Goal: Task Accomplishment & Management: Complete application form

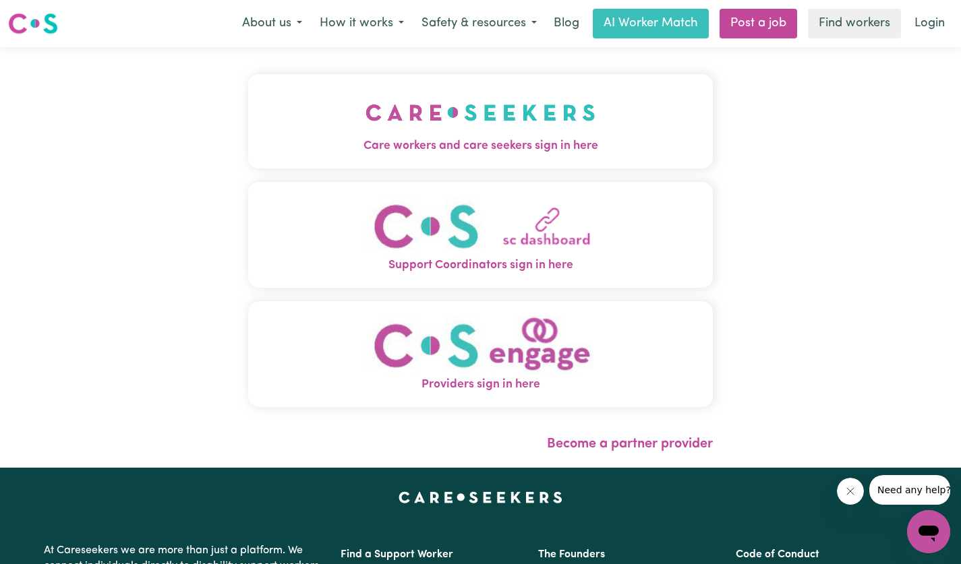
click at [543, 156] on button "Care workers and care seekers sign in here" at bounding box center [480, 121] width 464 height 94
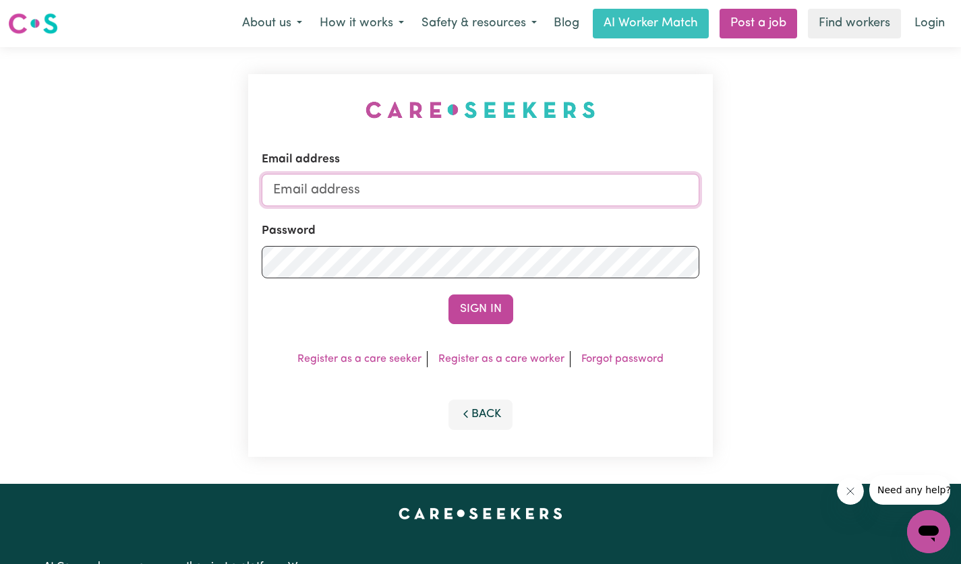
click at [442, 200] on input "Email address" at bounding box center [480, 190] width 437 height 32
type input "[EMAIL_ADDRESS][DOMAIN_NAME]"
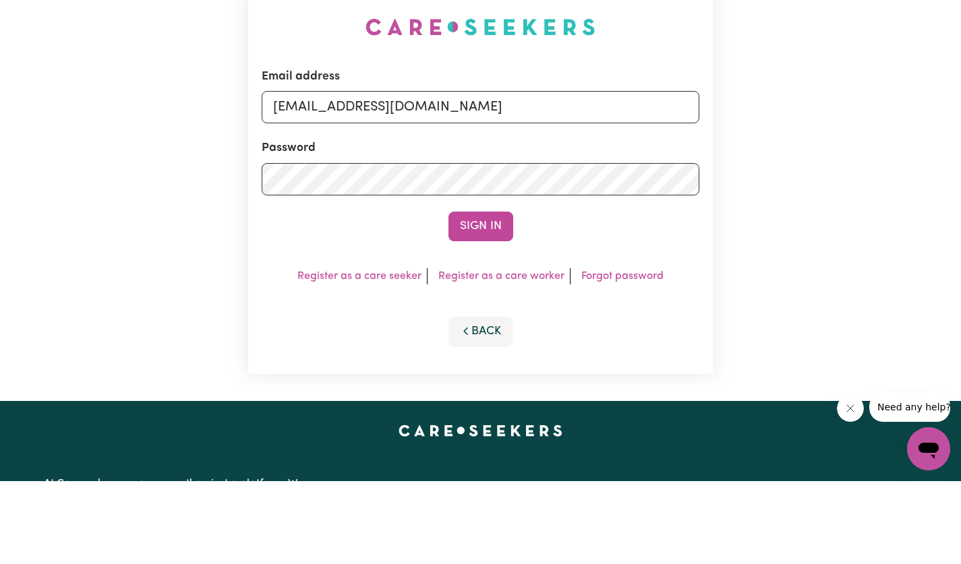
click at [487, 311] on button "Sign In" at bounding box center [480, 310] width 65 height 30
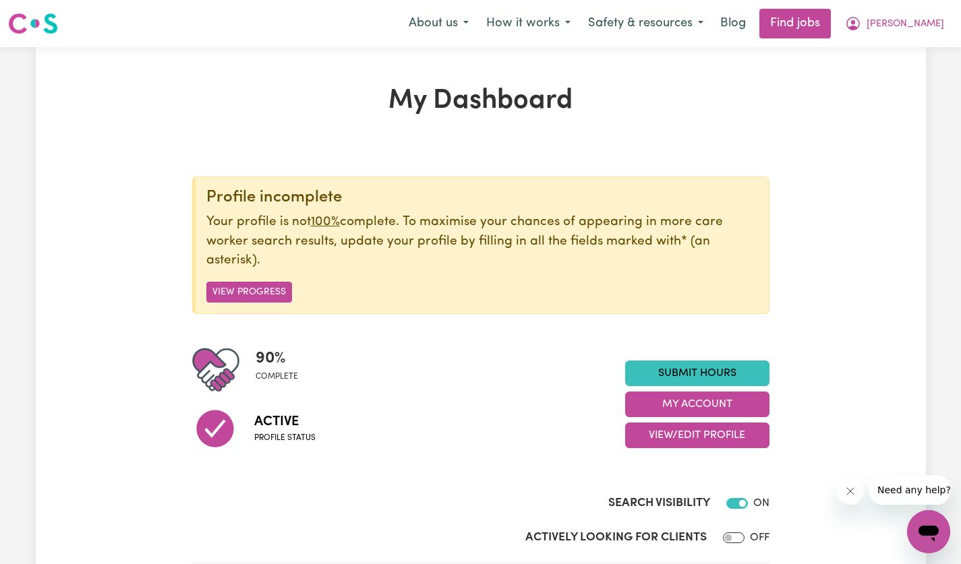
click at [706, 411] on button "My Account" at bounding box center [697, 405] width 144 height 26
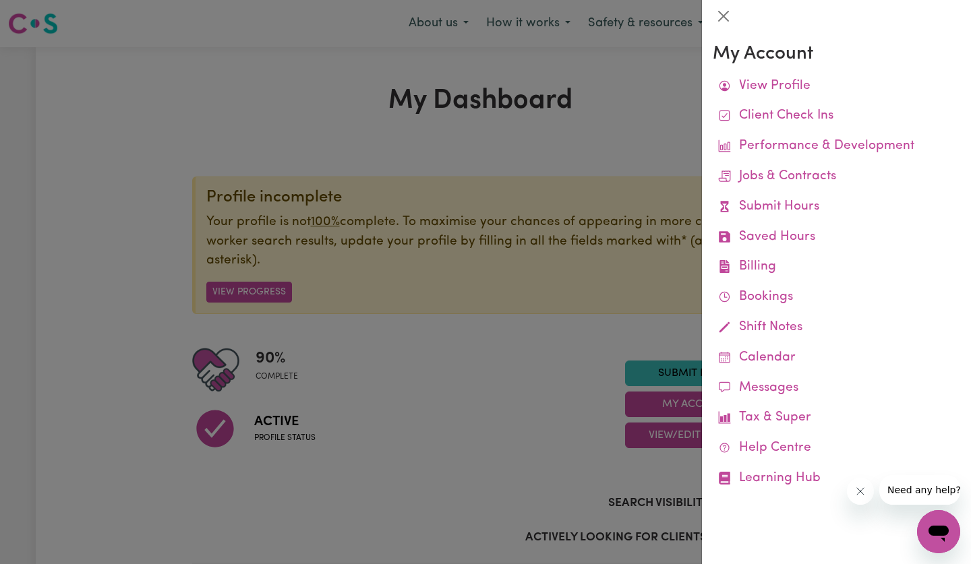
click at [758, 278] on link "Billing Job Reports Remittances Platform Fee Invoices" at bounding box center [836, 267] width 247 height 30
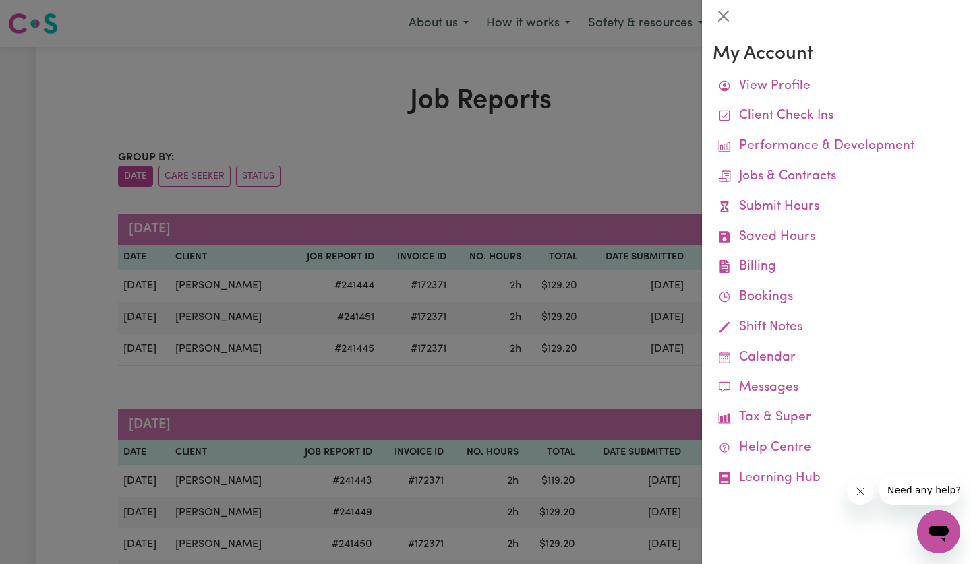
click at [793, 241] on link "Saved Hours" at bounding box center [836, 237] width 247 height 30
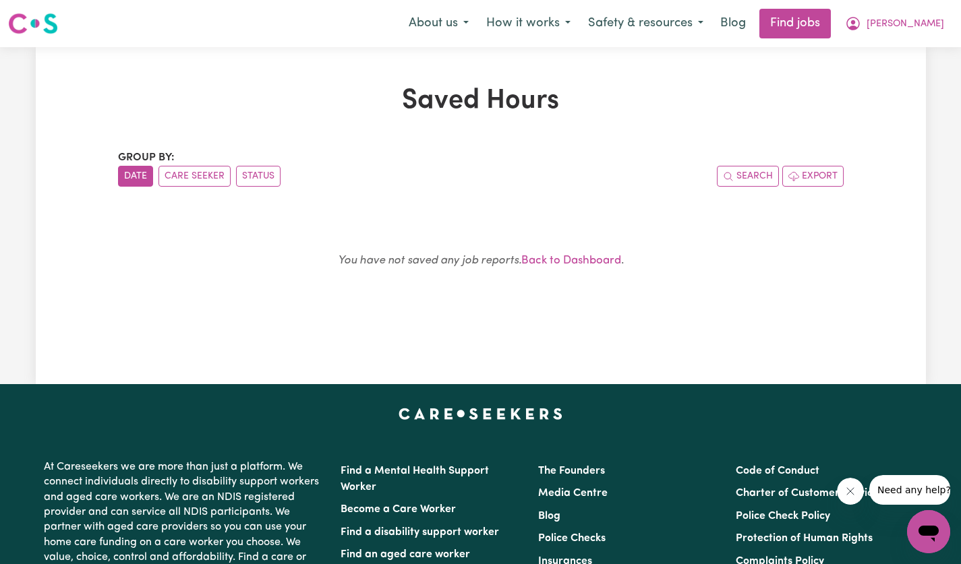
click at [919, 37] on button "[PERSON_NAME]" at bounding box center [894, 23] width 117 height 28
click at [918, 84] on link "My Dashboard" at bounding box center [898, 78] width 107 height 26
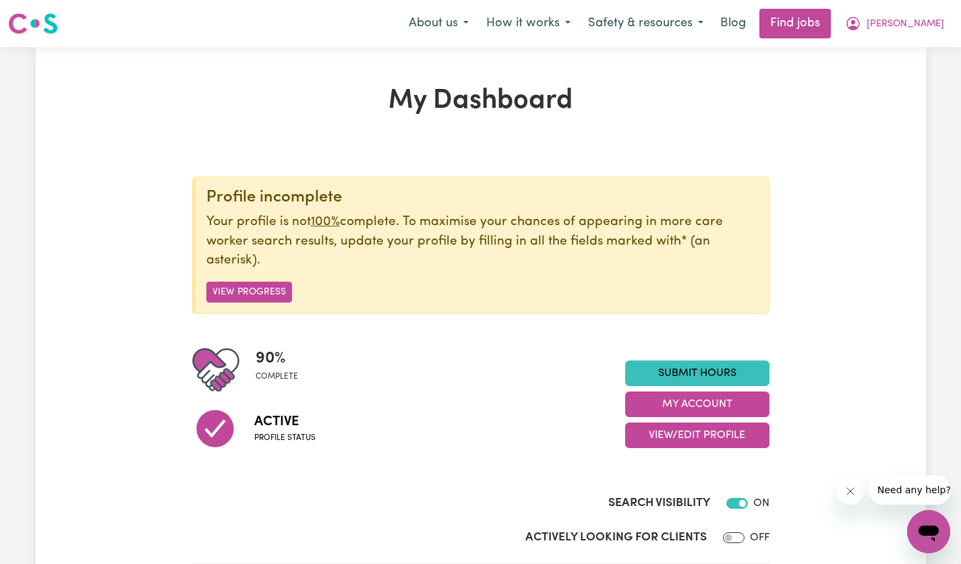
click at [725, 372] on link "Submit Hours" at bounding box center [697, 374] width 144 height 26
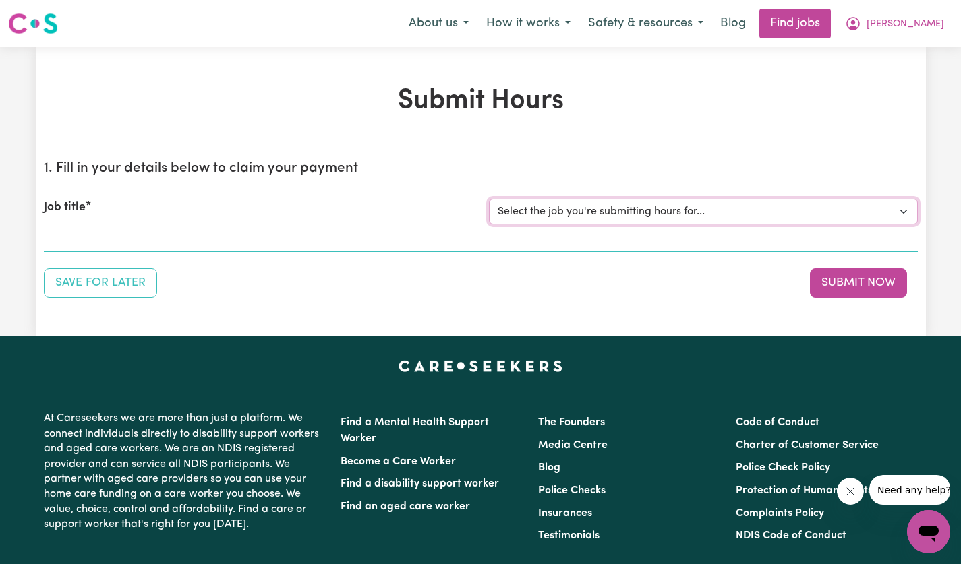
click at [895, 222] on select "Select the job you're submitting hours for... [[PERSON_NAME]] [DEMOGRAPHIC_DATA…" at bounding box center [703, 212] width 429 height 26
select select "14628"
click at [489, 199] on select "Select the job you're submitting hours for... [[PERSON_NAME]] [DEMOGRAPHIC_DATA…" at bounding box center [703, 212] width 429 height 26
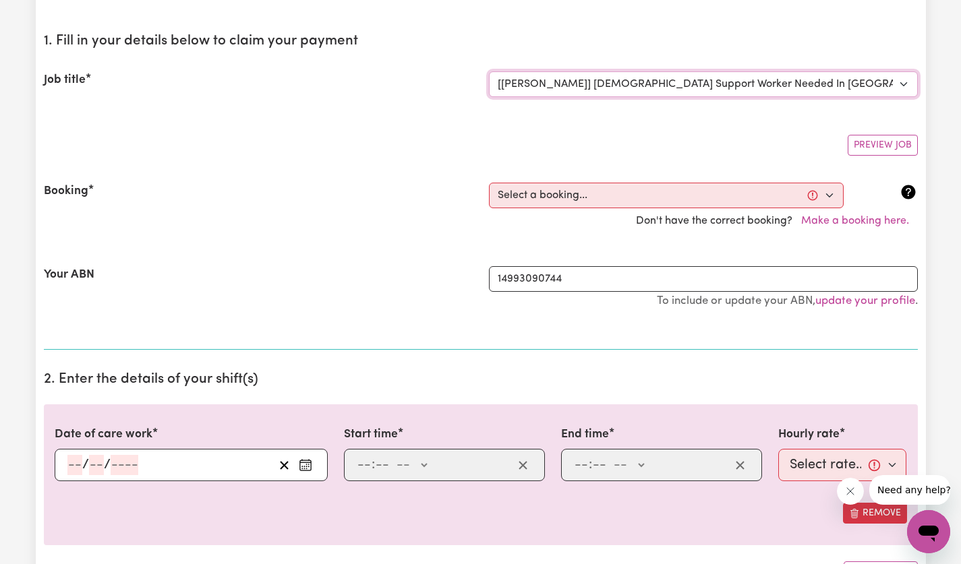
scroll to position [128, 0]
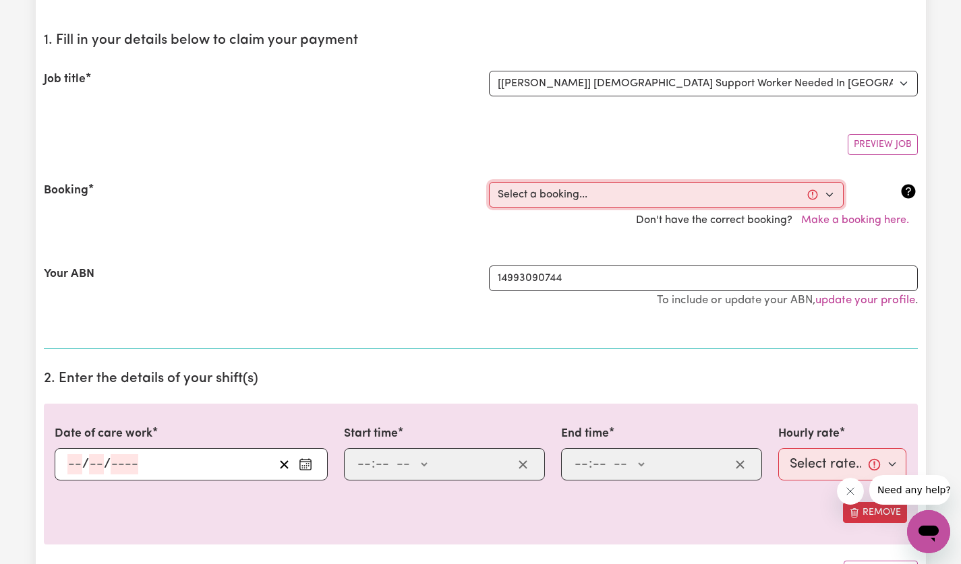
click at [830, 202] on select "Select a booking... [DATE] 12:30pm to 02:30pm (ONE-OFF) [DATE] 12:30pm to 02:30…" at bounding box center [666, 195] width 355 height 26
select select "356226"
click at [489, 182] on select "Select a booking... [DATE] 12:30pm to 02:30pm (ONE-OFF) [DATE] 12:30pm to 02:30…" at bounding box center [666, 195] width 355 height 26
type input "[DATE]"
type input "22"
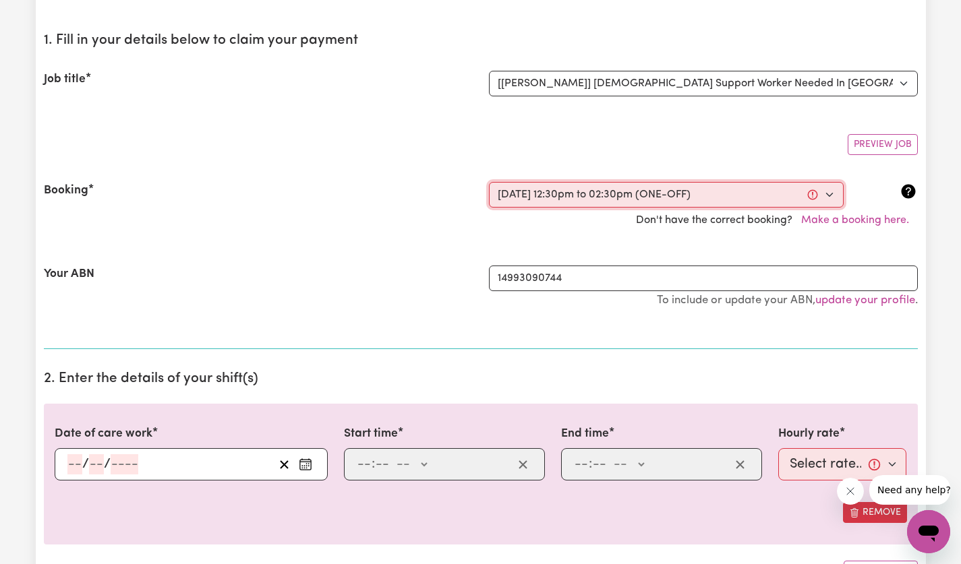
type input "8"
type input "2025"
type input "12:30"
type input "12"
type input "30"
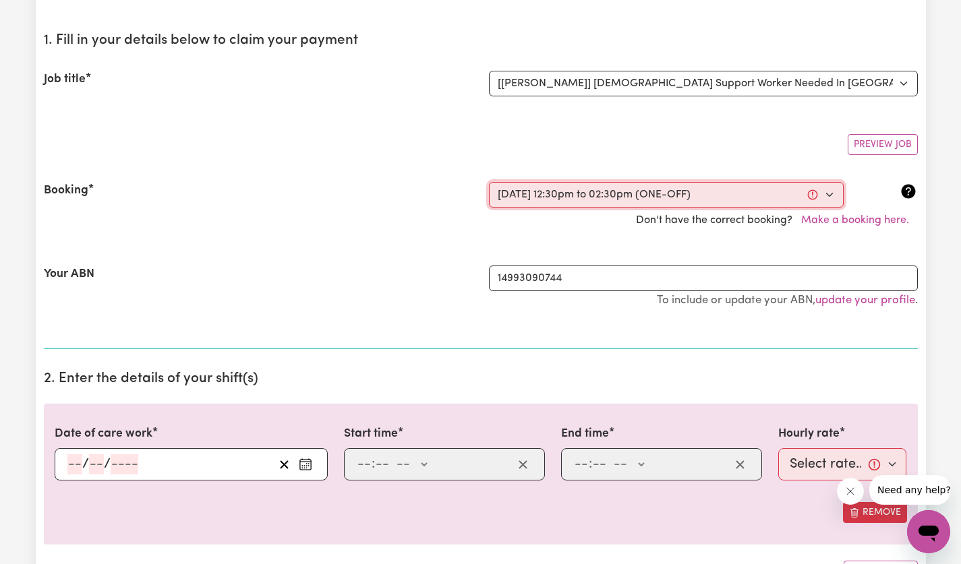
select select "pm"
type input "14:30"
type input "2"
type input "30"
select select "pm"
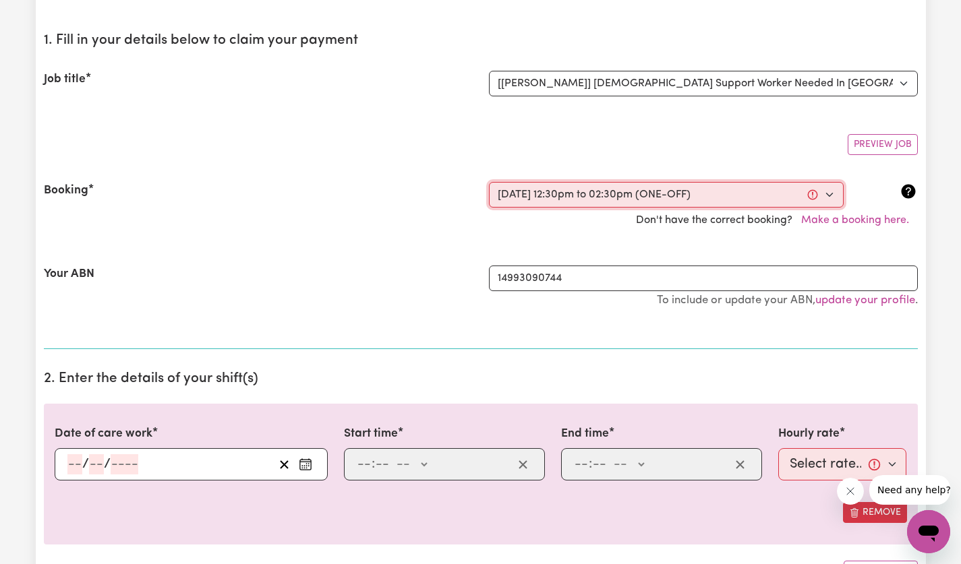
select select "60-Weekday"
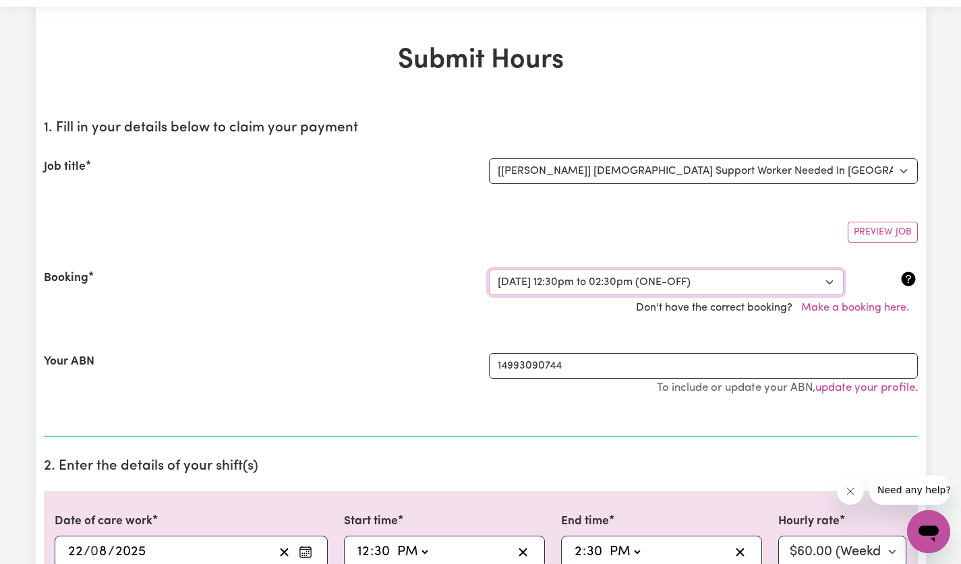
scroll to position [0, 0]
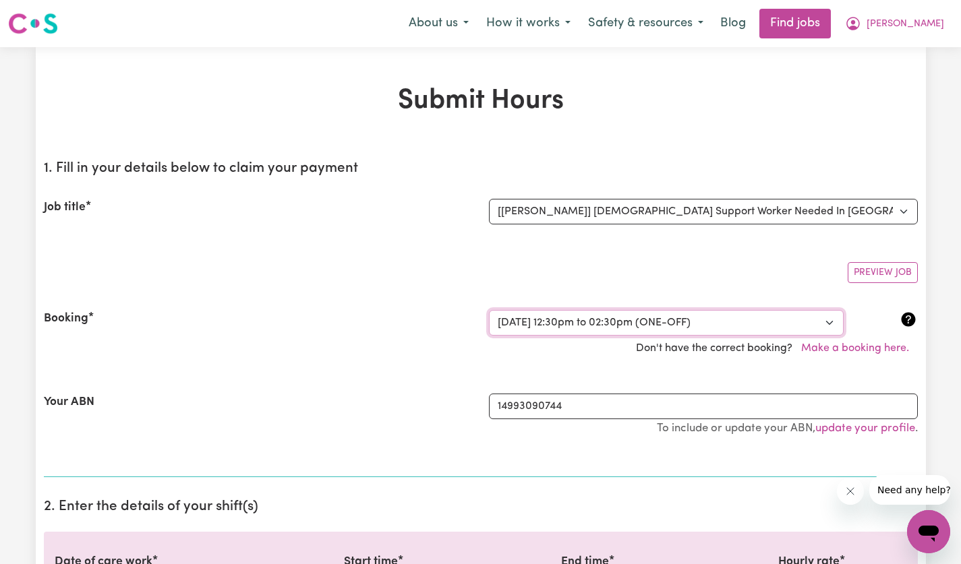
click at [931, 28] on span "[PERSON_NAME]" at bounding box center [905, 24] width 78 height 15
click at [914, 88] on link "My Dashboard" at bounding box center [898, 78] width 107 height 26
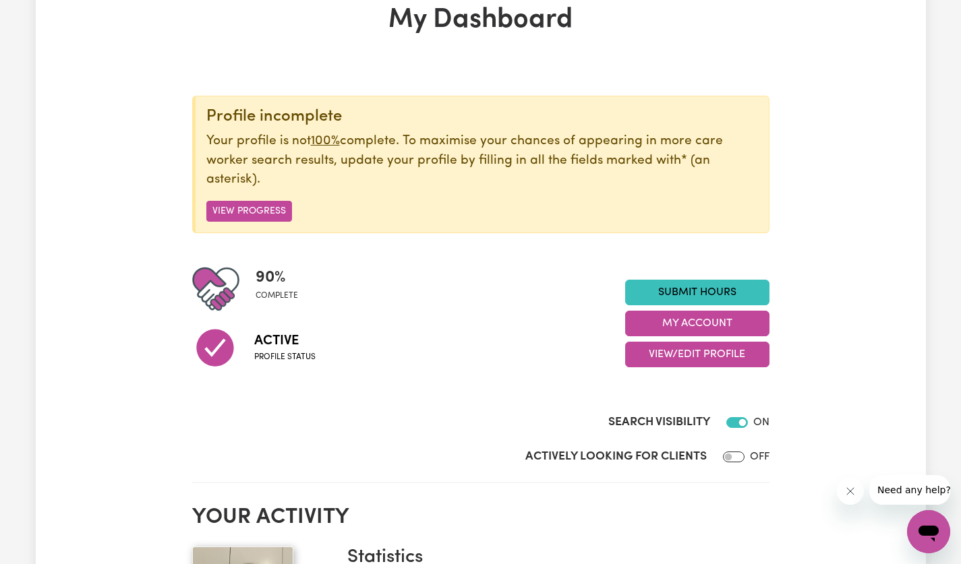
scroll to position [85, 0]
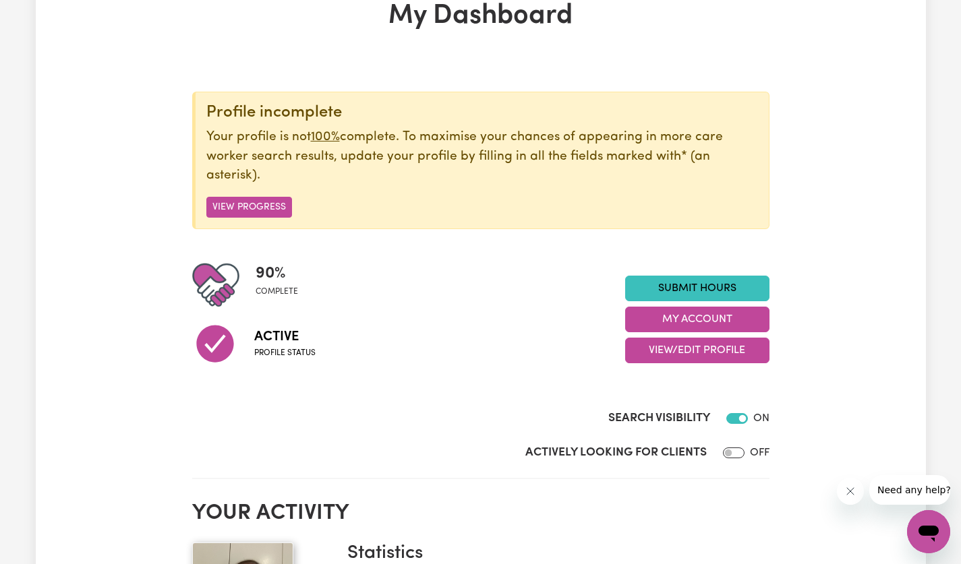
click at [735, 332] on button "My Account" at bounding box center [697, 320] width 144 height 26
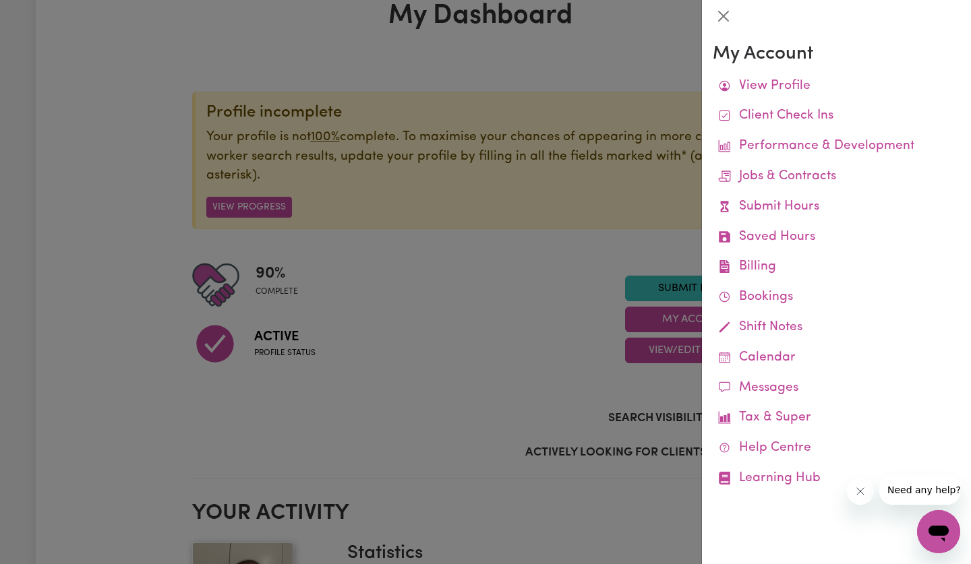
click at [768, 275] on link "Billing Job Reports Remittances Platform Fee Invoices" at bounding box center [836, 267] width 247 height 30
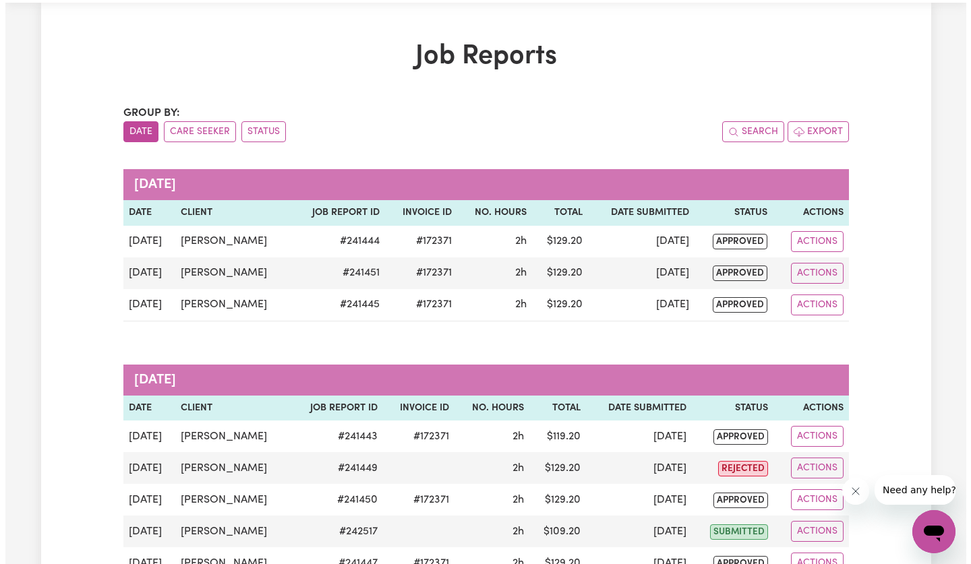
scroll to position [44, 0]
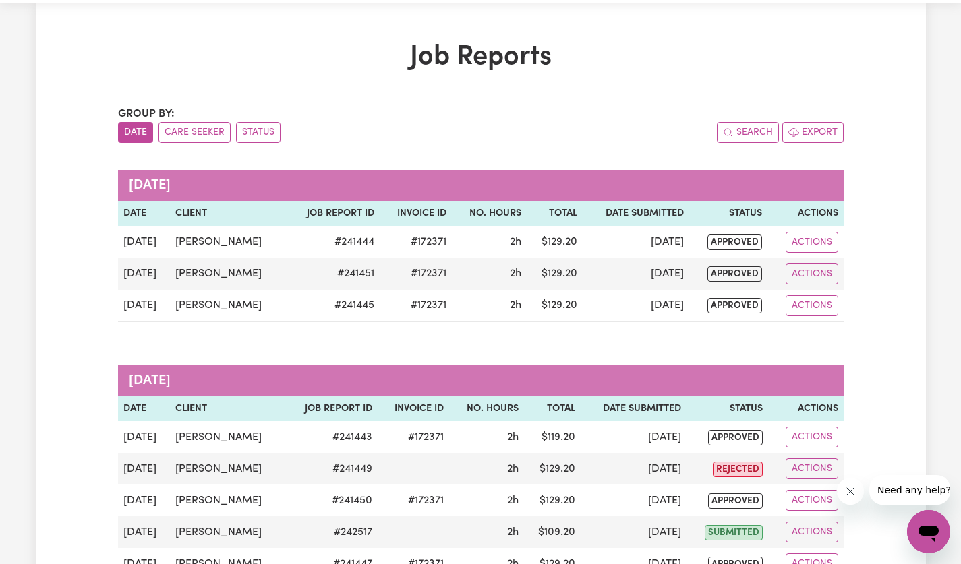
click at [813, 244] on button "Actions" at bounding box center [811, 242] width 53 height 21
click at [848, 272] on link "View Job Report" at bounding box center [846, 273] width 115 height 27
select select "pm"
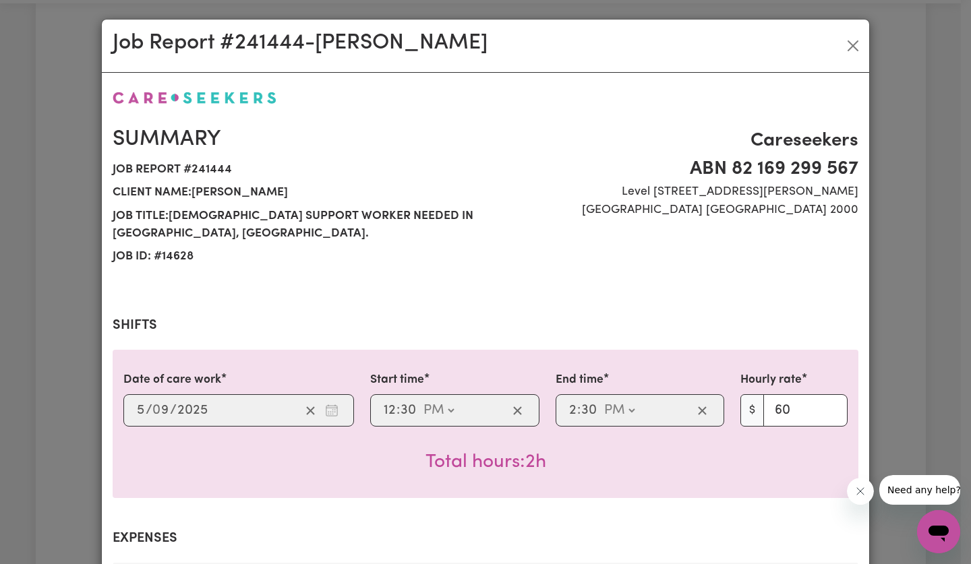
select select "60-Weekday"
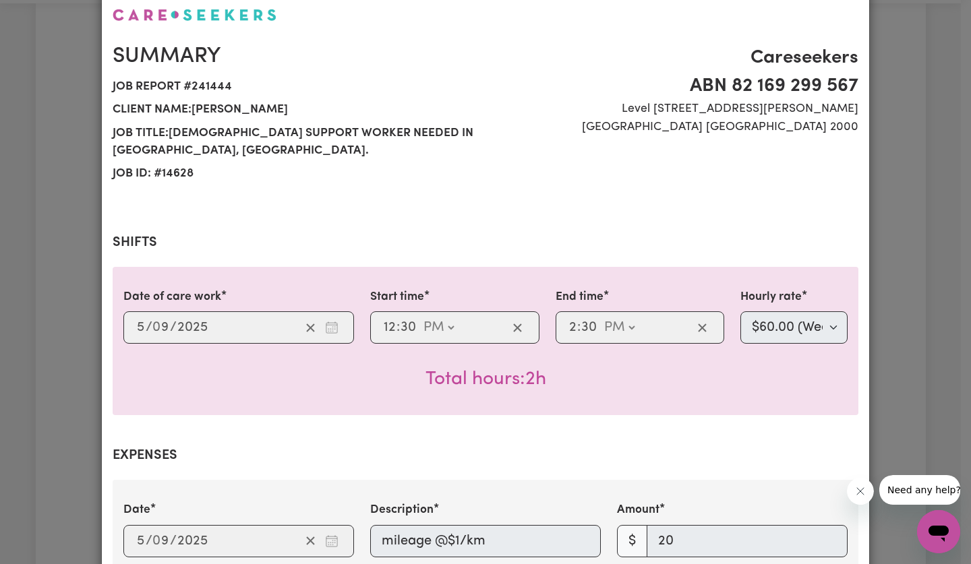
scroll to position [0, 0]
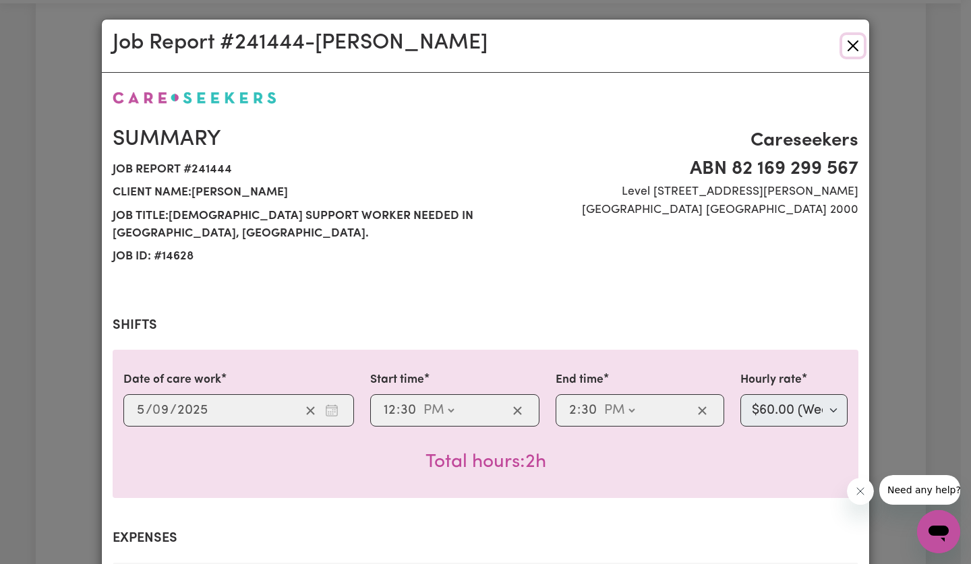
click at [850, 55] on button "Close" at bounding box center [853, 46] width 22 height 22
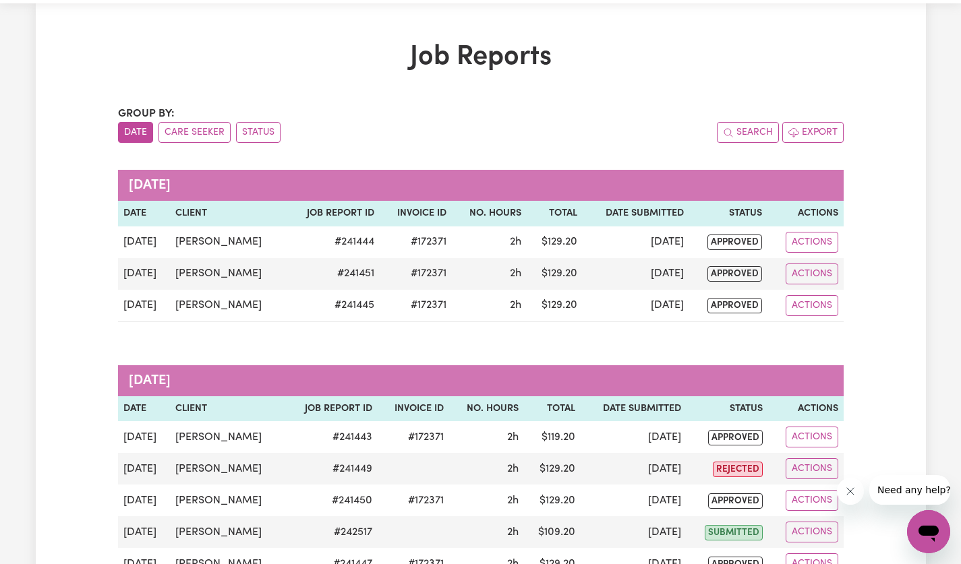
click at [815, 275] on button "Actions" at bounding box center [811, 274] width 53 height 21
click at [851, 308] on link "View Job Report" at bounding box center [846, 305] width 115 height 27
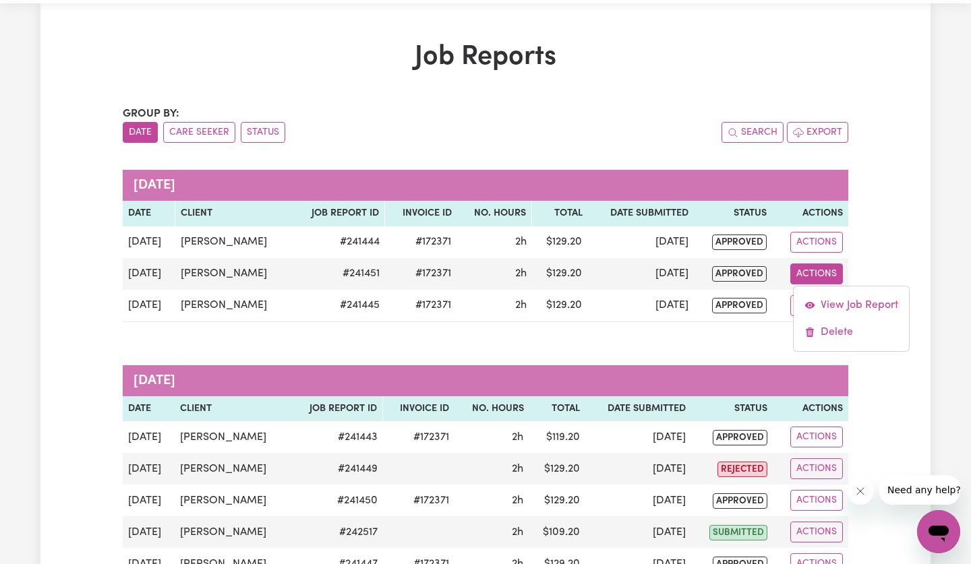
select select "pm"
select select "60-Weekday"
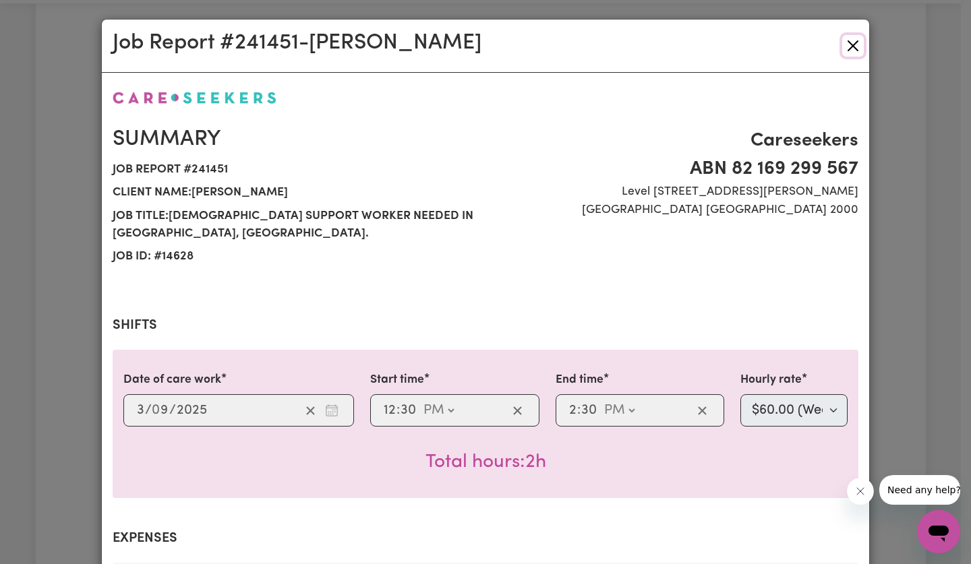
click at [851, 45] on button "Close" at bounding box center [853, 46] width 22 height 22
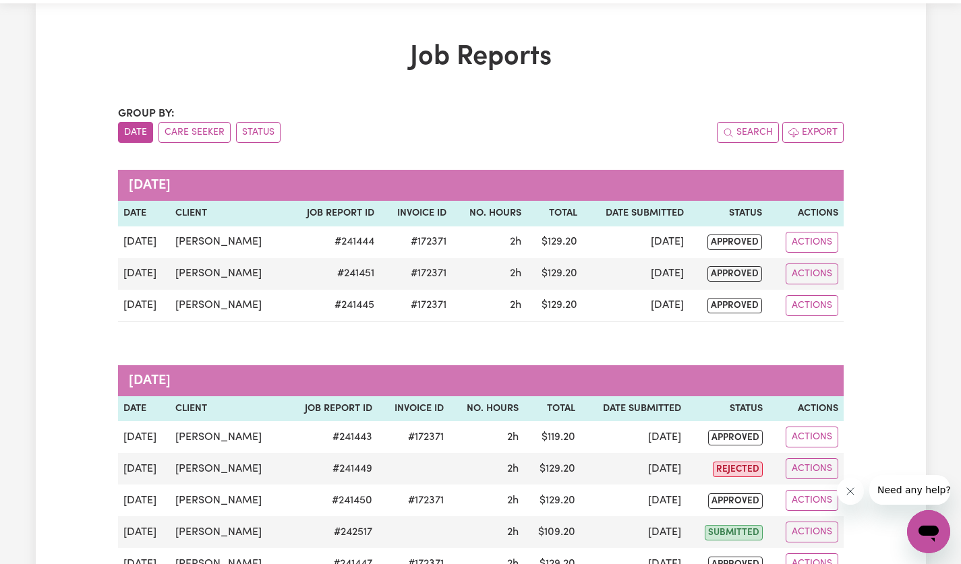
click at [814, 307] on button "Actions" at bounding box center [811, 305] width 53 height 21
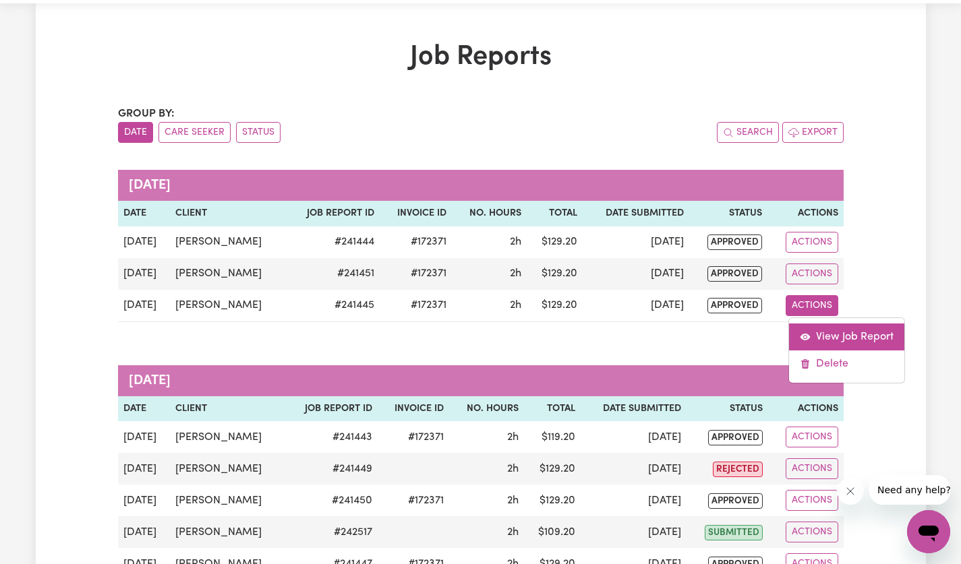
click at [856, 340] on link "View Job Report" at bounding box center [846, 337] width 115 height 27
select select "pm"
select select "60-Weekday"
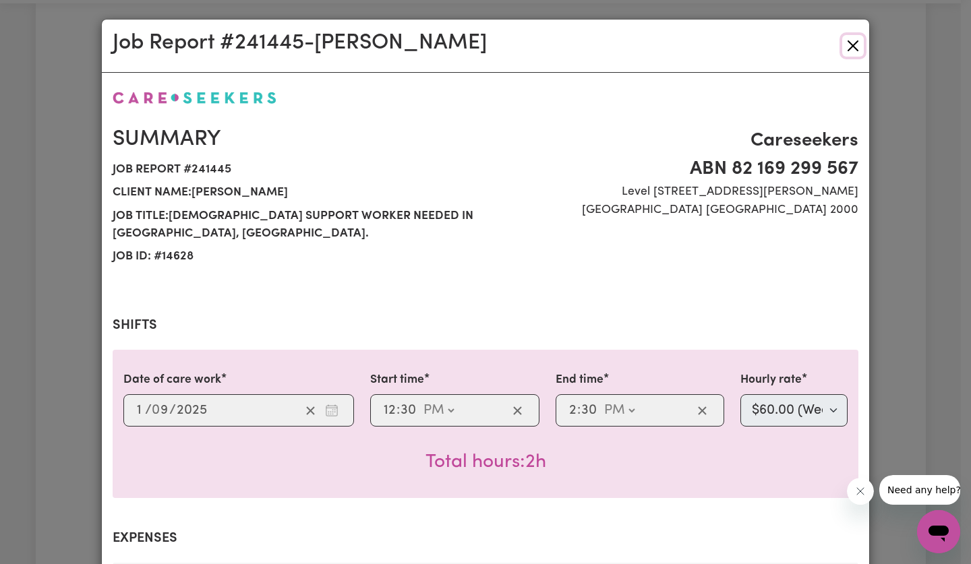
click at [855, 48] on button "Close" at bounding box center [853, 46] width 22 height 22
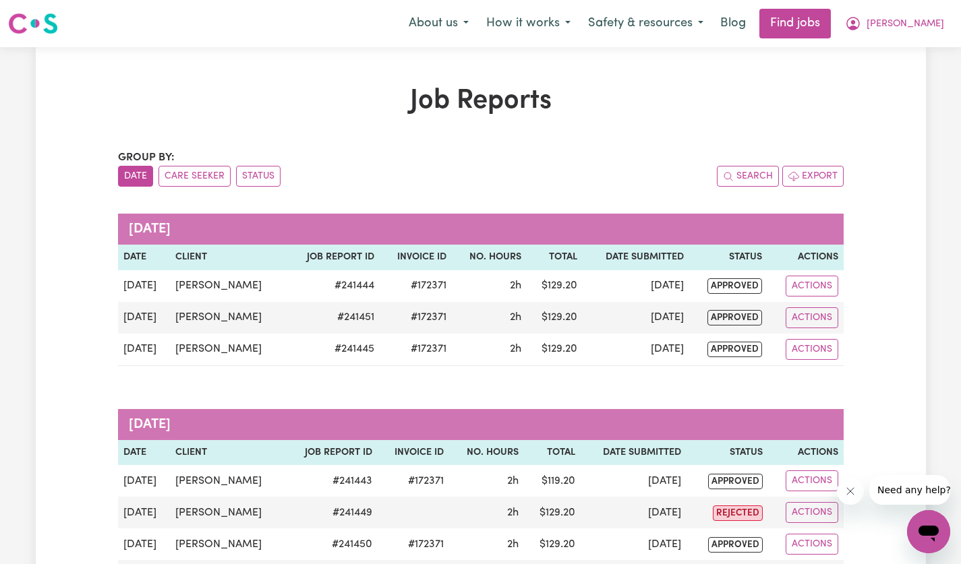
click at [930, 32] on button "[PERSON_NAME]" at bounding box center [894, 23] width 117 height 28
click at [911, 52] on link "My Account" at bounding box center [898, 53] width 107 height 26
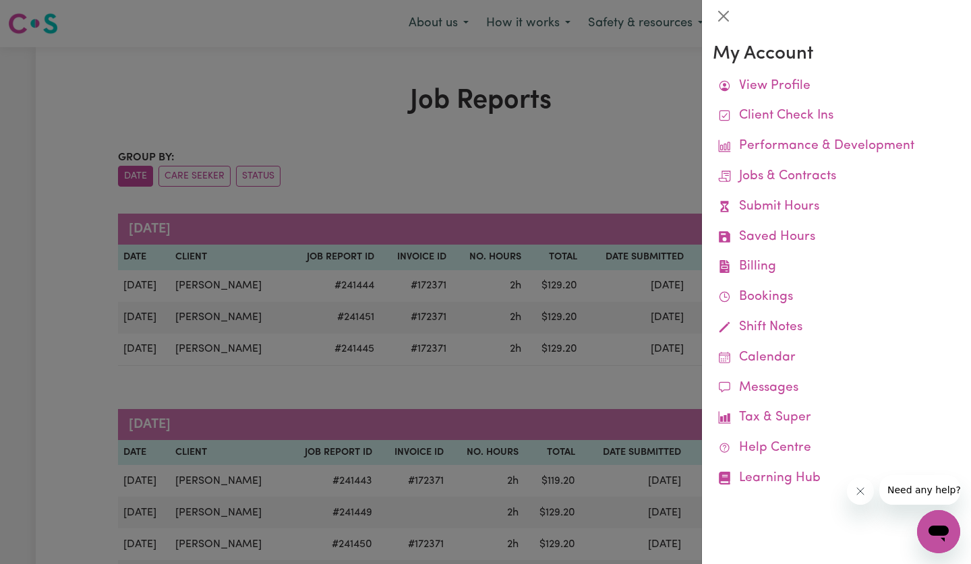
click at [798, 240] on link "Saved Hours" at bounding box center [836, 237] width 247 height 30
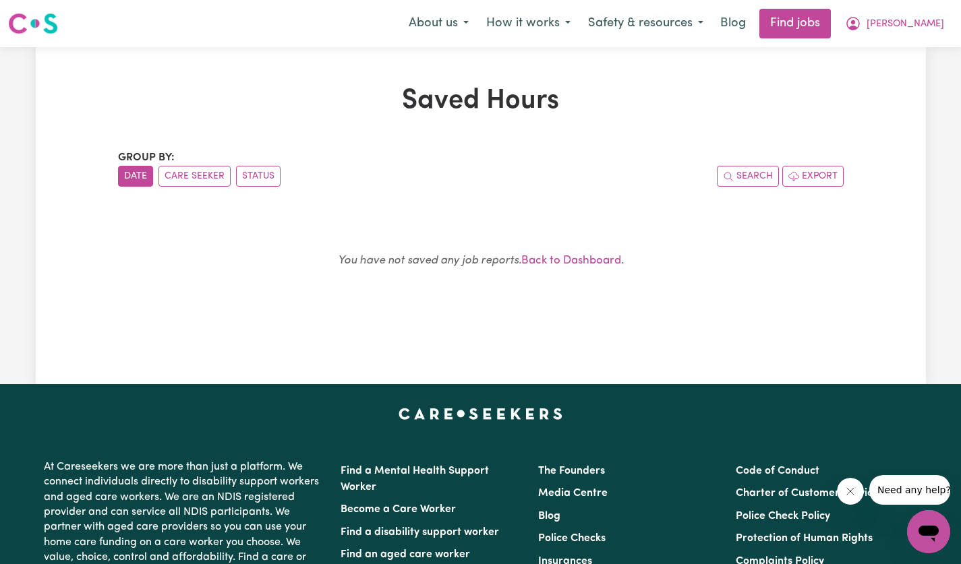
click at [932, 29] on span "[PERSON_NAME]" at bounding box center [905, 24] width 78 height 15
click at [896, 61] on link "My Account" at bounding box center [898, 53] width 107 height 26
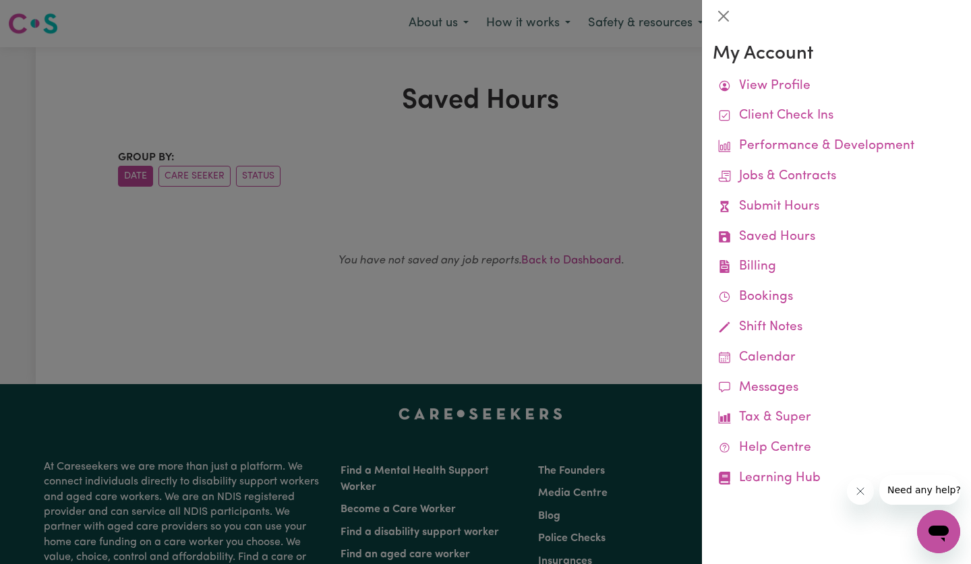
click at [800, 216] on link "Submit Hours" at bounding box center [836, 207] width 247 height 30
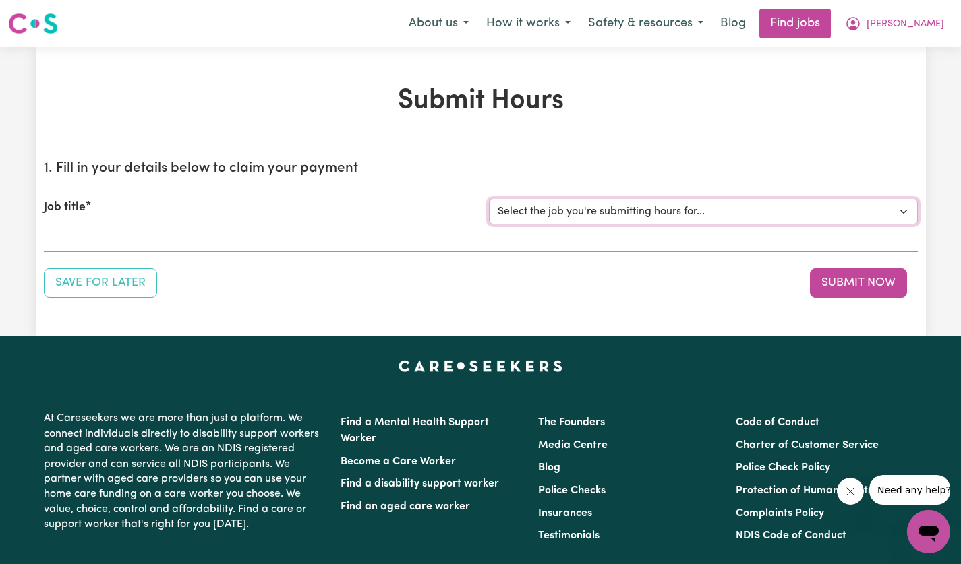
click at [899, 217] on select "Select the job you're submitting hours for... [[PERSON_NAME]] [DEMOGRAPHIC_DATA…" at bounding box center [703, 212] width 429 height 26
select select "14628"
click at [489, 199] on select "Select the job you're submitting hours for... [[PERSON_NAME]] [DEMOGRAPHIC_DATA…" at bounding box center [703, 212] width 429 height 26
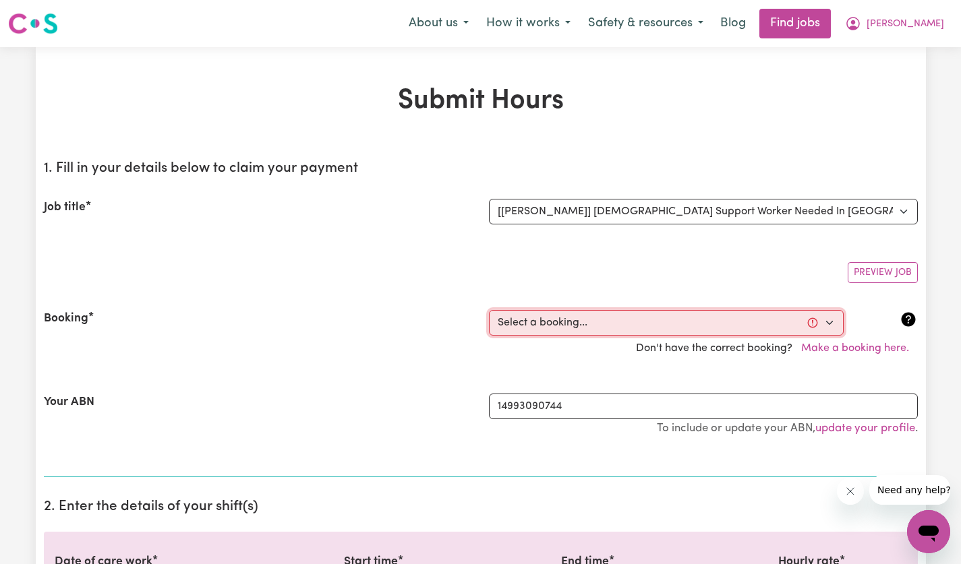
click at [832, 324] on select "Select a booking... [DATE] 12:30pm to 02:30pm (ONE-OFF) [DATE] 12:30pm to 02:30…" at bounding box center [666, 323] width 355 height 26
select select "356250"
click at [489, 310] on select "Select a booking... [DATE] 12:30pm to 02:30pm (ONE-OFF) [DATE] 12:30pm to 02:30…" at bounding box center [666, 323] width 355 height 26
type input "[DATE]"
type input "10"
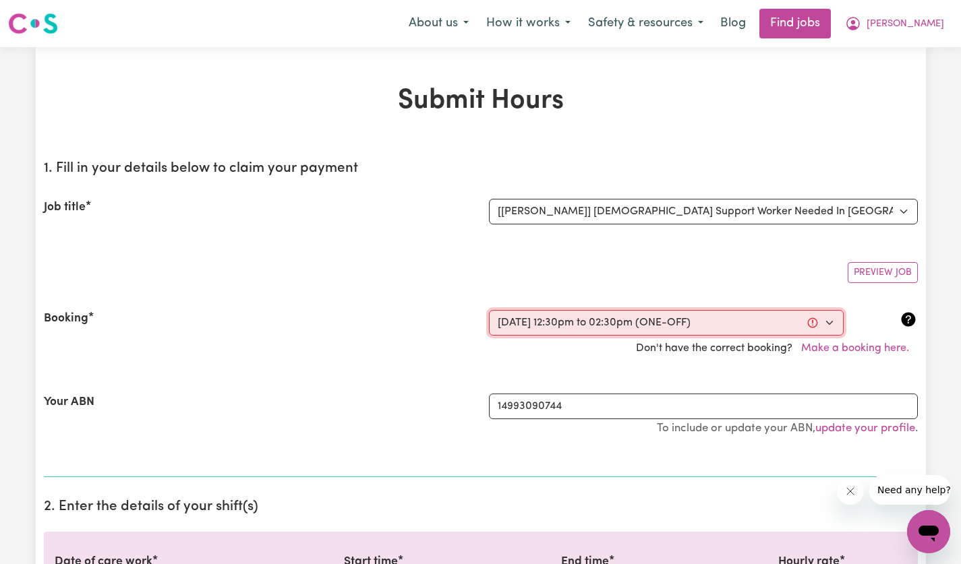
type input "9"
type input "2025"
type input "12:30"
type input "12"
type input "30"
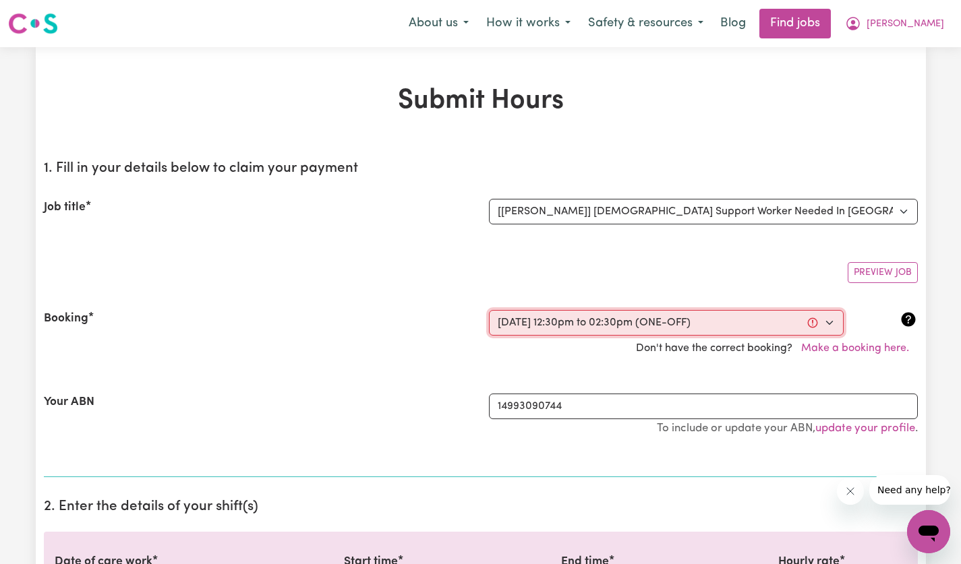
select select "pm"
type input "14:30"
type input "2"
type input "30"
select select "pm"
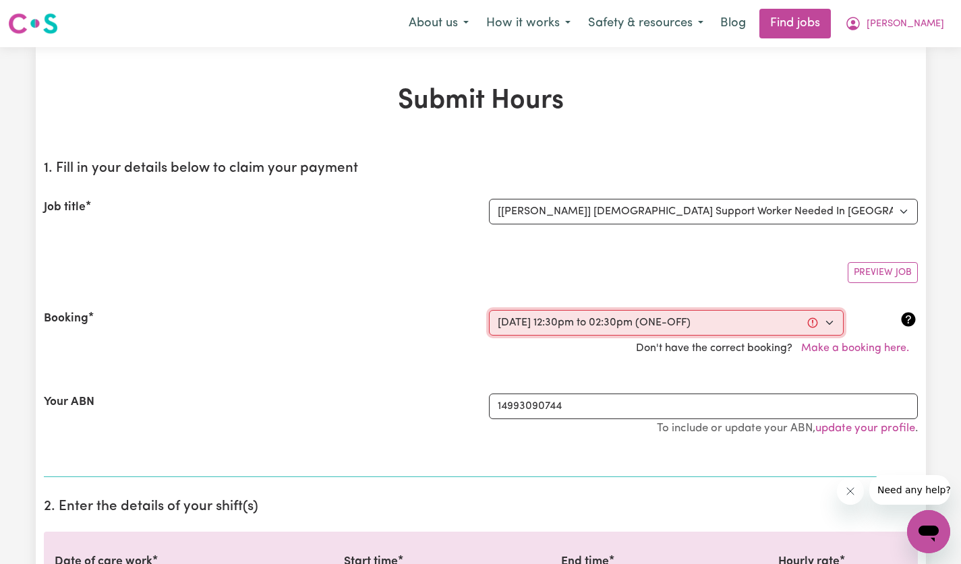
select select "60-Weekday"
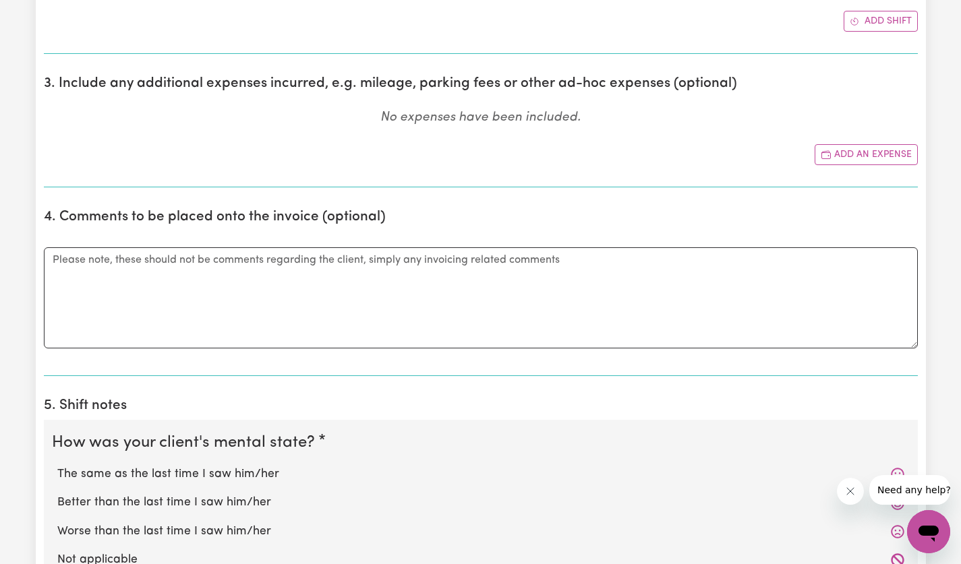
scroll to position [708, 0]
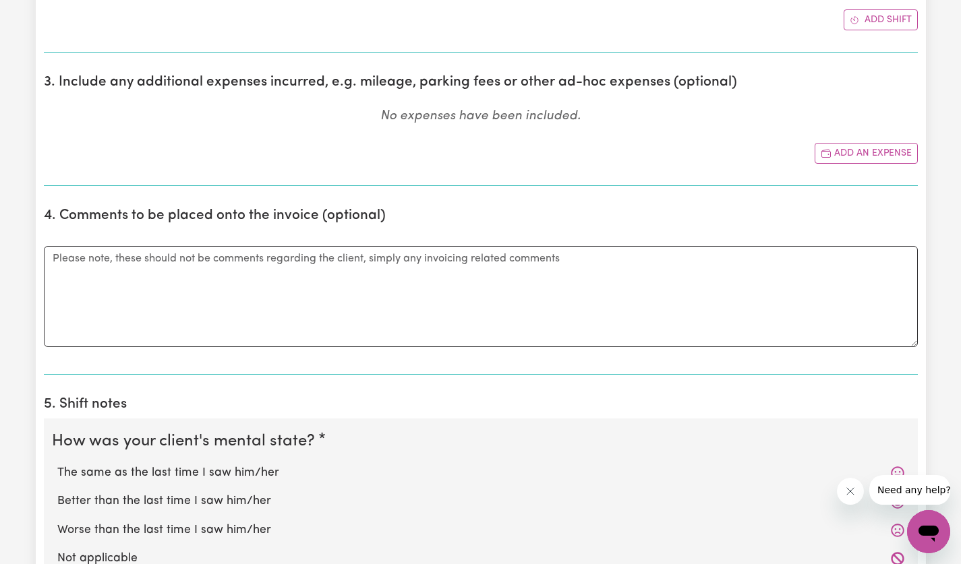
click at [876, 158] on button "Add an expense" at bounding box center [865, 153] width 103 height 21
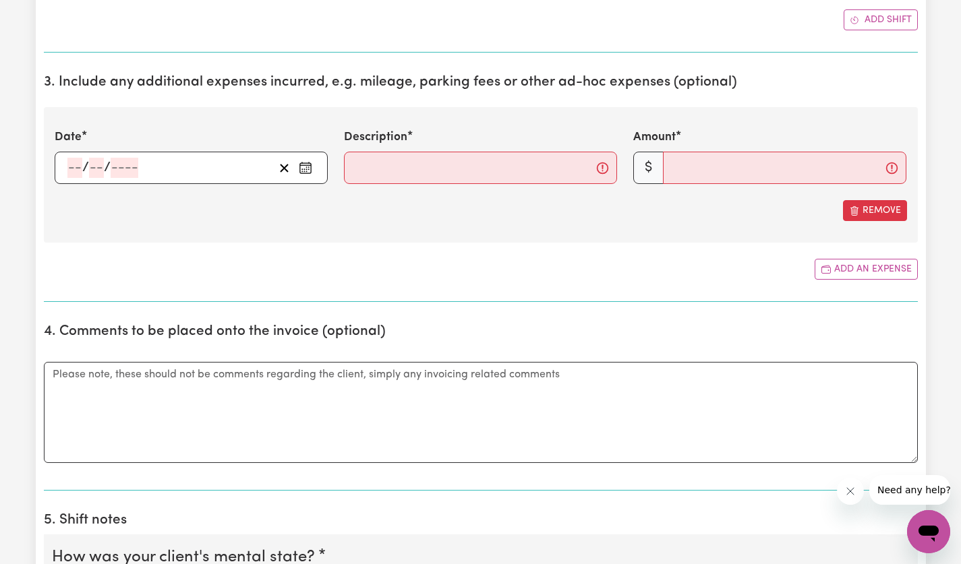
click at [308, 173] on rect "Enter the date of expense" at bounding box center [305, 169] width 11 height 10
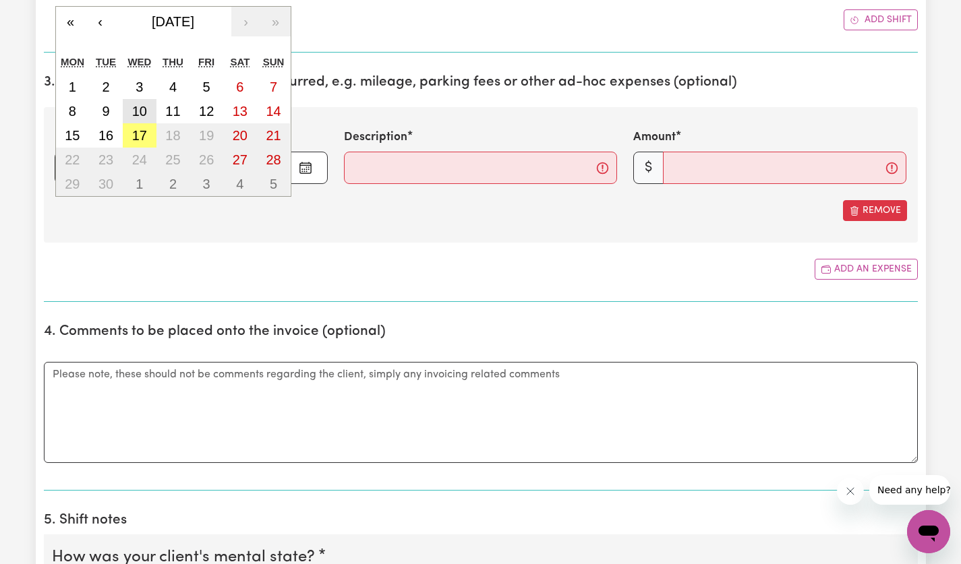
click at [145, 116] on abbr "10" at bounding box center [139, 111] width 15 height 15
type input "[DATE]"
type input "10"
type input "9"
type input "2025"
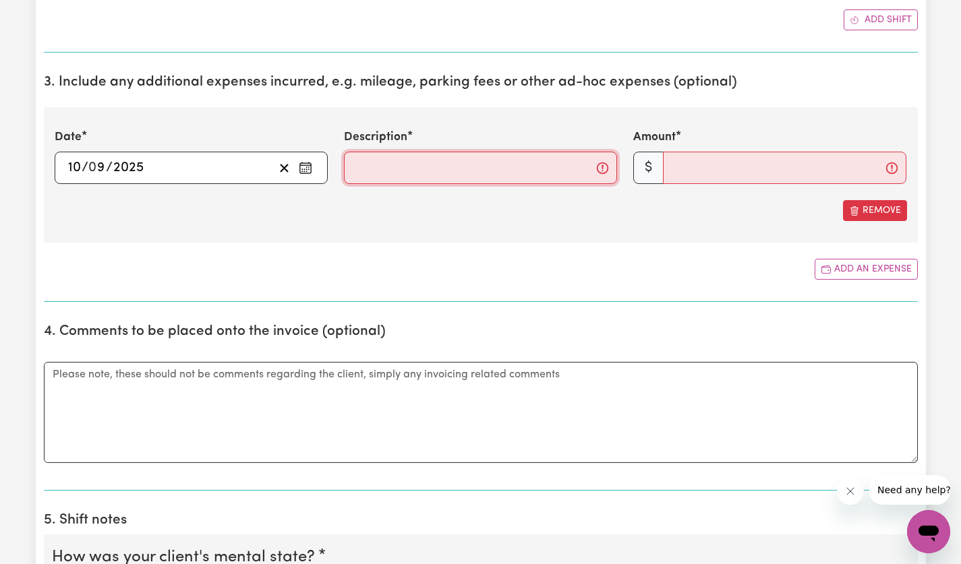
click at [522, 173] on input "Description" at bounding box center [480, 168] width 273 height 32
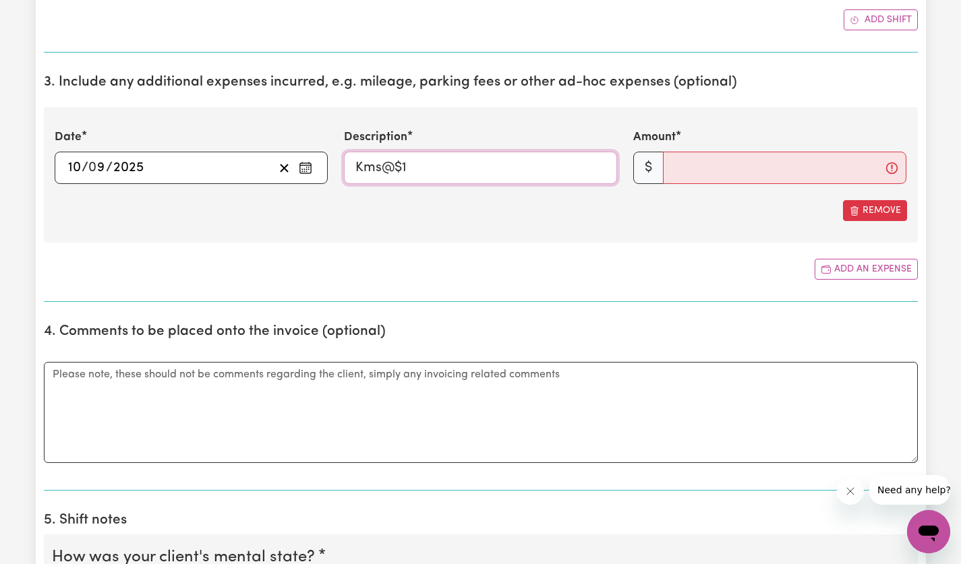
type input "Kms@$1"
click at [748, 171] on input "Amount" at bounding box center [784, 168] width 243 height 32
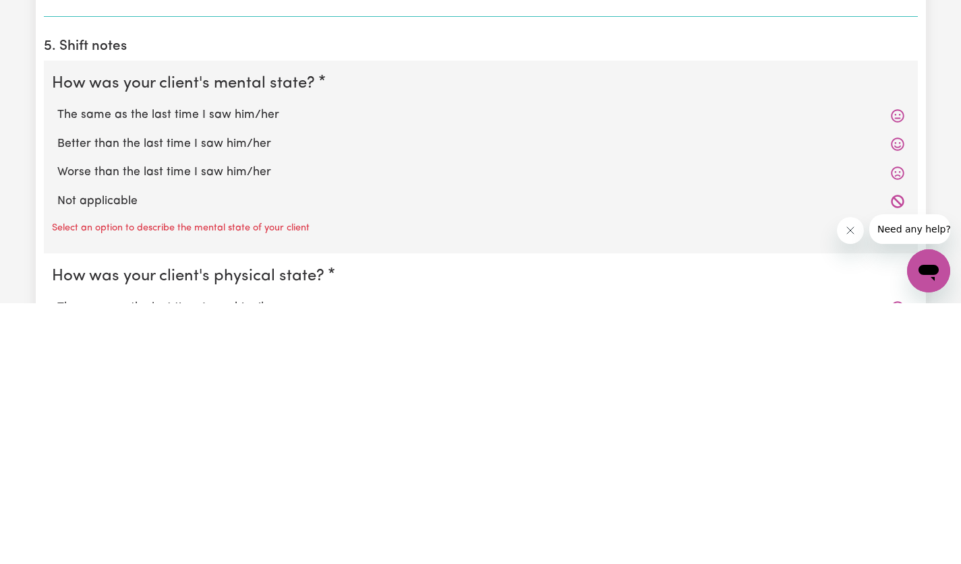
scroll to position [932, 0]
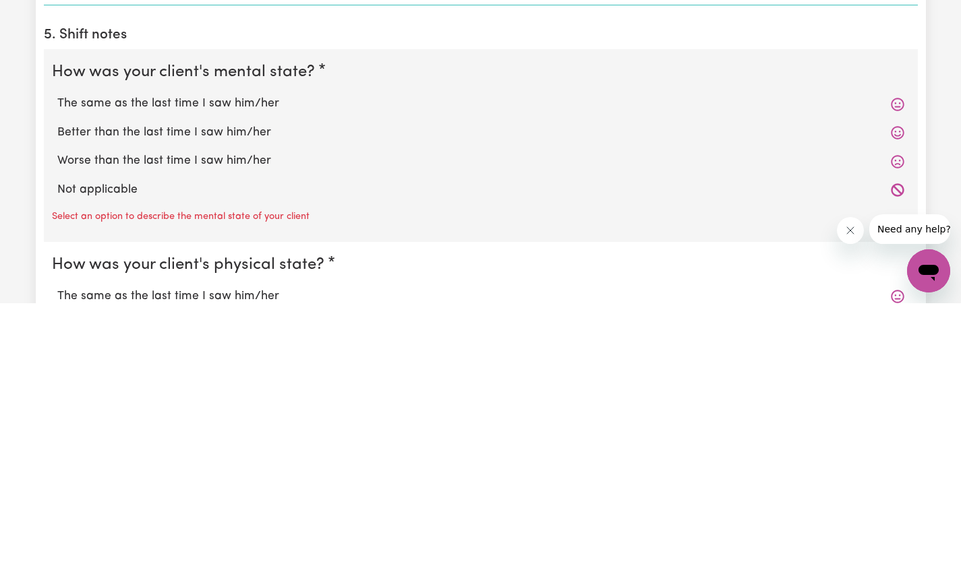
type input "20"
click at [202, 362] on label "The same as the last time I saw him/her" at bounding box center [480, 365] width 847 height 18
click at [57, 356] on input "The same as the last time I saw him/her" at bounding box center [57, 355] width 1 height 1
radio input "true"
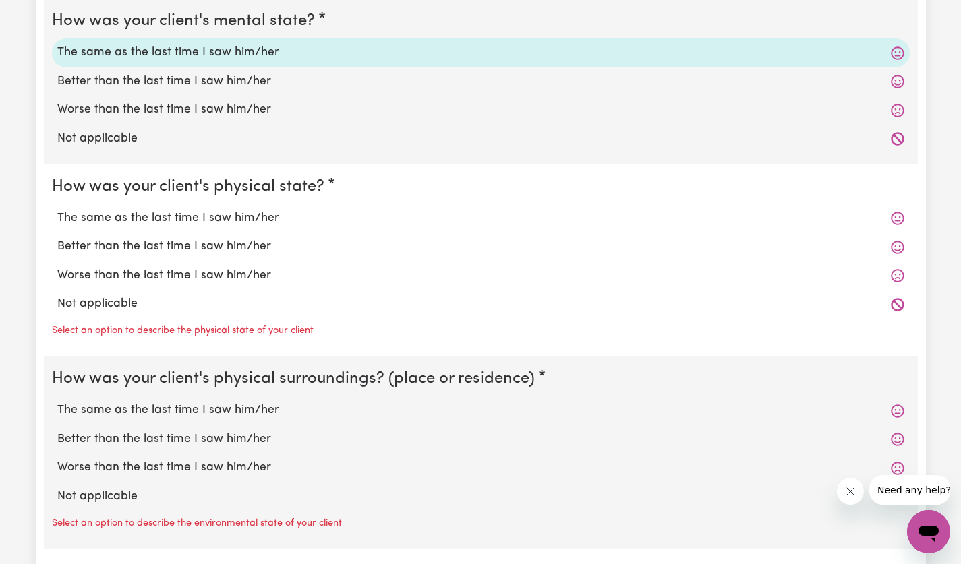
scroll to position [1244, 0]
click at [222, 218] on label "The same as the last time I saw him/her" at bounding box center [480, 219] width 847 height 18
click at [57, 210] on input "The same as the last time I saw him/her" at bounding box center [57, 210] width 1 height 1
radio input "true"
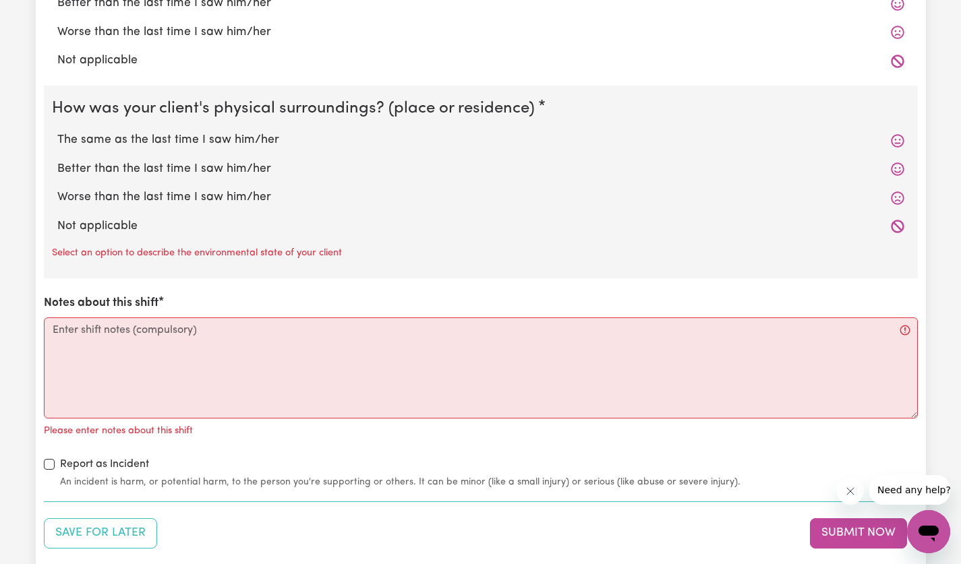
scroll to position [1488, 0]
click at [220, 141] on label "The same as the last time I saw him/her" at bounding box center [480, 140] width 847 height 18
click at [57, 131] on input "The same as the last time I saw him/her" at bounding box center [57, 130] width 1 height 1
radio input "true"
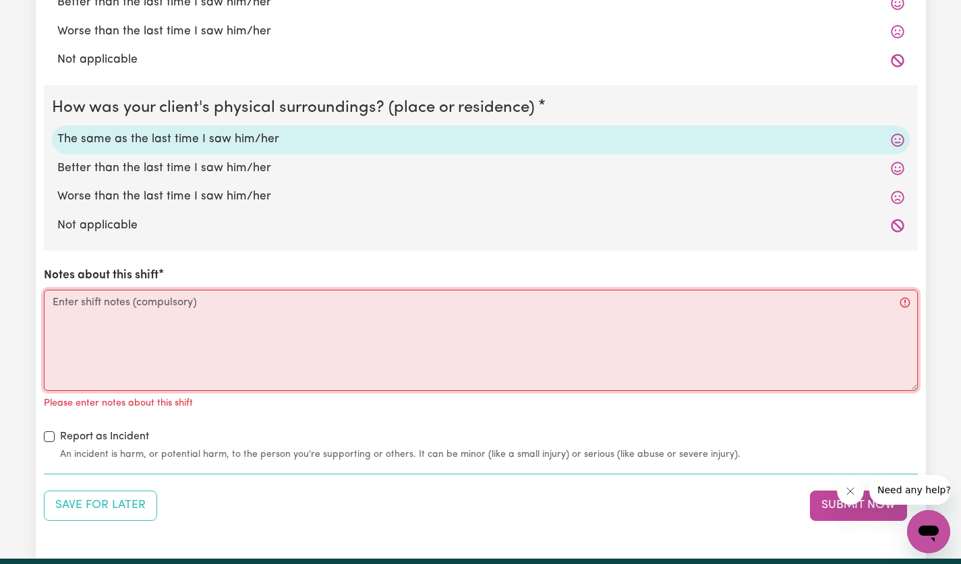
click at [312, 326] on textarea "Notes about this shift" at bounding box center [481, 340] width 874 height 101
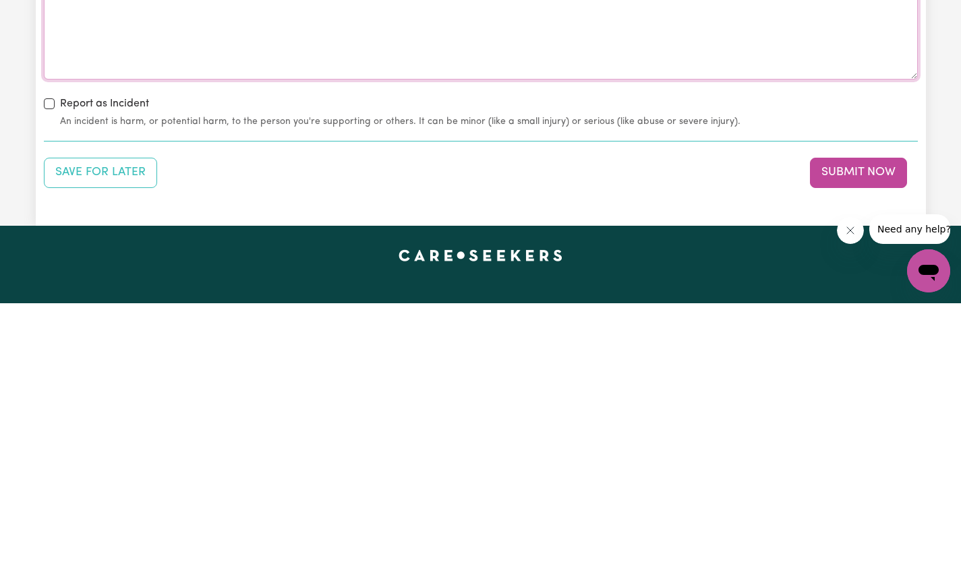
scroll to position [1588, 0]
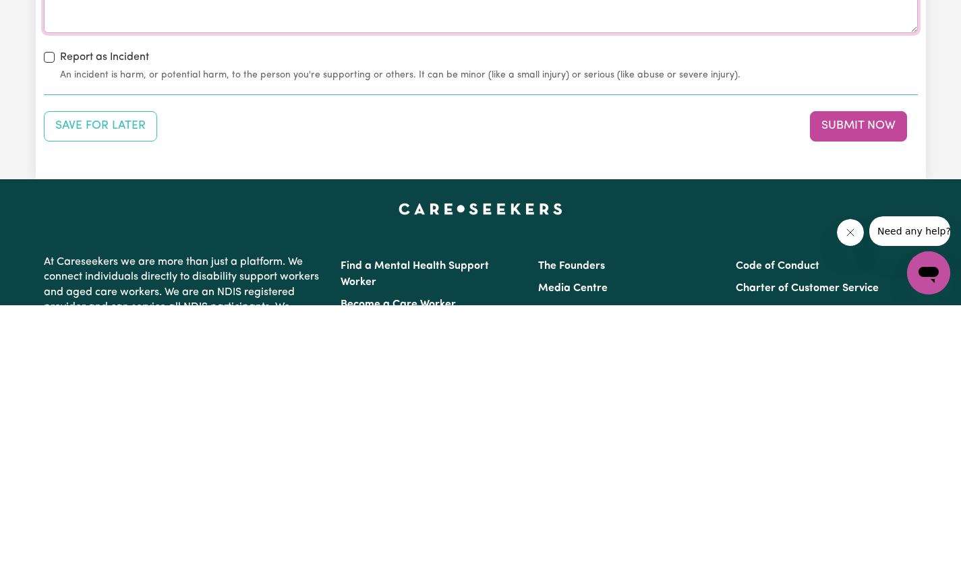
type textarea "Drove to [GEOGRAPHIC_DATA], had a short walk around the wharf, had coffee at th…"
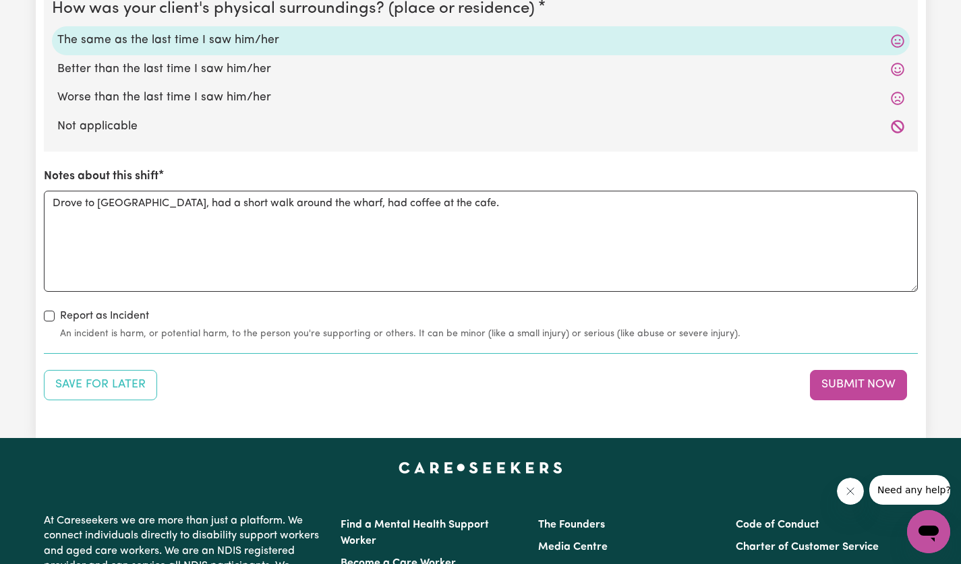
click at [890, 386] on button "Submit Now" at bounding box center [858, 385] width 97 height 30
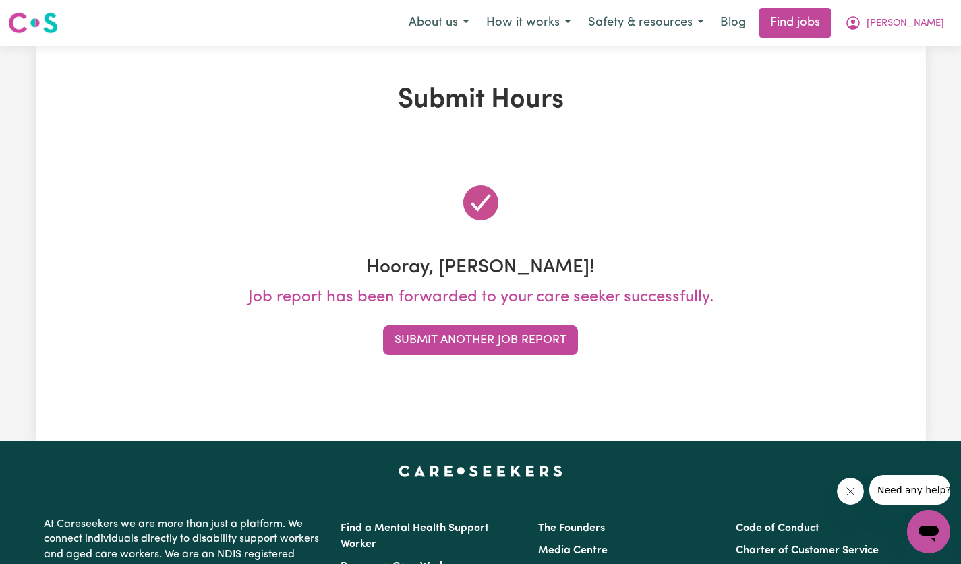
scroll to position [3, 0]
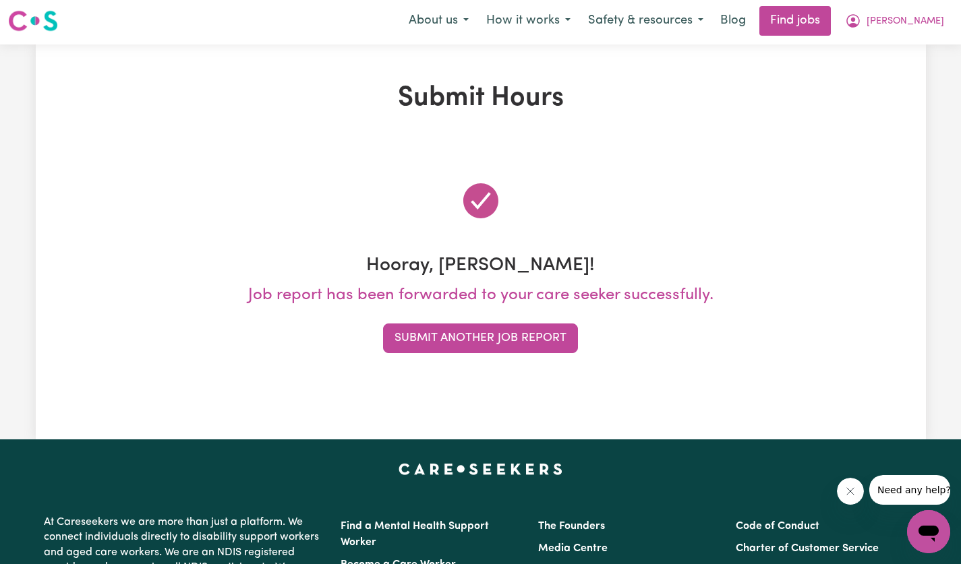
click at [538, 335] on button "Submit Another Job Report" at bounding box center [480, 339] width 195 height 30
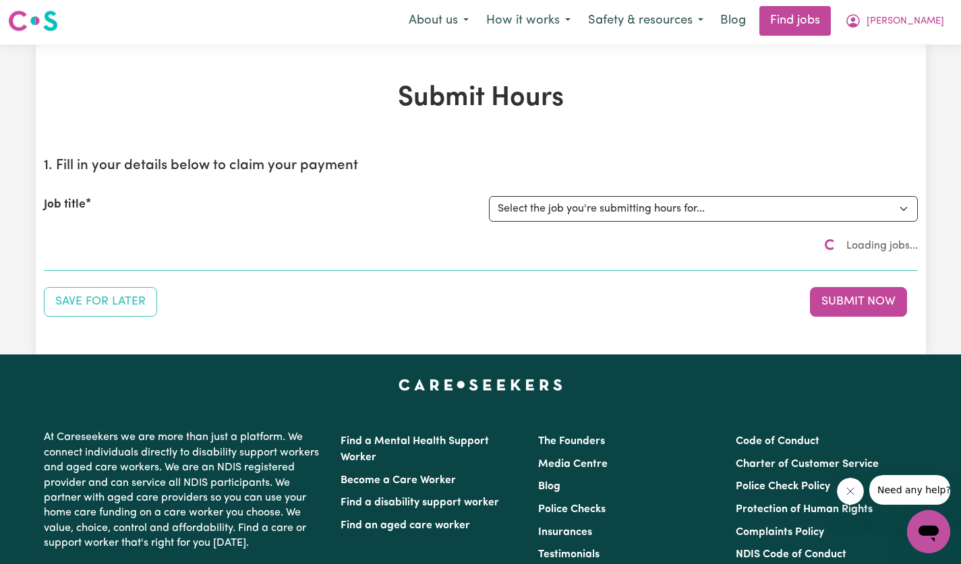
scroll to position [0, 0]
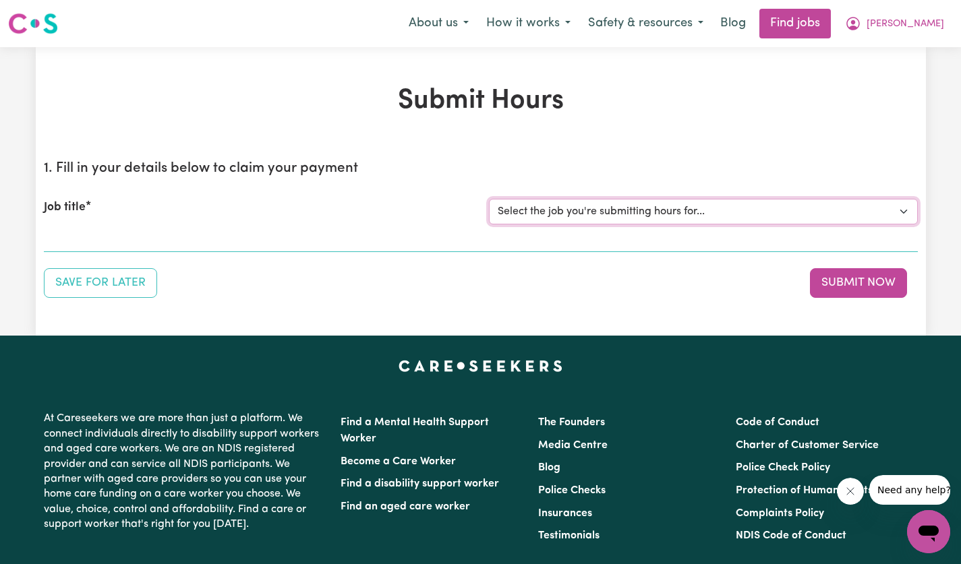
click at [904, 214] on select "Select the job you're submitting hours for... [[PERSON_NAME]] [DEMOGRAPHIC_DATA…" at bounding box center [703, 212] width 429 height 26
select select "14628"
click at [489, 199] on select "Select the job you're submitting hours for... [[PERSON_NAME]] [DEMOGRAPHIC_DATA…" at bounding box center [703, 212] width 429 height 26
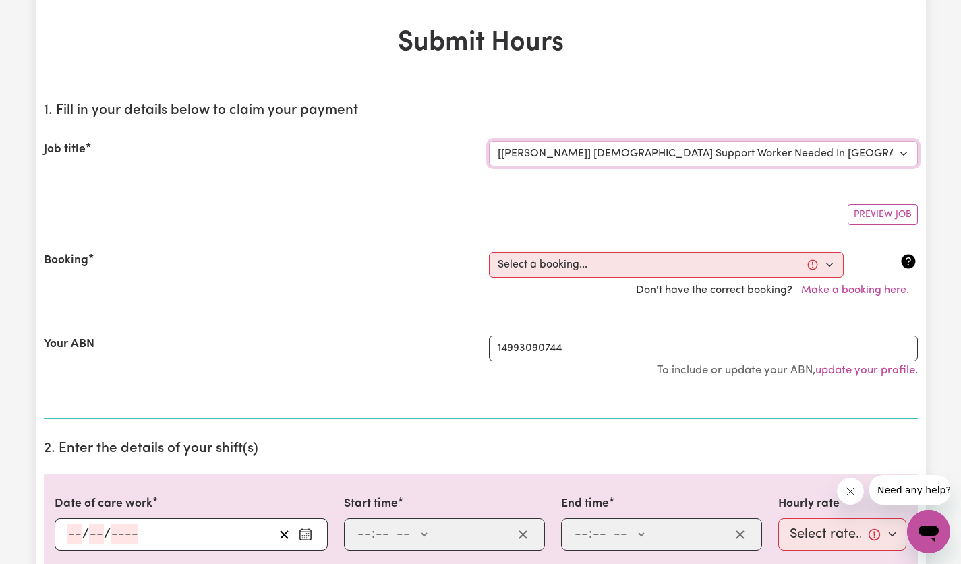
scroll to position [59, 0]
click at [830, 262] on select "Select a booking... [DATE] 12:30pm to 02:30pm (ONE-OFF) [DATE] 12:30pm to 02:30…" at bounding box center [666, 264] width 355 height 26
select select "356239"
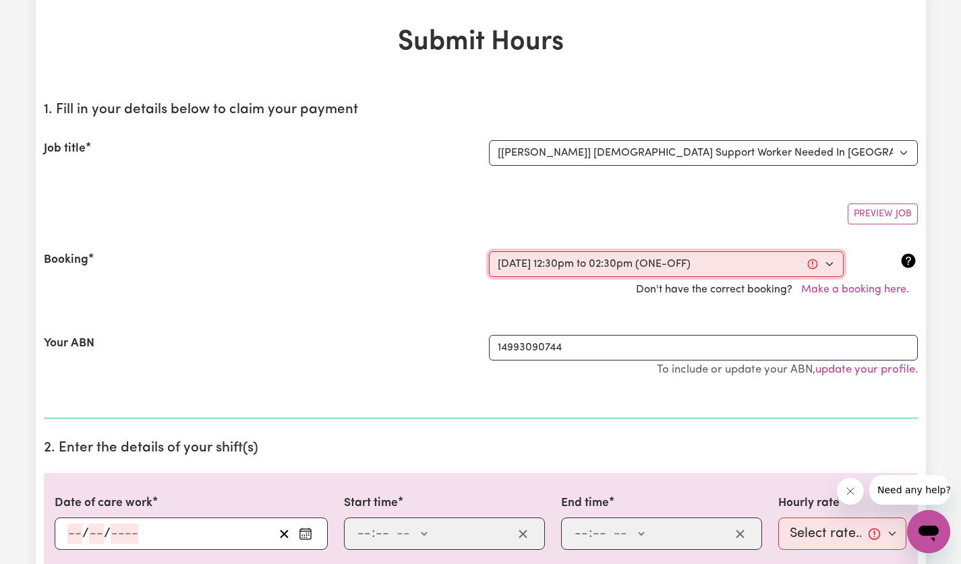
click at [489, 251] on select "Select a booking... [DATE] 12:30pm to 02:30pm (ONE-OFF) [DATE] 12:30pm to 02:30…" at bounding box center [666, 264] width 355 height 26
type input "[DATE]"
type input "8"
type input "9"
type input "2025"
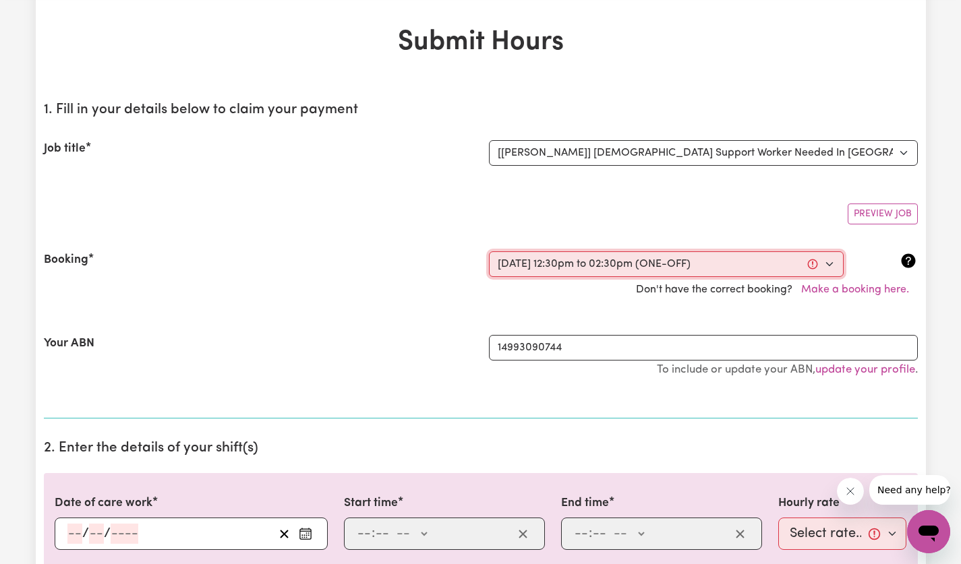
type input "12:30"
type input "12"
type input "30"
select select "pm"
type input "14:30"
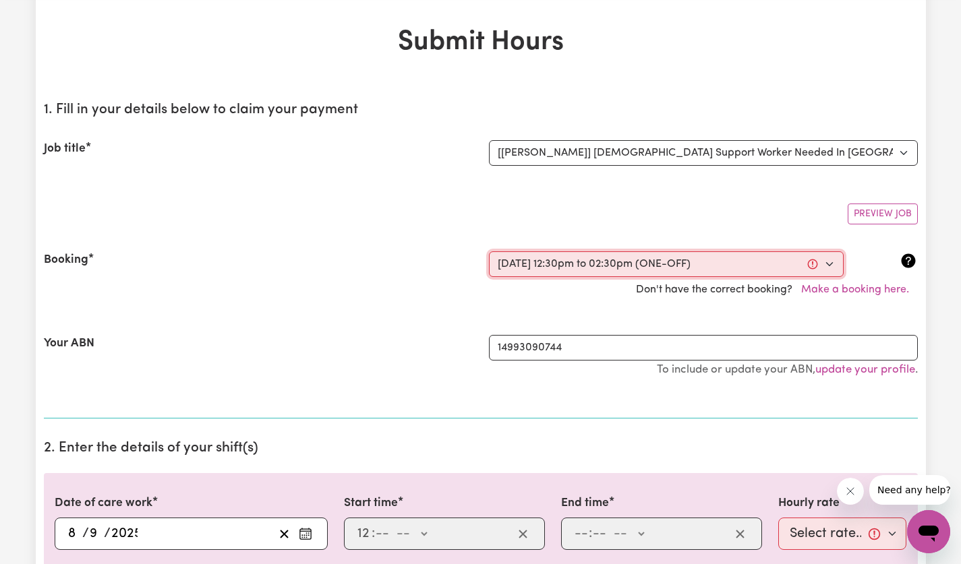
type input "2"
type input "30"
select select "pm"
select select "60-Weekday"
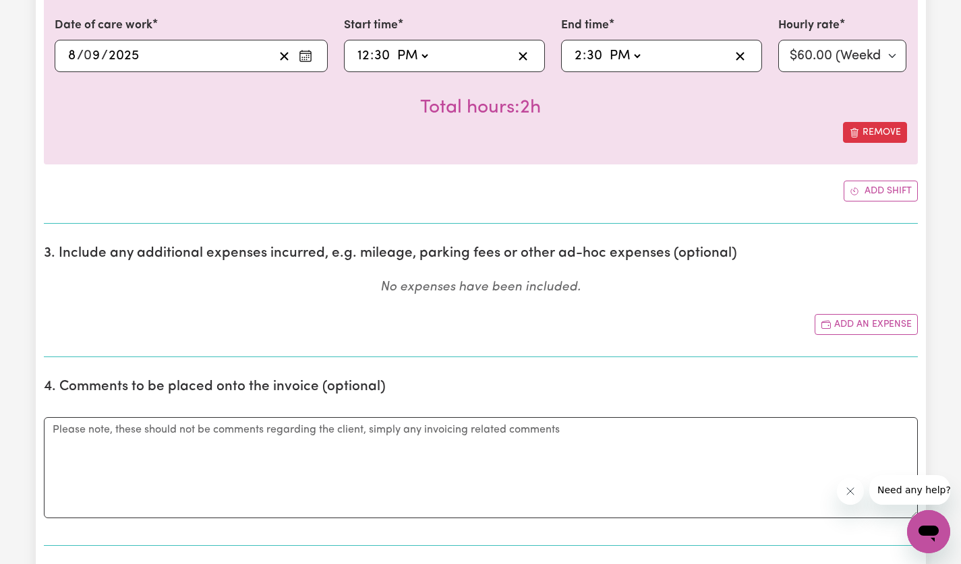
scroll to position [582, 0]
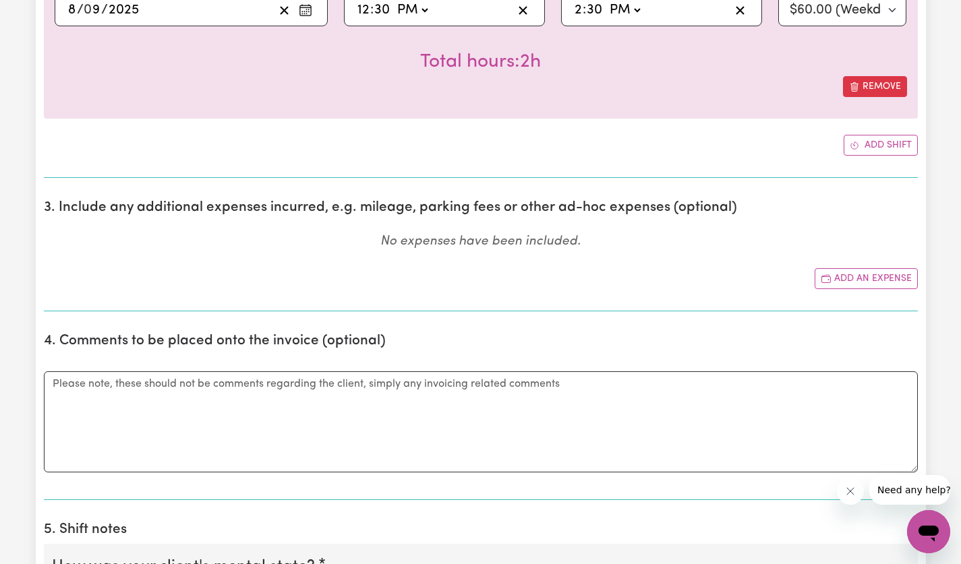
click at [867, 276] on button "Add an expense" at bounding box center [865, 278] width 103 height 21
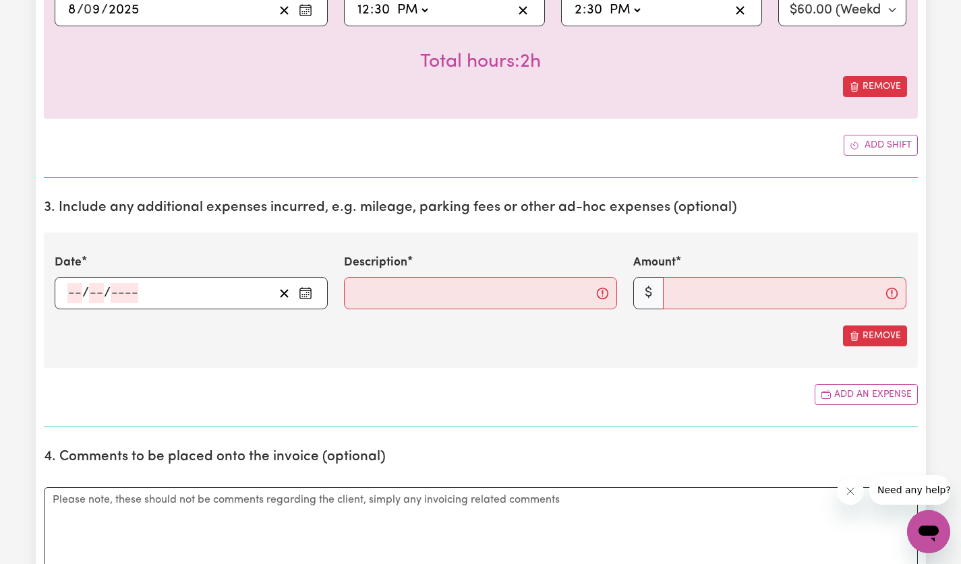
click at [302, 297] on circle "Enter the date of expense" at bounding box center [301, 297] width 1 height 1
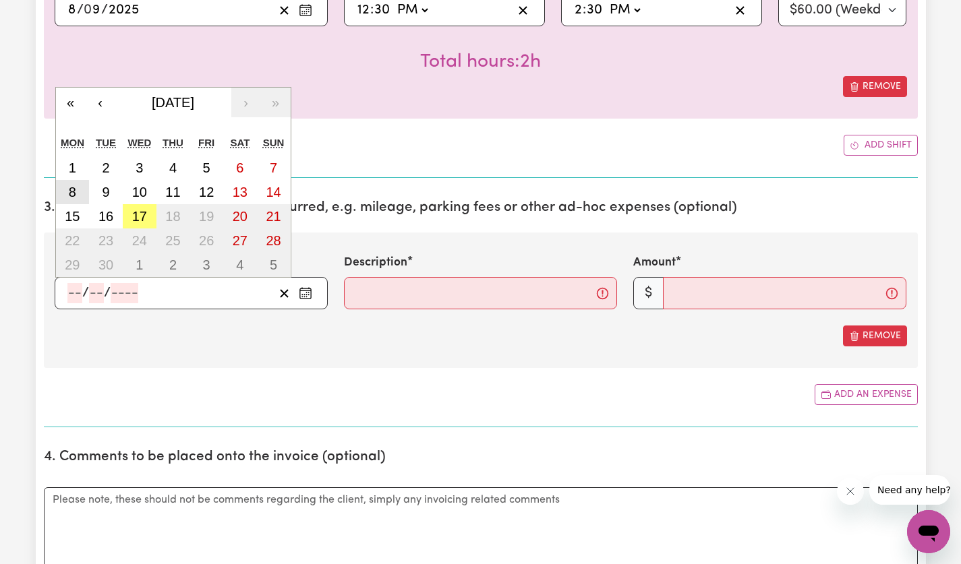
click at [80, 181] on button "8" at bounding box center [73, 192] width 34 height 24
type input "[DATE]"
type input "8"
type input "9"
type input "2025"
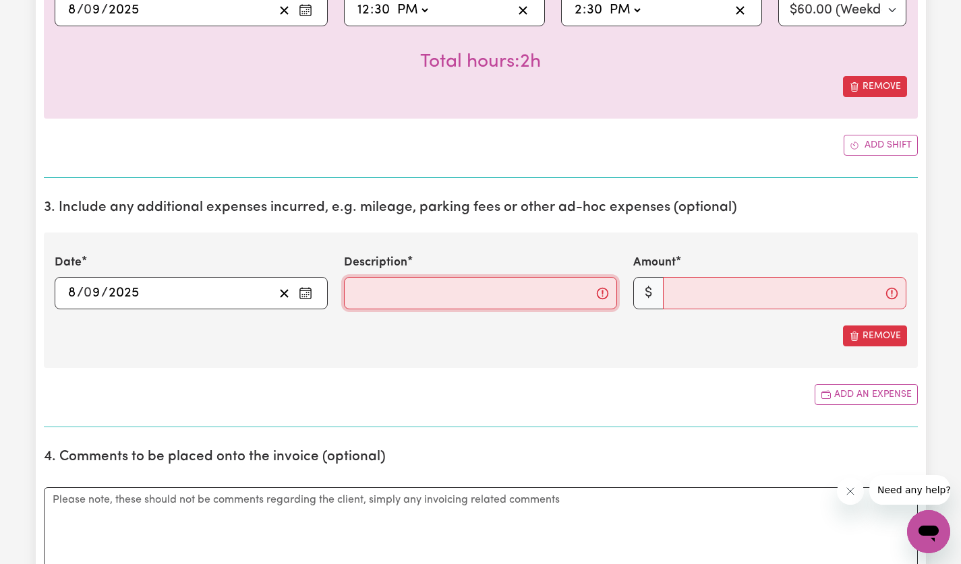
click at [504, 289] on input "Description" at bounding box center [480, 293] width 273 height 32
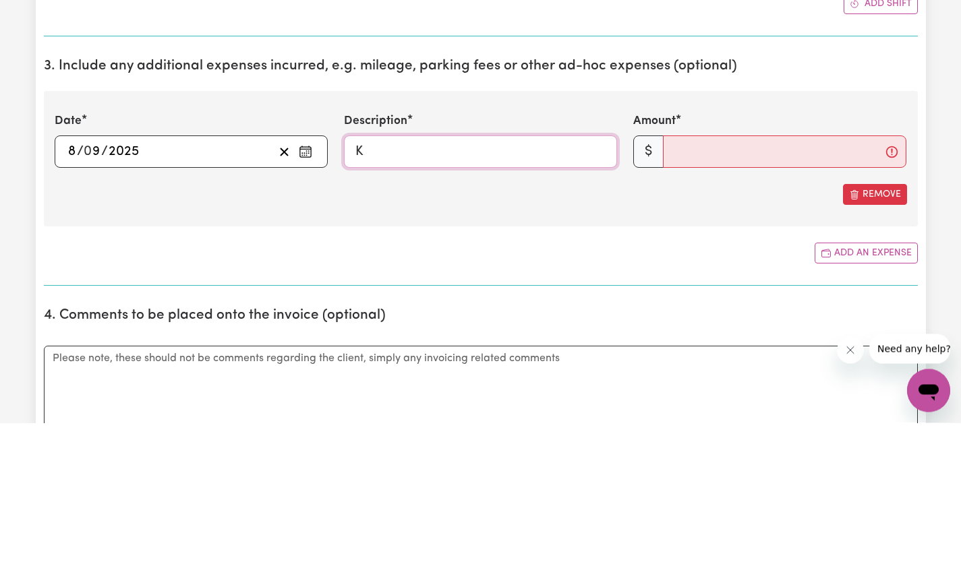
type input "Kms@$1"
type input "20"
type textarea "Drove to [GEOGRAPHIC_DATA], had a short walk around the wharf, had coffee at th…"
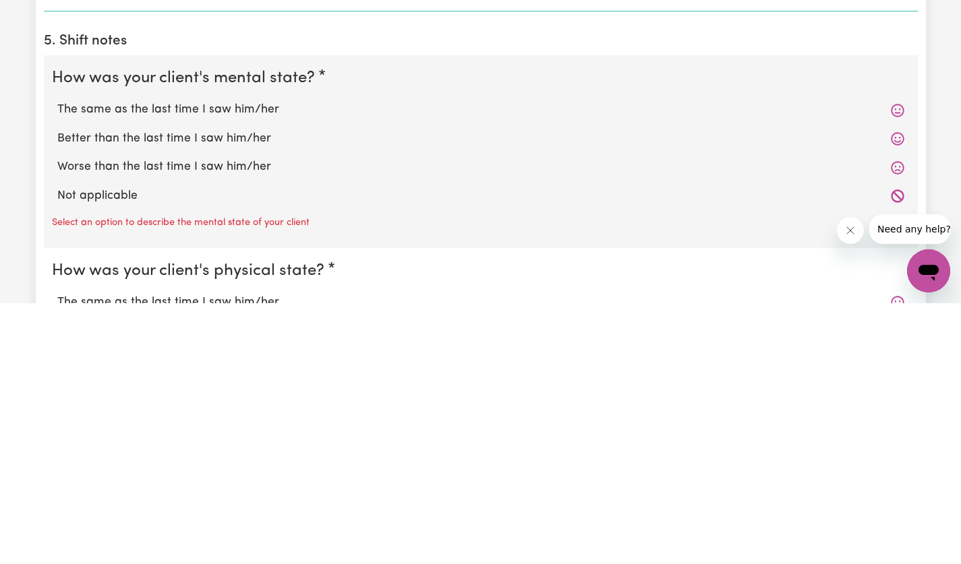
scroll to position [927, 0]
click at [210, 369] on label "The same as the last time I saw him/her" at bounding box center [480, 370] width 847 height 18
click at [57, 361] on input "The same as the last time I saw him/her" at bounding box center [57, 361] width 1 height 1
radio input "true"
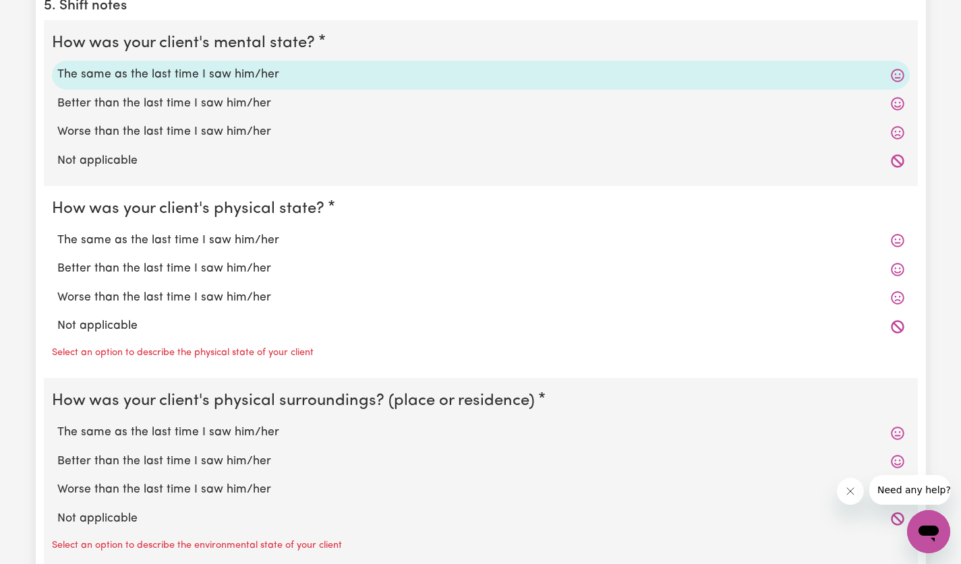
scroll to position [1225, 0]
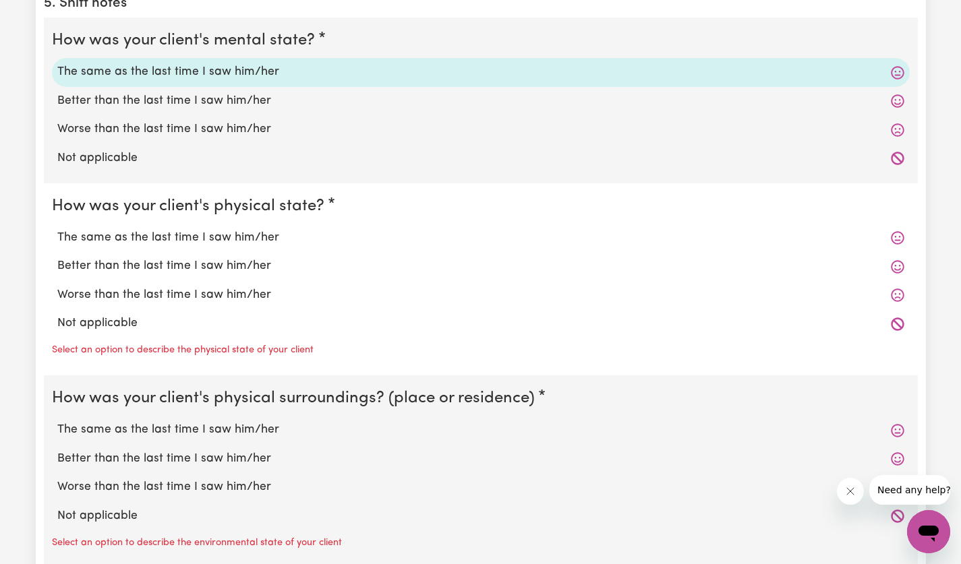
click at [222, 234] on label "The same as the last time I saw him/her" at bounding box center [480, 238] width 847 height 18
click at [57, 229] on input "The same as the last time I saw him/her" at bounding box center [57, 229] width 1 height 1
radio input "true"
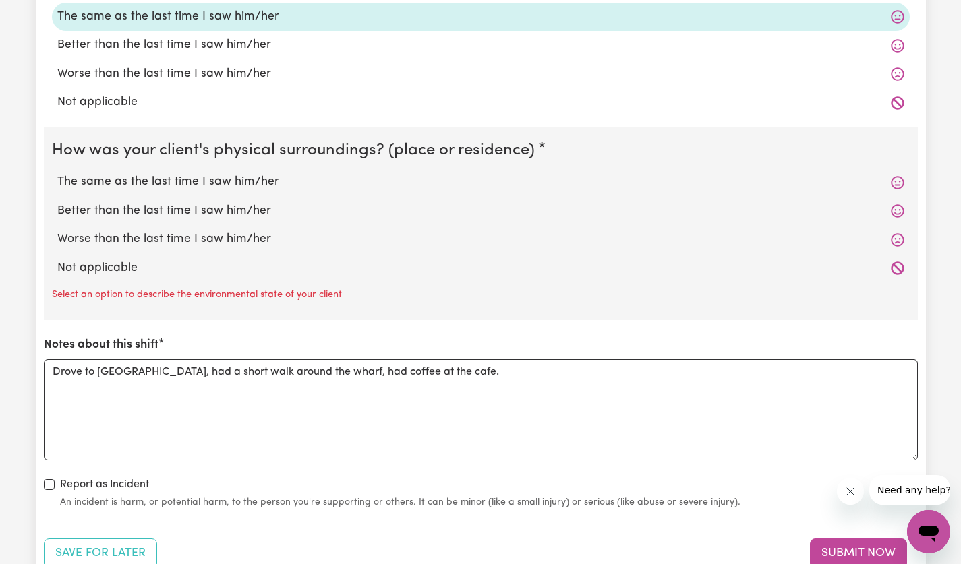
scroll to position [1449, 0]
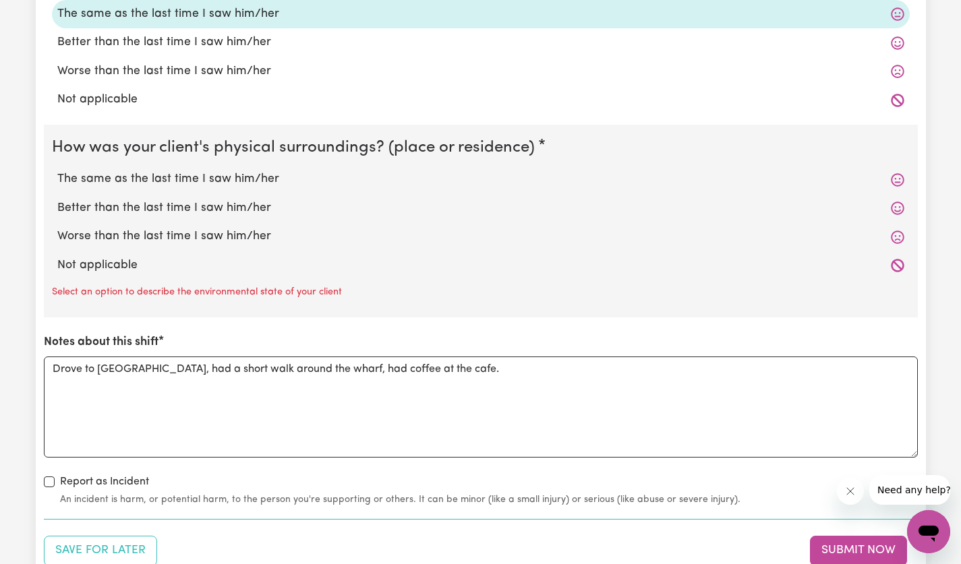
click at [231, 185] on label "The same as the last time I saw him/her" at bounding box center [480, 180] width 847 height 18
click at [57, 171] on input "The same as the last time I saw him/her" at bounding box center [57, 170] width 1 height 1
radio input "true"
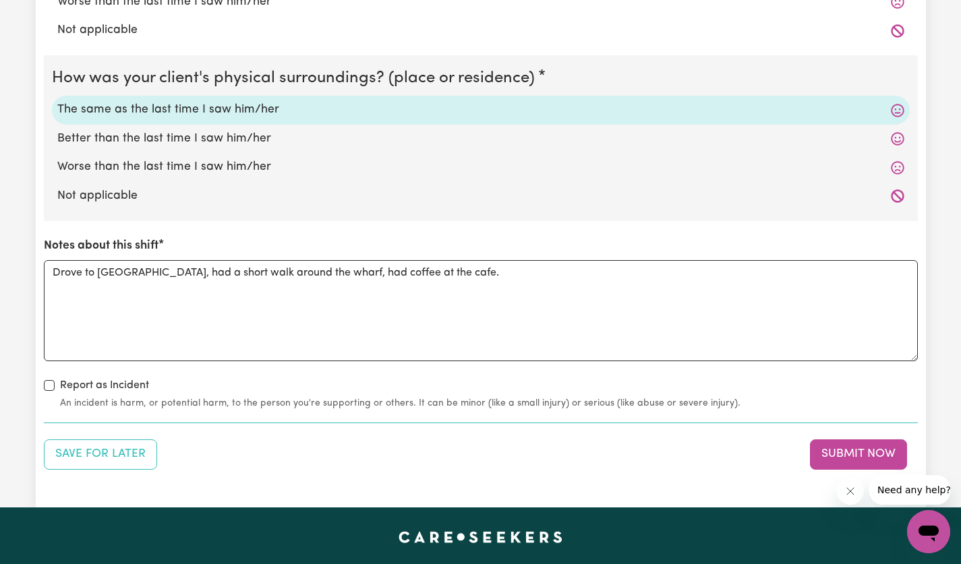
scroll to position [1517, 0]
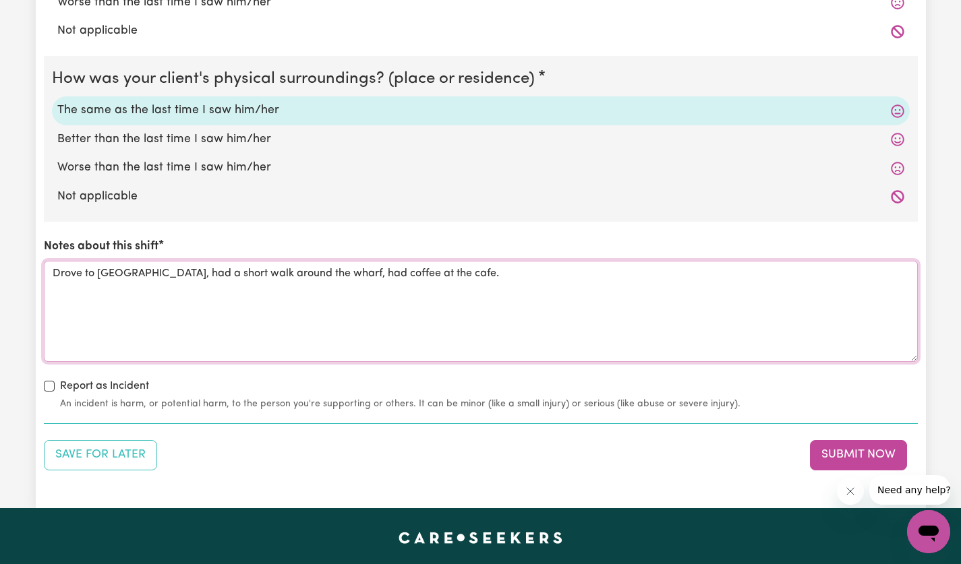
click at [329, 279] on textarea "Drove to [GEOGRAPHIC_DATA], had a short walk around the wharf, had coffee at th…" at bounding box center [481, 311] width 874 height 101
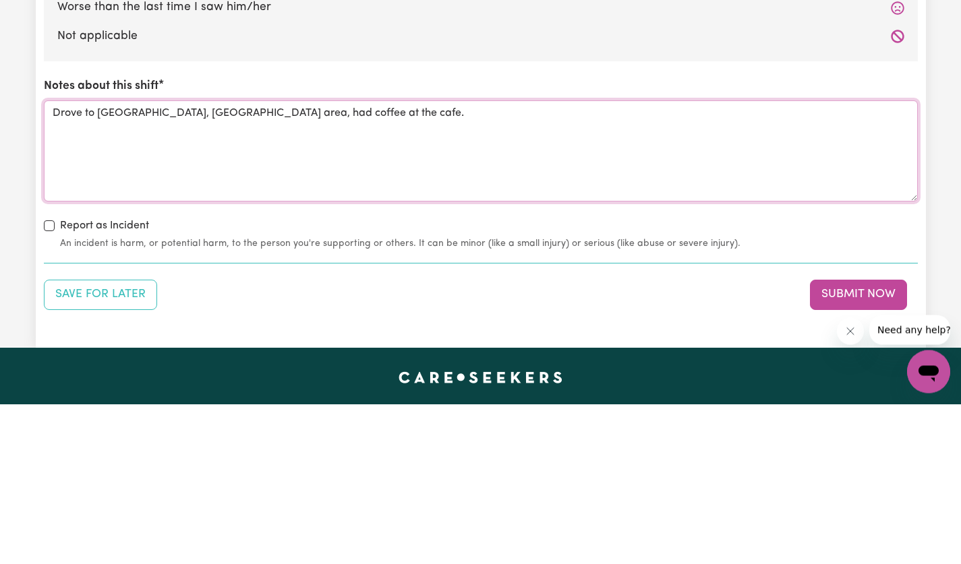
click at [404, 277] on textarea "Drove to [GEOGRAPHIC_DATA], [GEOGRAPHIC_DATA] area, had coffee at the cafe." at bounding box center [481, 311] width 874 height 101
click at [234, 263] on textarea "[GEOGRAPHIC_DATA] to [GEOGRAPHIC_DATA], [GEOGRAPHIC_DATA] area, had coffee" at bounding box center [481, 311] width 874 height 101
click at [400, 276] on textarea "Drove to [GEOGRAPHIC_DATA], [GEOGRAPHIC_DATA] area, stopped off and had coffee" at bounding box center [481, 311] width 874 height 101
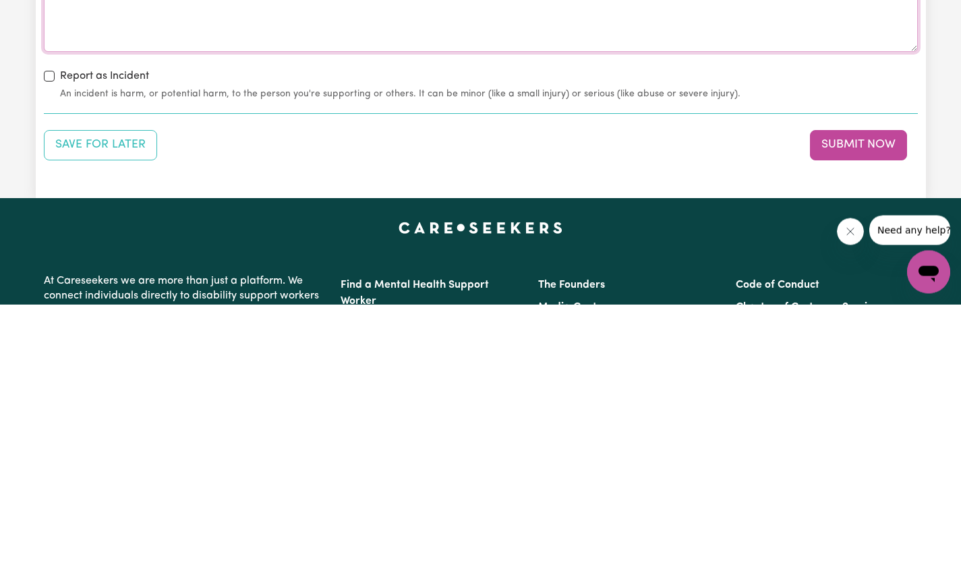
type textarea "Drove to [GEOGRAPHIC_DATA], [GEOGRAPHIC_DATA] area, stopped off and had coffee"
click at [874, 414] on button "Submit Now" at bounding box center [858, 405] width 97 height 30
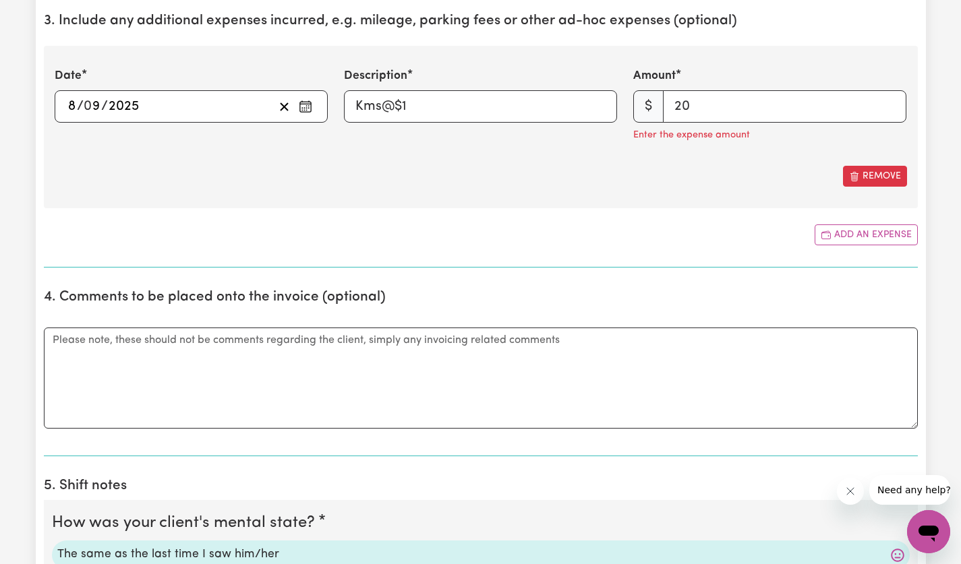
scroll to position [770, 0]
click at [761, 104] on input "20" at bounding box center [784, 105] width 243 height 32
type input "2"
type input "20"
click at [657, 237] on div "Add an expense" at bounding box center [481, 233] width 874 height 21
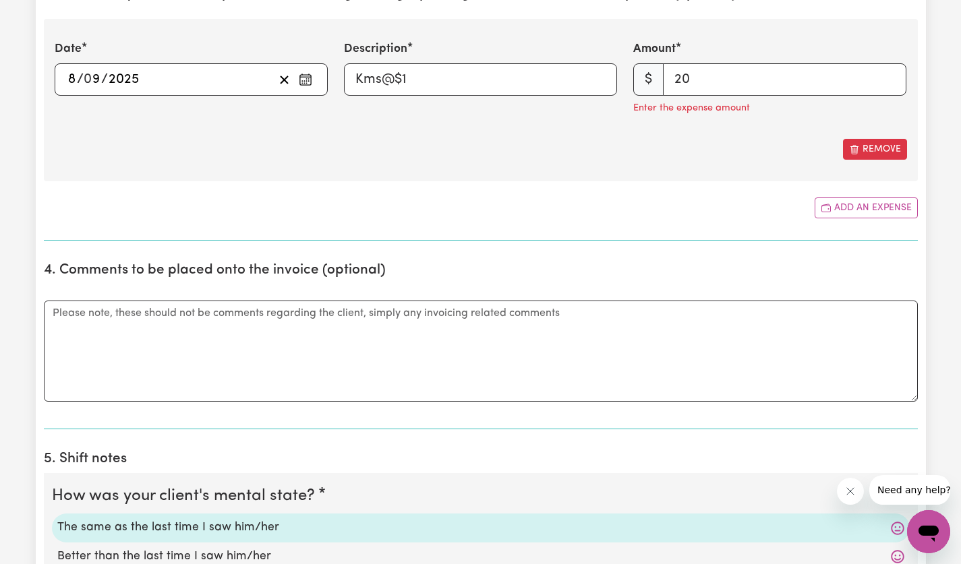
scroll to position [797, 0]
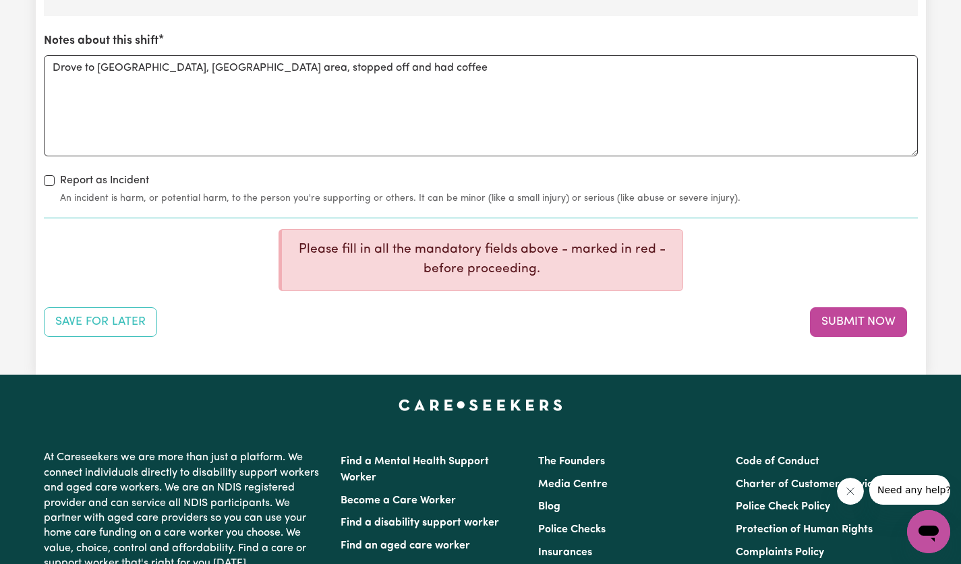
click at [856, 328] on button "Submit Now" at bounding box center [858, 322] width 97 height 30
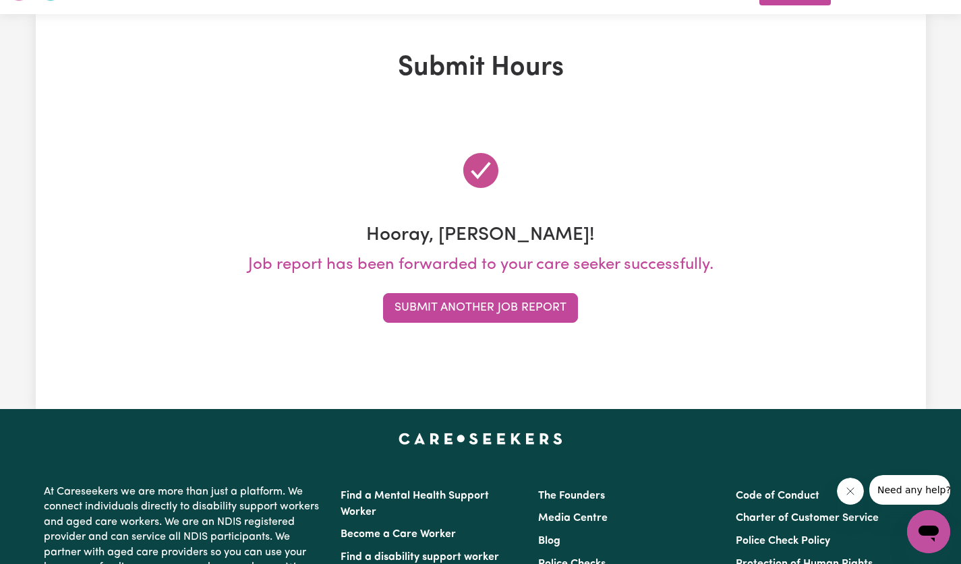
scroll to position [0, 0]
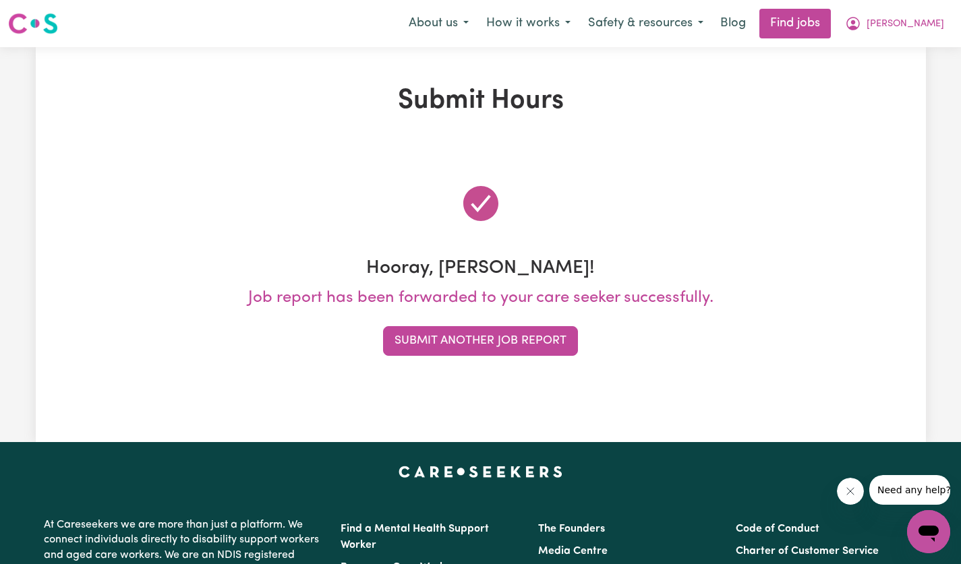
click at [535, 345] on button "Submit Another Job Report" at bounding box center [480, 341] width 195 height 30
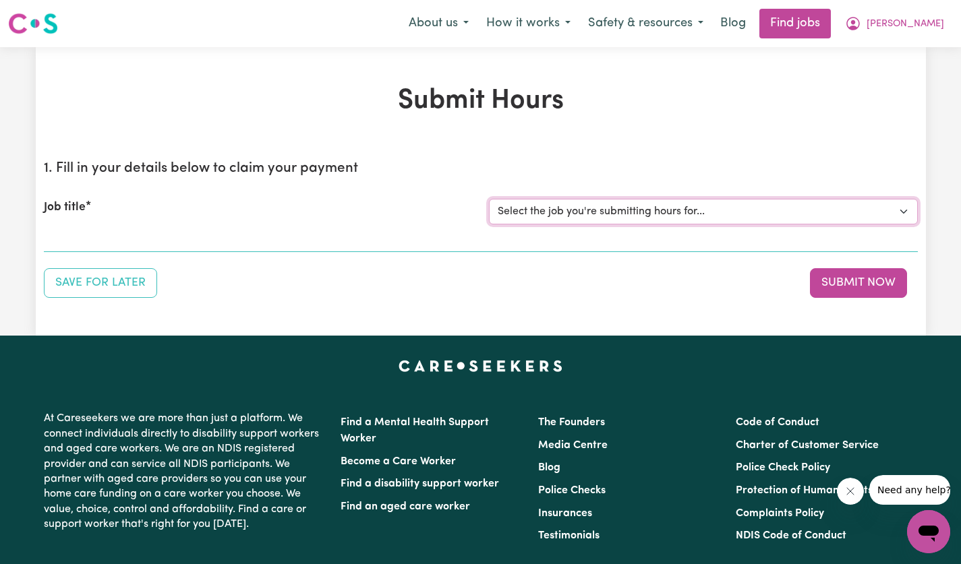
click at [903, 214] on select "Select the job you're submitting hours for... [[PERSON_NAME]] [DEMOGRAPHIC_DATA…" at bounding box center [703, 212] width 429 height 26
select select "14628"
click at [489, 199] on select "Select the job you're submitting hours for... [[PERSON_NAME]] [DEMOGRAPHIC_DATA…" at bounding box center [703, 212] width 429 height 26
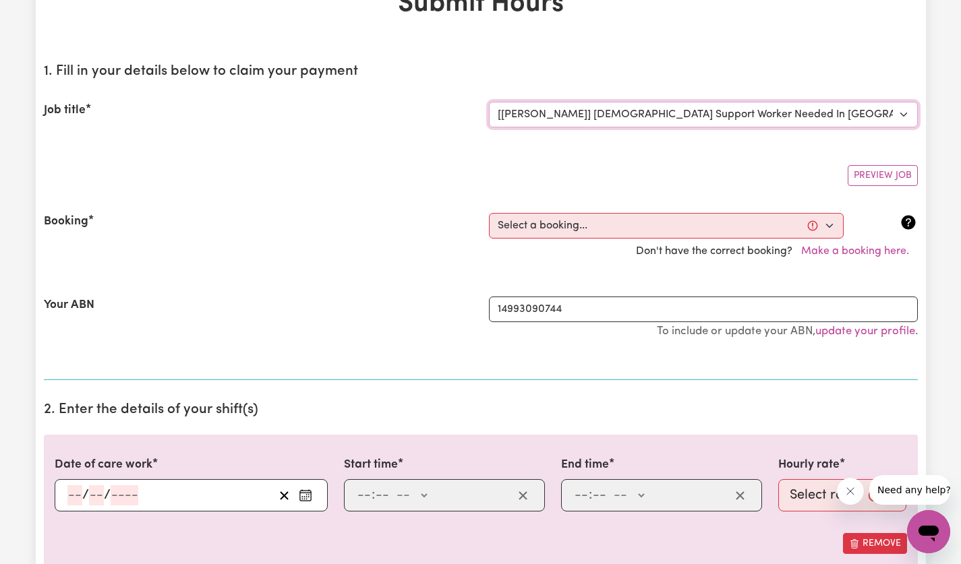
scroll to position [99, 0]
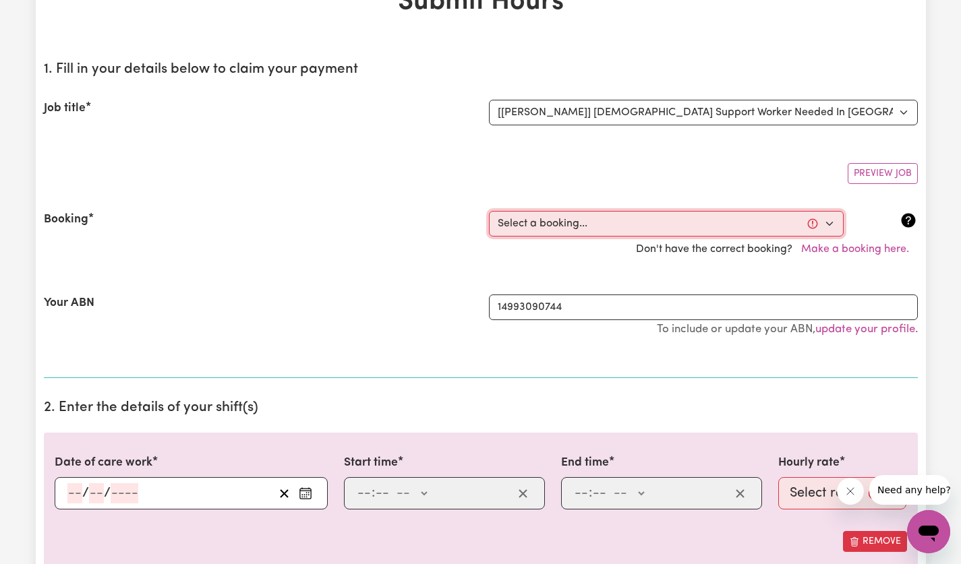
click at [826, 229] on select "Select a booking... [DATE] 12:30pm to 02:30pm (ONE-OFF) [DATE] 12:30pm to 02:30…" at bounding box center [666, 224] width 355 height 26
select select "356229"
click at [489, 211] on select "Select a booking... [DATE] 12:30pm to 02:30pm (ONE-OFF) [DATE] 12:30pm to 02:30…" at bounding box center [666, 224] width 355 height 26
type input "[DATE]"
type input "12"
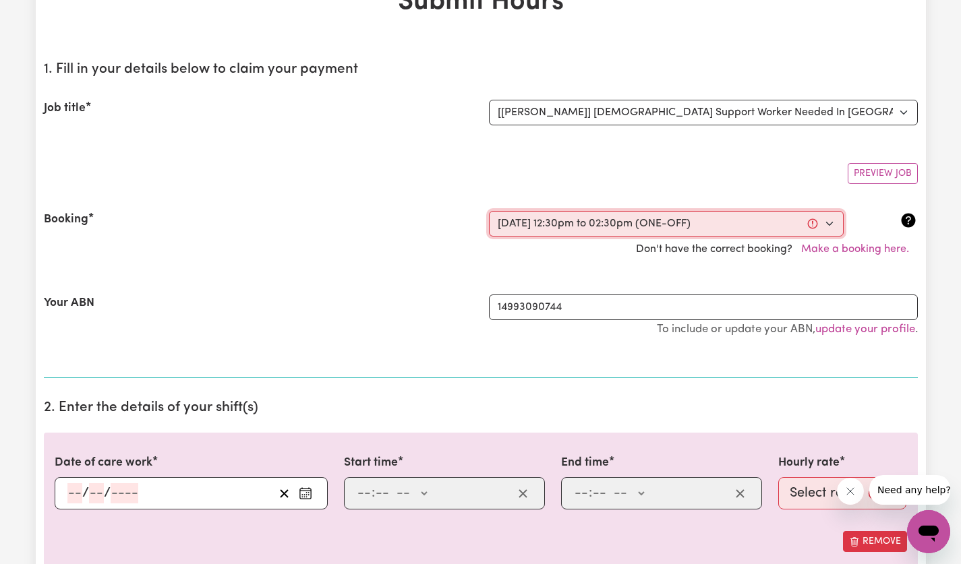
type input "9"
type input "2025"
type input "12:30"
type input "12"
type input "30"
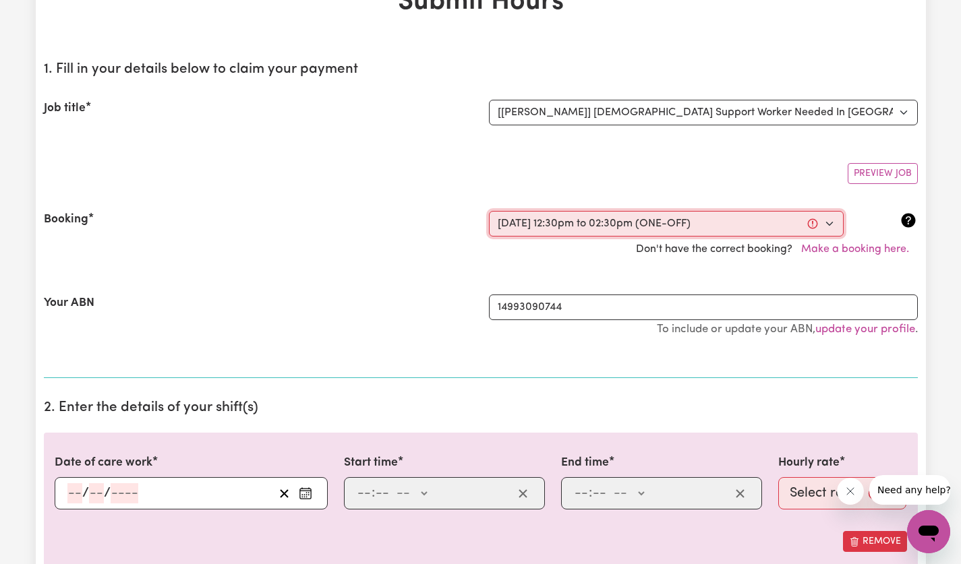
select select "pm"
type input "14:30"
type input "2"
type input "30"
select select "pm"
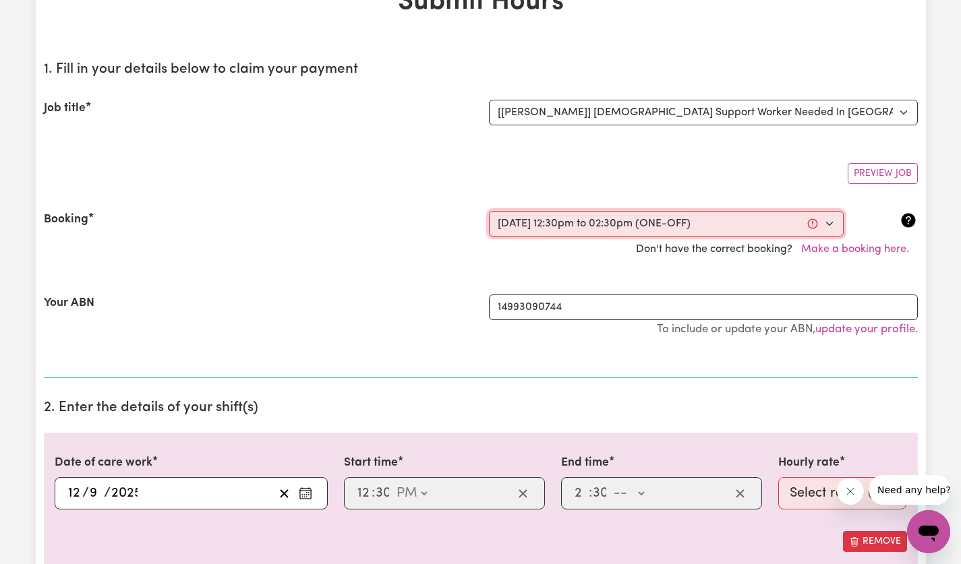
select select "60-Weekday"
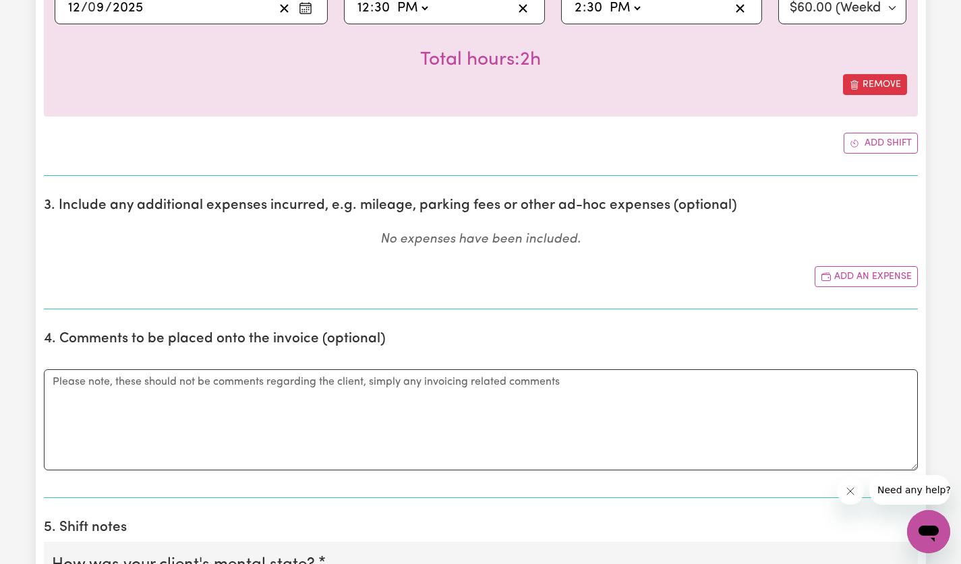
scroll to position [586, 0]
click at [878, 276] on button "Add an expense" at bounding box center [865, 275] width 103 height 21
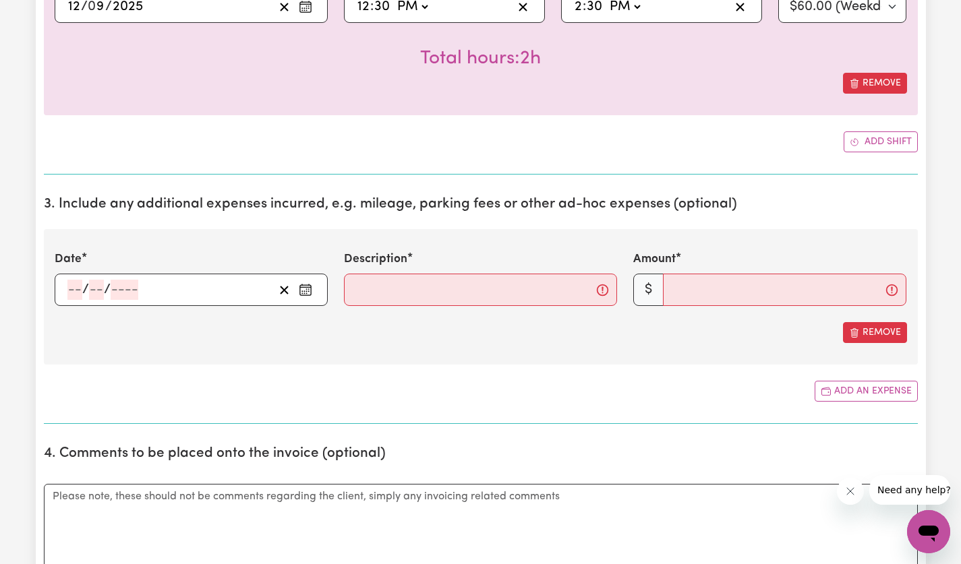
click at [77, 290] on input "number" at bounding box center [74, 290] width 15 height 20
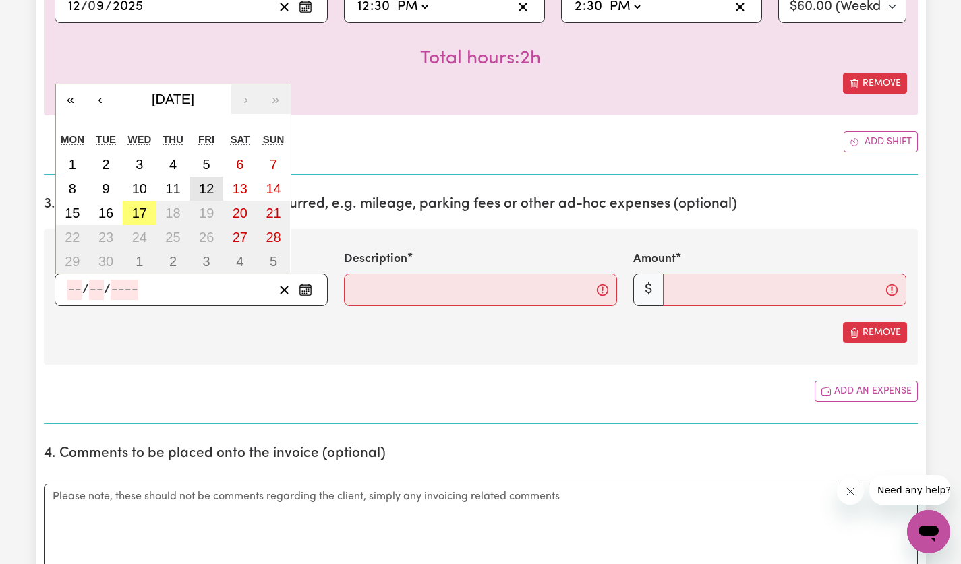
click at [211, 187] on abbr "12" at bounding box center [206, 188] width 15 height 15
type input "[DATE]"
type input "12"
type input "9"
type input "2025"
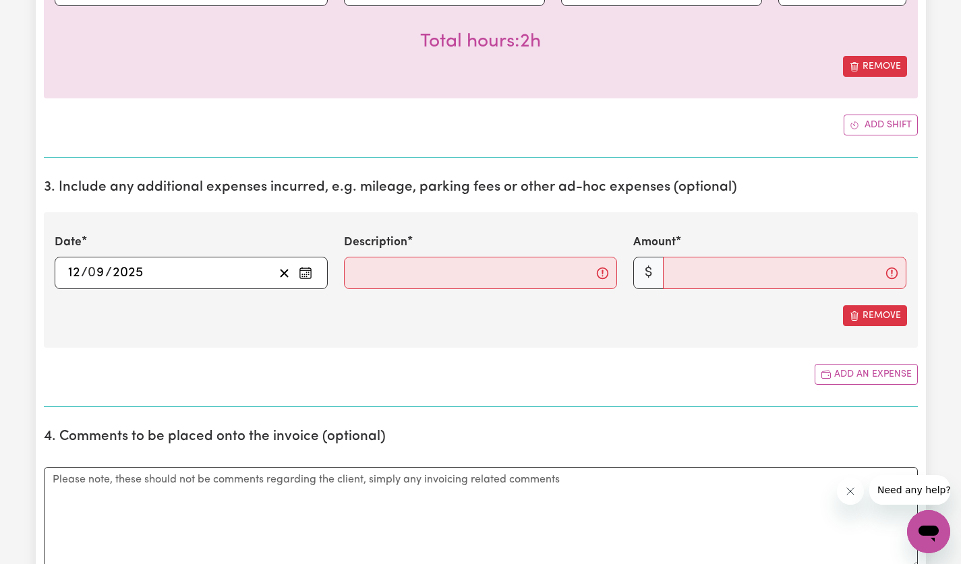
scroll to position [601, 0]
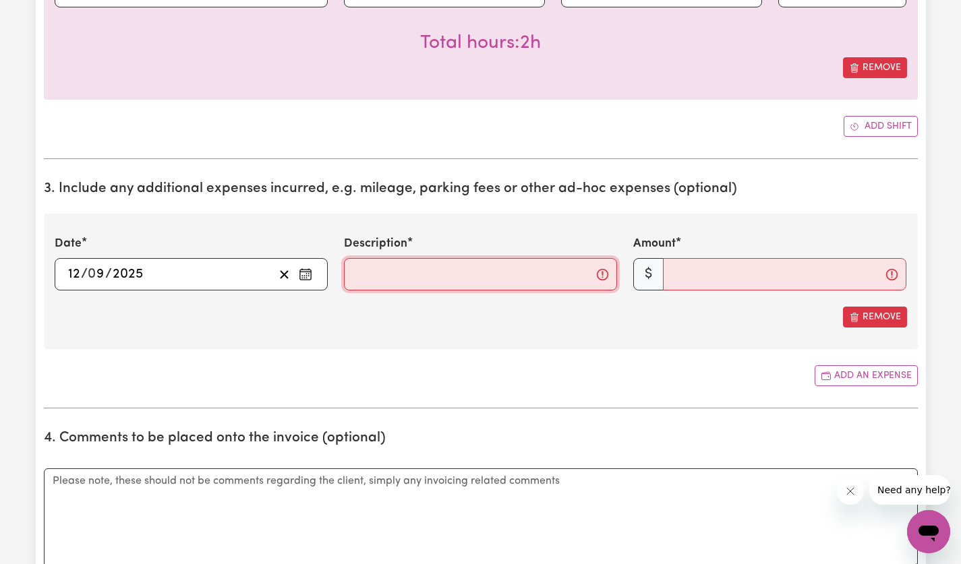
click at [510, 276] on input "Description" at bounding box center [480, 274] width 273 height 32
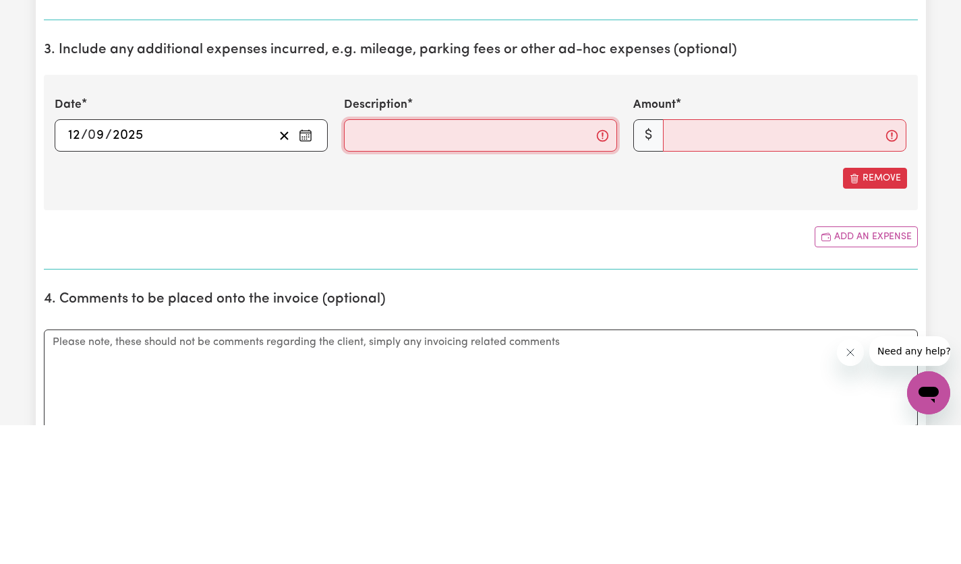
click at [489, 284] on input "Description" at bounding box center [480, 274] width 273 height 32
type input "Kms@$1"
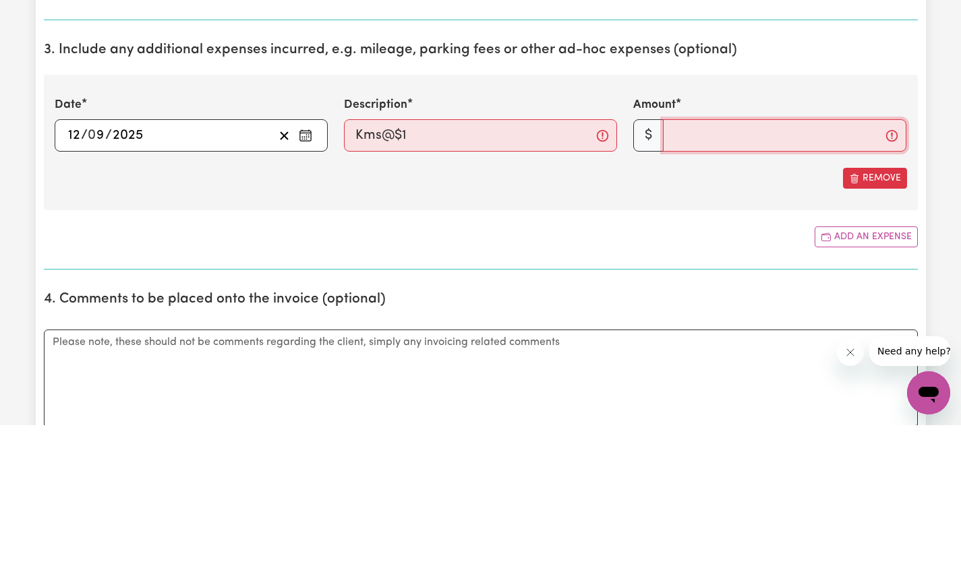
type input "20"
type textarea "Drove to [GEOGRAPHIC_DATA], had a short walk around the wharf, had coffee at th…"
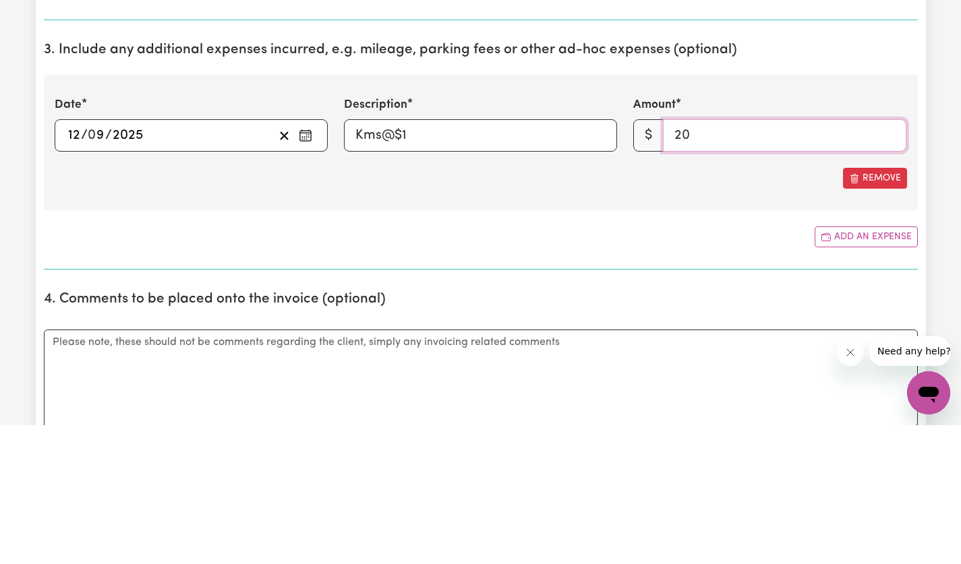
click at [746, 278] on input "20" at bounding box center [784, 274] width 243 height 32
type input "2"
type input "20"
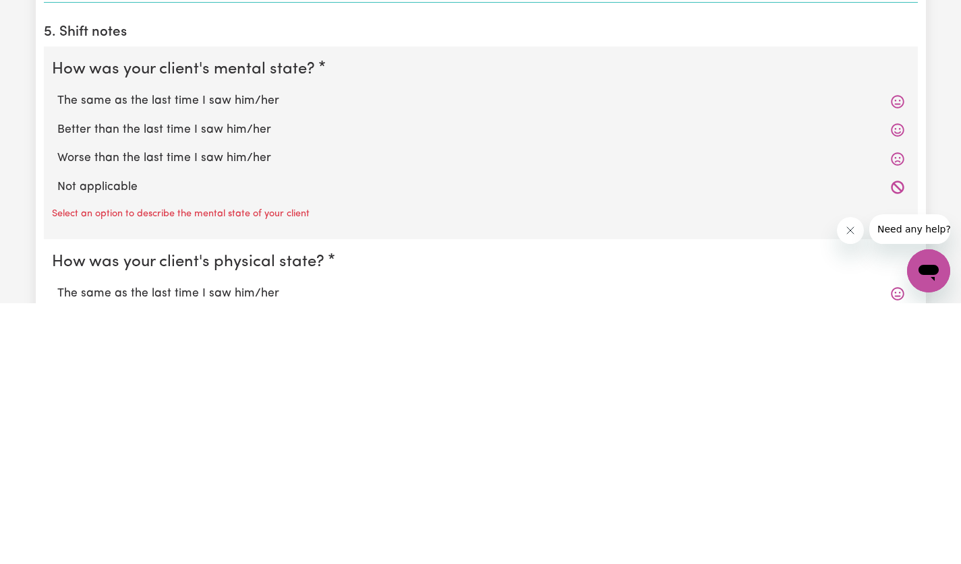
scroll to position [947, 0]
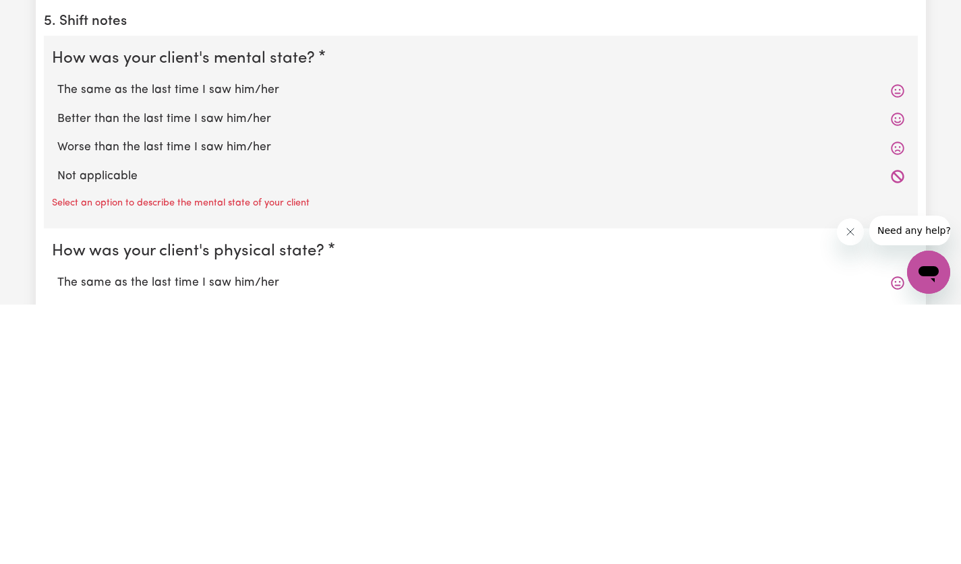
click at [227, 405] on label "Worse than the last time I saw him/her" at bounding box center [480, 407] width 847 height 18
click at [57, 398] on input "Worse than the last time I saw him/her" at bounding box center [57, 398] width 1 height 1
radio input "true"
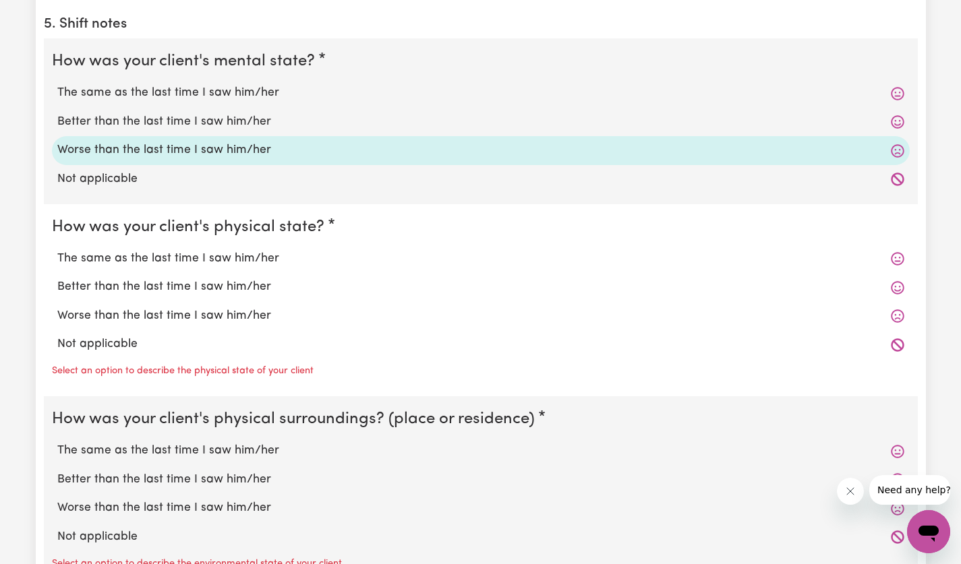
scroll to position [1232, 0]
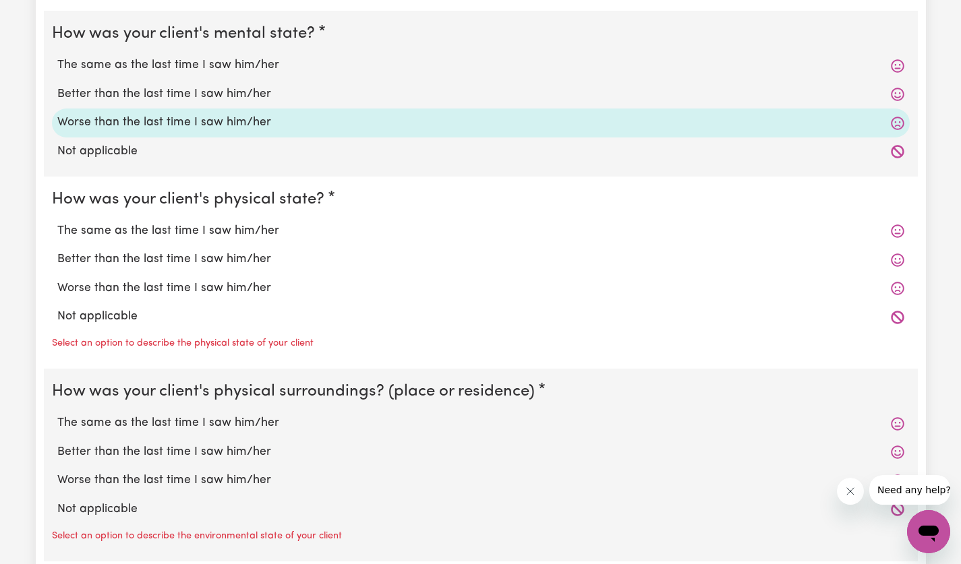
click at [220, 288] on label "Worse than the last time I saw him/her" at bounding box center [480, 289] width 847 height 18
click at [57, 280] on input "Worse than the last time I saw him/her" at bounding box center [57, 279] width 1 height 1
radio input "true"
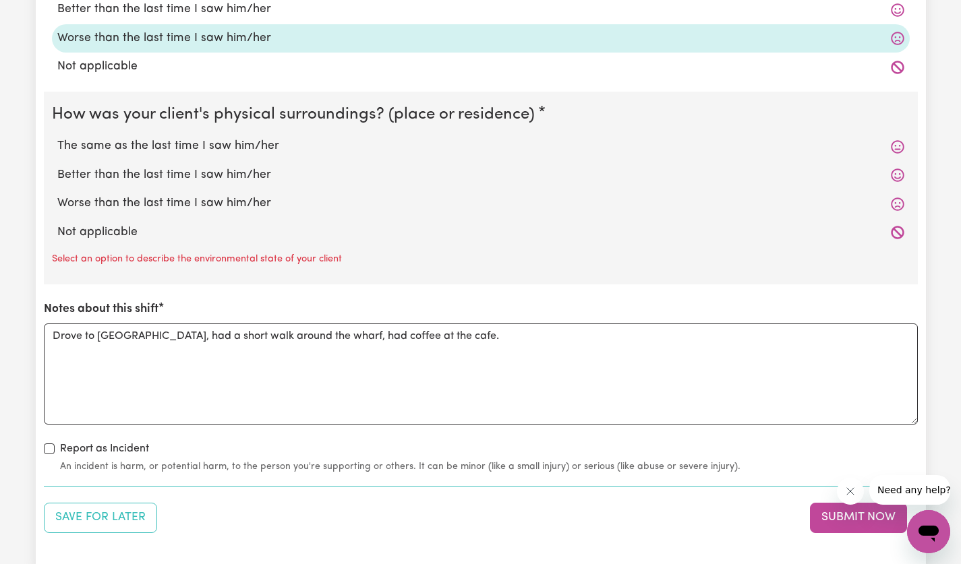
scroll to position [1484, 0]
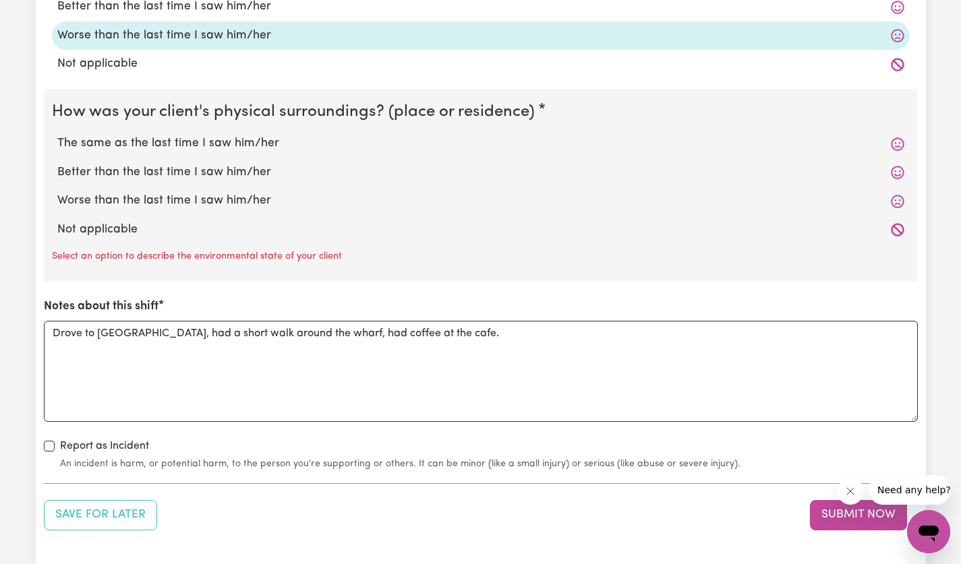
click at [226, 140] on label "The same as the last time I saw him/her" at bounding box center [480, 144] width 847 height 18
click at [57, 135] on input "The same as the last time I saw him/her" at bounding box center [57, 134] width 1 height 1
radio input "true"
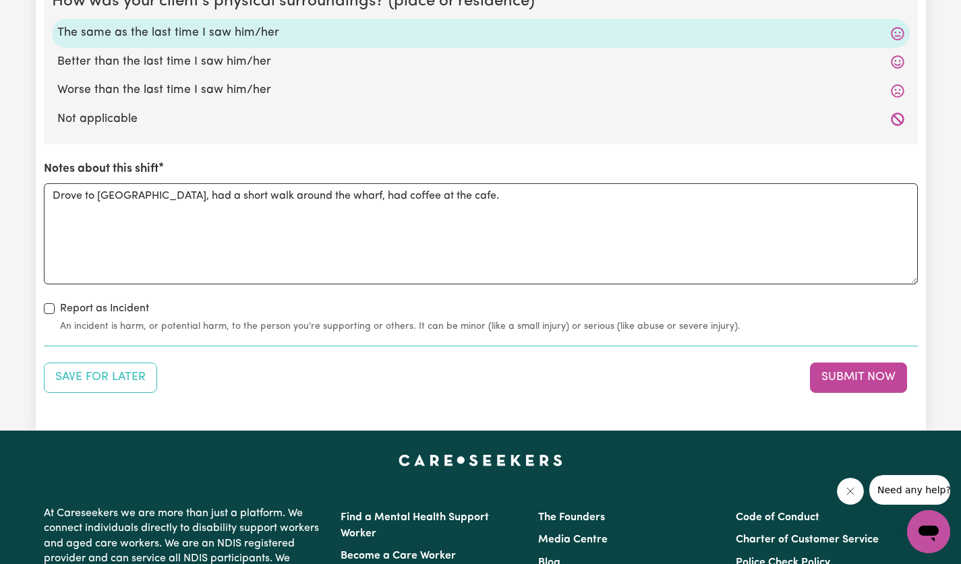
scroll to position [1633, 0]
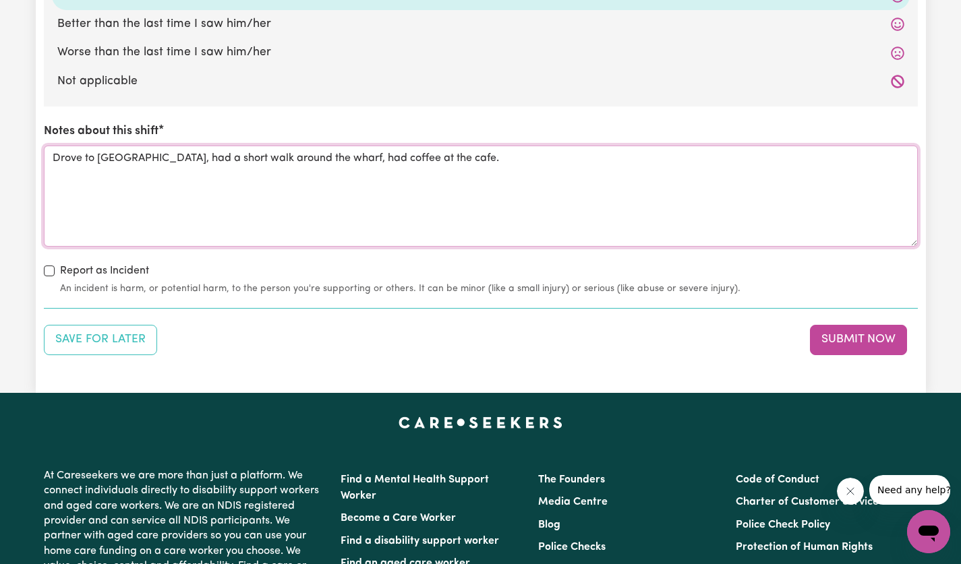
click at [511, 163] on textarea "Drove to [GEOGRAPHIC_DATA], had a short walk around the wharf, had coffee at th…" at bounding box center [481, 196] width 874 height 101
type textarea "D"
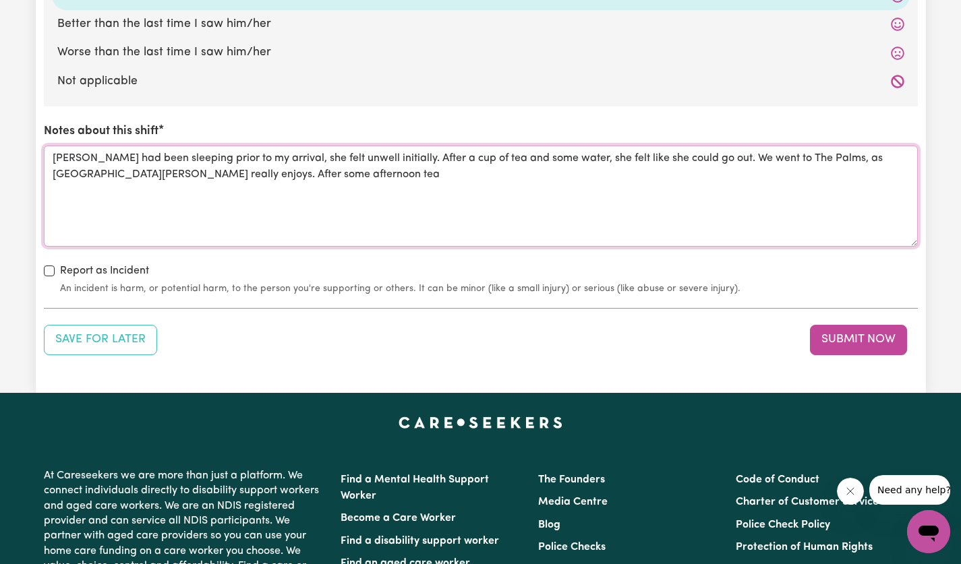
click at [472, 168] on textarea "[PERSON_NAME] had been sleeping prior to my arrival, she felt unwell initially.…" at bounding box center [481, 196] width 874 height 101
click at [667, 171] on textarea "[PERSON_NAME] had been sleeping prior to my arrival, she felt unwell initially.…" at bounding box center [481, 196] width 874 height 101
click at [475, 160] on textarea "[PERSON_NAME] had been sleeping prior to my arrival, she felt unwell initially.…" at bounding box center [481, 196] width 874 height 101
click at [314, 171] on textarea "[PERSON_NAME] had been sleeping prior to my arrival, she felt unwell initially.…" at bounding box center [481, 196] width 874 height 101
click at [343, 183] on textarea "[PERSON_NAME] had been sleeping prior to my arrival, she felt unwell initially.…" at bounding box center [481, 196] width 874 height 101
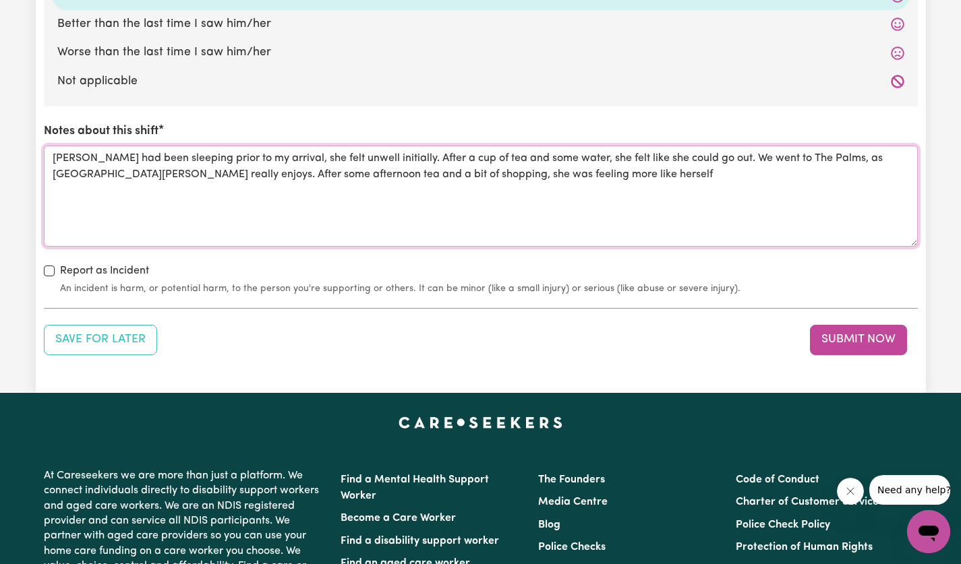
click at [353, 170] on textarea "[PERSON_NAME] had been sleeping prior to my arrival, she felt unwell initially.…" at bounding box center [481, 196] width 874 height 101
click at [644, 179] on textarea "[PERSON_NAME] had been sleeping prior to my arrival, she felt unwell initially.…" at bounding box center [481, 196] width 874 height 101
click at [714, 179] on textarea "[PERSON_NAME] had been sleeping prior to my arrival, she felt unwell initially.…" at bounding box center [481, 196] width 874 height 101
click at [817, 178] on textarea "[PERSON_NAME] had been sleeping prior to my arrival, she felt unwell initially.…" at bounding box center [481, 196] width 874 height 101
click at [794, 183] on textarea "[PERSON_NAME] had been sleeping prior to my arrival, she felt unwell initially.…" at bounding box center [481, 196] width 874 height 101
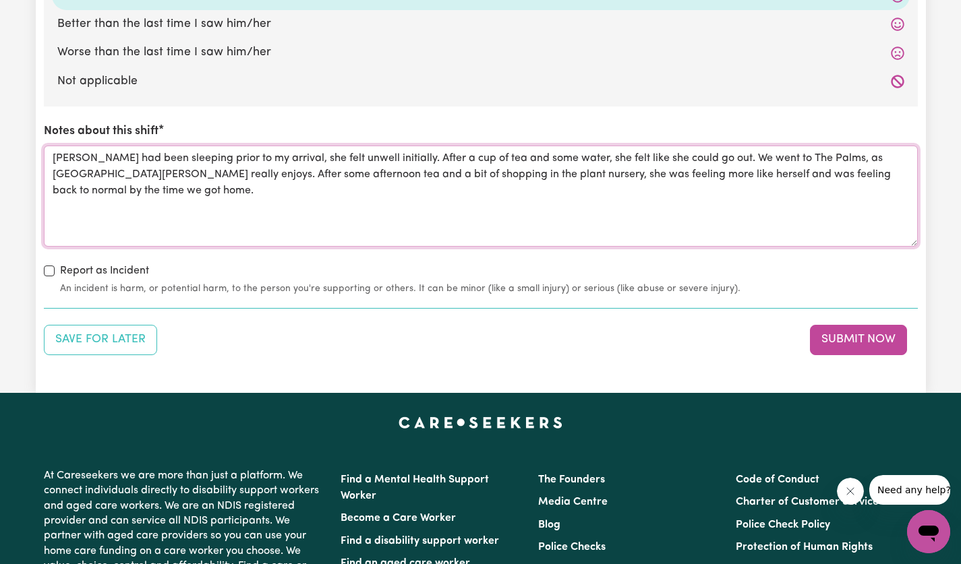
click at [283, 164] on textarea "[PERSON_NAME] had been sleeping prior to my arrival, she felt unwell initially.…" at bounding box center [481, 196] width 874 height 101
click at [669, 167] on textarea "[PERSON_NAME] had been sleeping prior to my arrival, & she felt unwell initiall…" at bounding box center [481, 196] width 874 height 101
click at [815, 169] on textarea "[PERSON_NAME] had been sleeping prior to my arrival, & she felt unwell initiall…" at bounding box center [481, 196] width 874 height 101
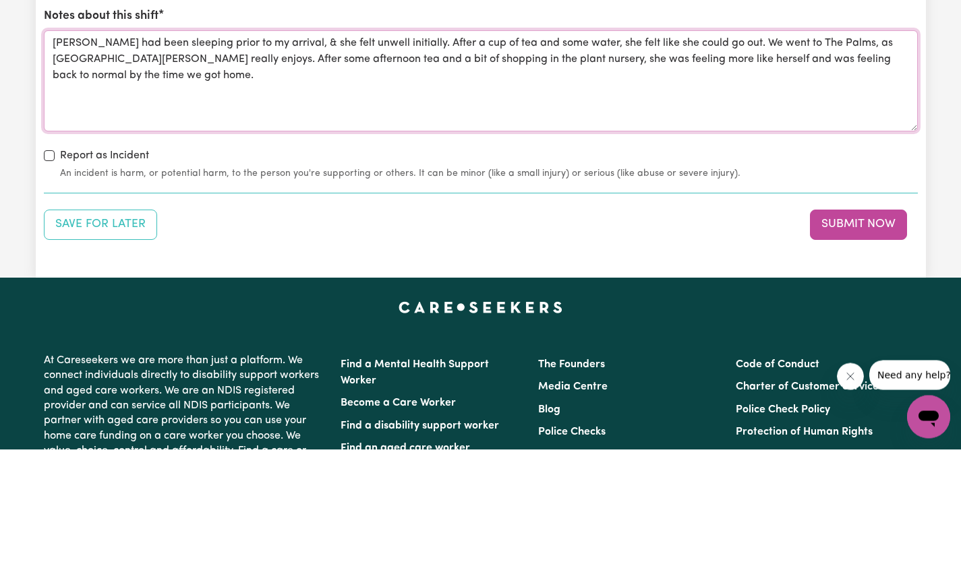
type textarea "[PERSON_NAME] had been sleeping prior to my arrival, & she felt unwell initiall…"
click at [890, 338] on button "Submit Now" at bounding box center [858, 340] width 97 height 30
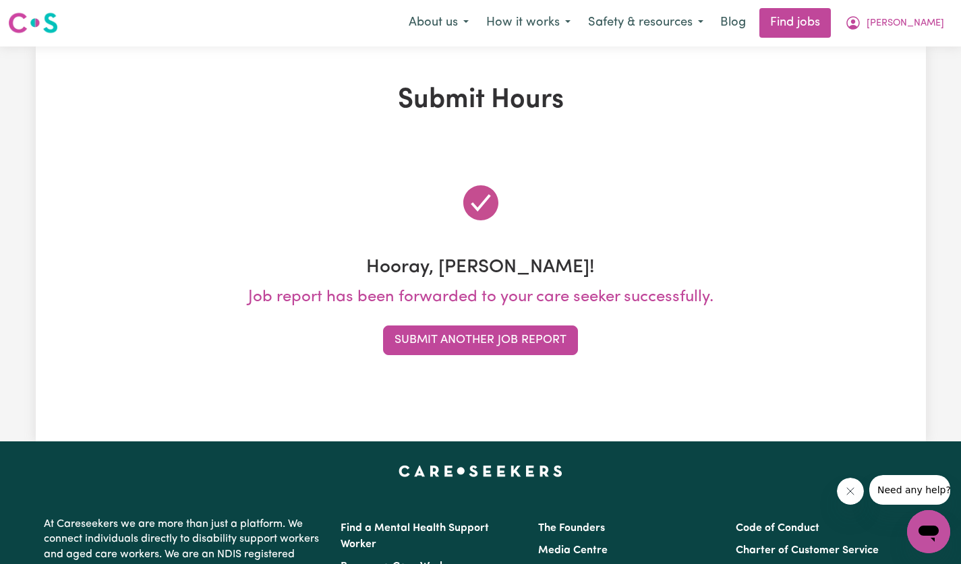
scroll to position [0, 0]
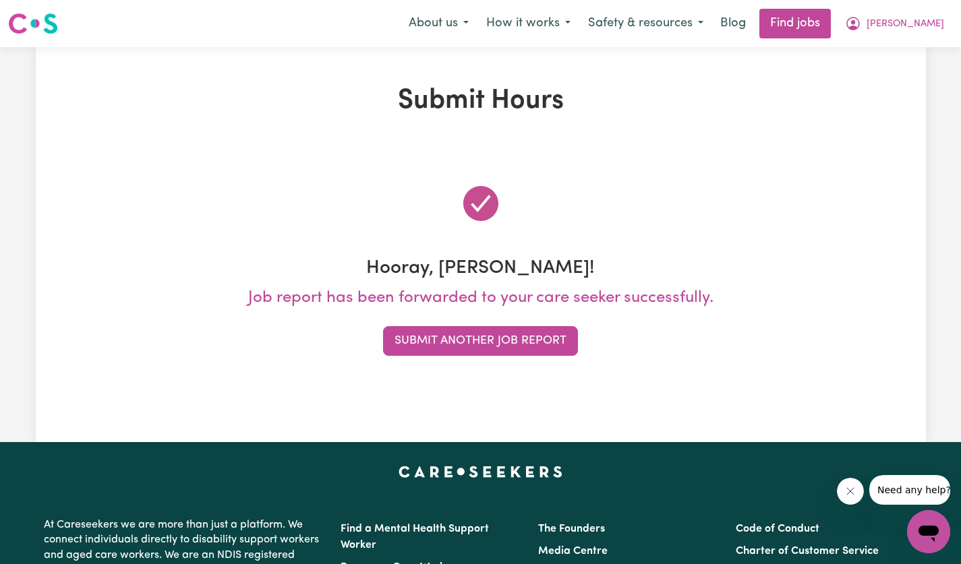
click at [526, 342] on button "Submit Another Job Report" at bounding box center [480, 341] width 195 height 30
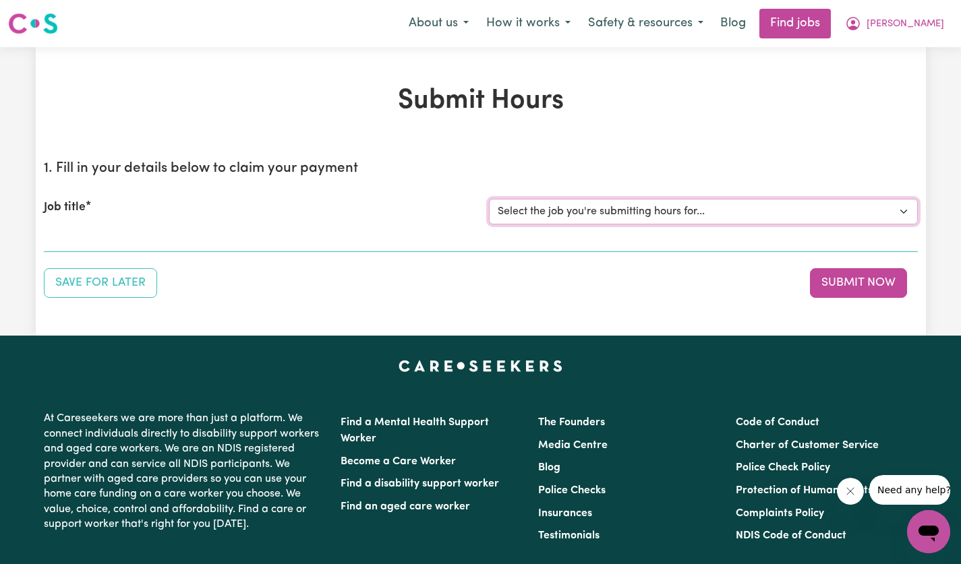
click at [903, 212] on select "Select the job you're submitting hours for... [[PERSON_NAME]] [DEMOGRAPHIC_DATA…" at bounding box center [703, 212] width 429 height 26
select select "14628"
click at [489, 199] on select "Select the job you're submitting hours for... [[PERSON_NAME]] [DEMOGRAPHIC_DATA…" at bounding box center [703, 212] width 429 height 26
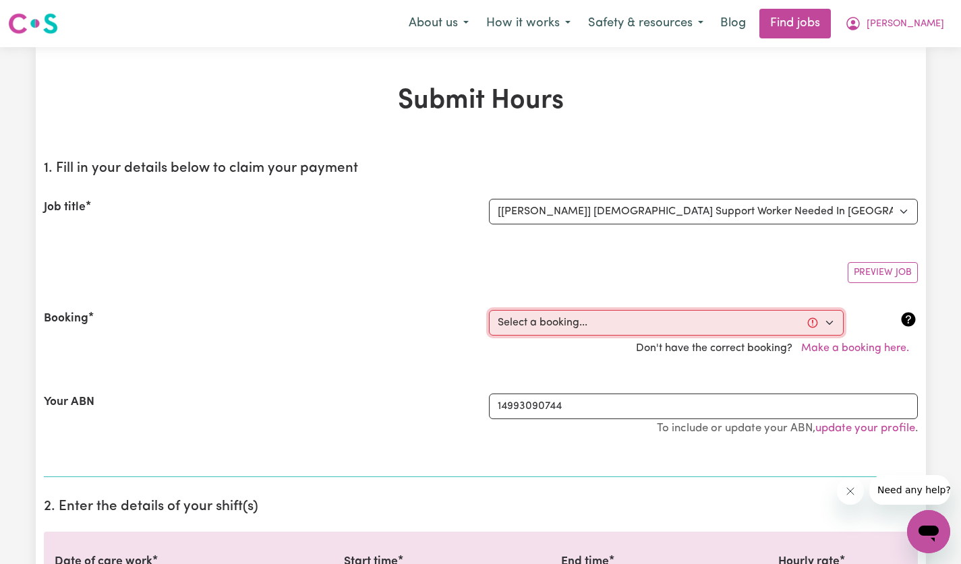
click at [832, 326] on select "Select a booking... [DATE] 12:30pm to 02:30pm (ONE-OFF) [DATE] 12:30pm to 02:30…" at bounding box center [666, 323] width 355 height 26
select select "356240"
click at [489, 310] on select "Select a booking... [DATE] 12:30pm to 02:30pm (ONE-OFF) [DATE] 12:30pm to 02:30…" at bounding box center [666, 323] width 355 height 26
type input "[DATE]"
type input "15"
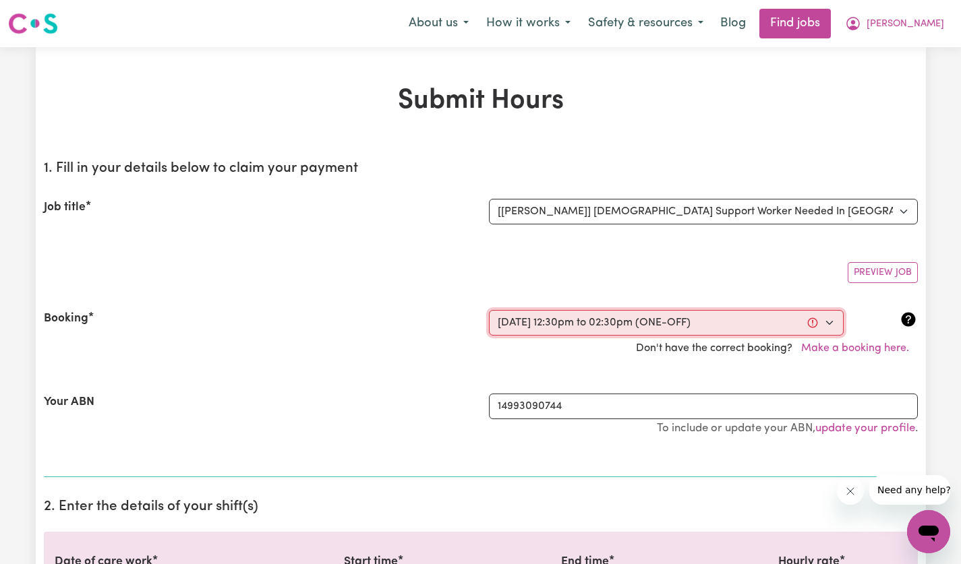
type input "9"
type input "2025"
type input "12:30"
type input "12"
type input "30"
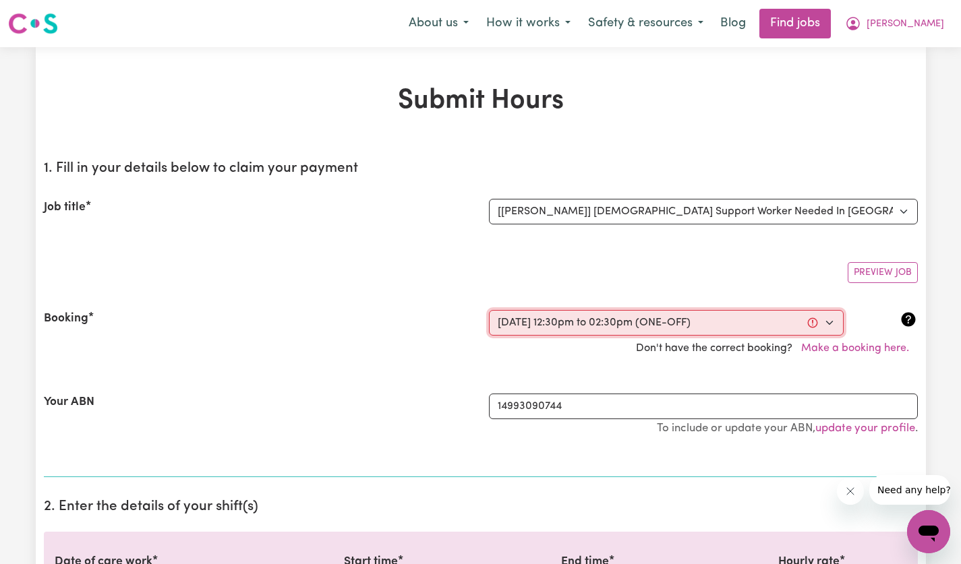
select select "pm"
type input "14:30"
type input "2"
type input "30"
select select "pm"
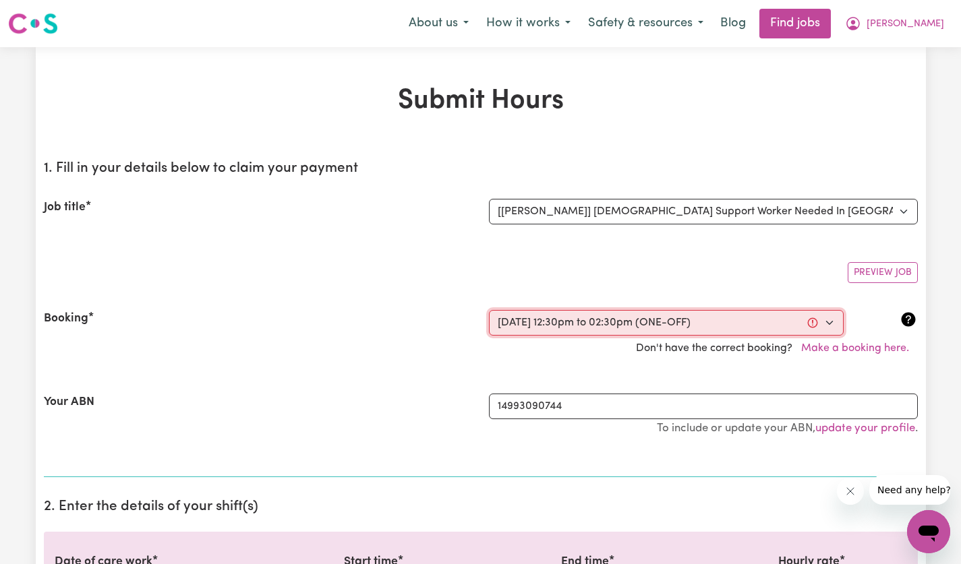
select select "60-Weekday"
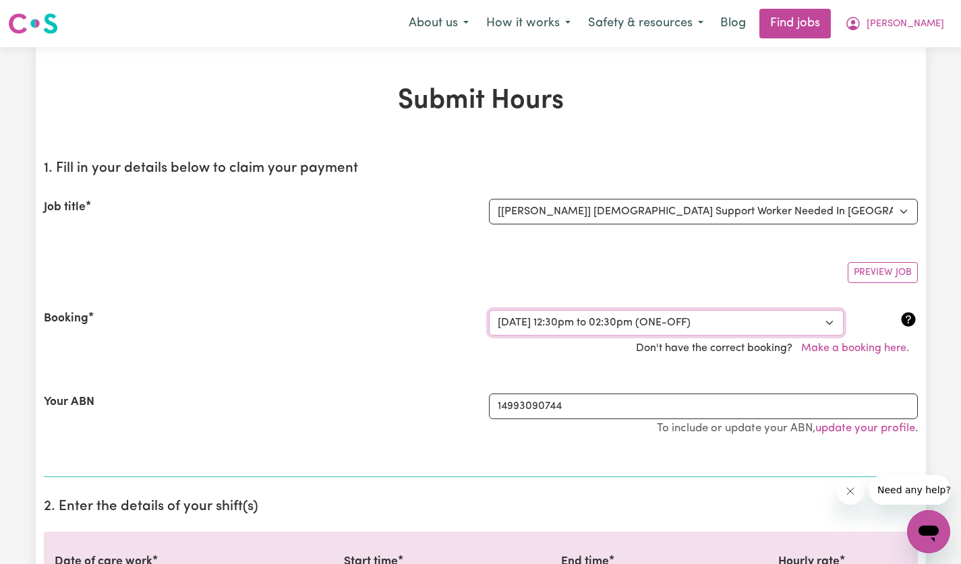
click at [827, 322] on select "Select a booking... [DATE] 12:30pm to 02:30pm (ONE-OFF) [DATE] 12:30pm to 02:30…" at bounding box center [666, 323] width 355 height 26
select select "356251"
click at [489, 310] on select "Select a booking... [DATE] 12:30pm to 02:30pm (ONE-OFF) [DATE] 12:30pm to 02:30…" at bounding box center [666, 323] width 355 height 26
select select "pm"
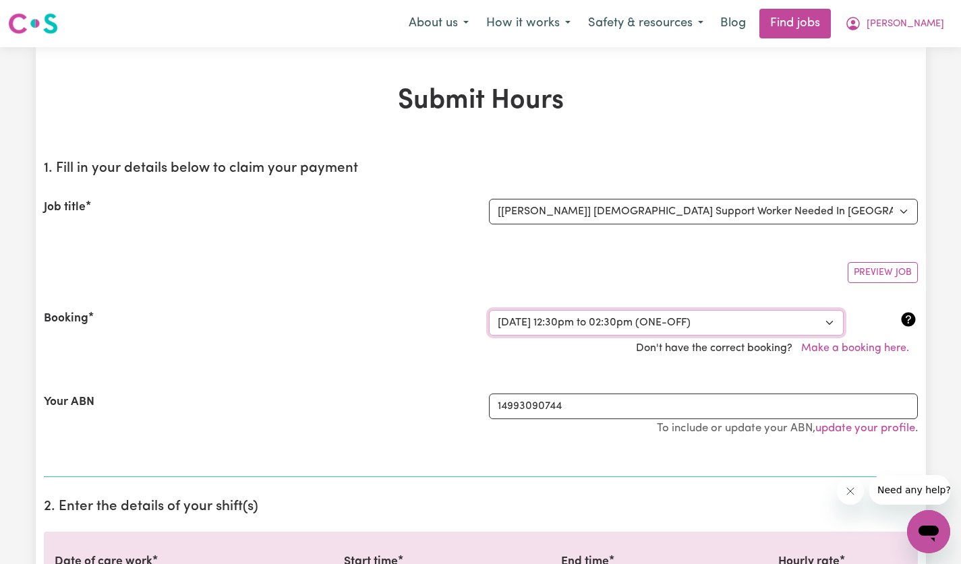
select select "60-Weekday"
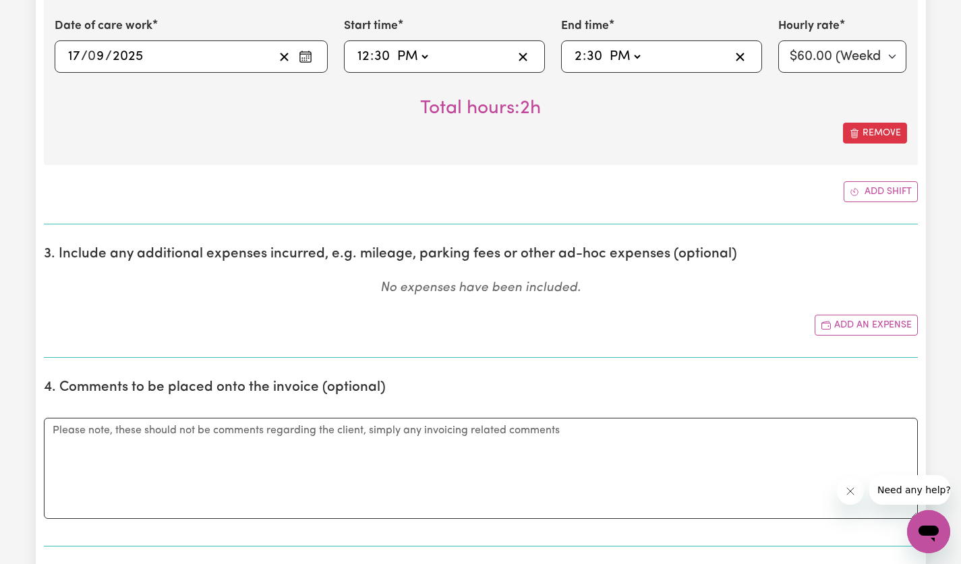
scroll to position [722, 0]
click at [877, 325] on button "Add an expense" at bounding box center [865, 324] width 103 height 21
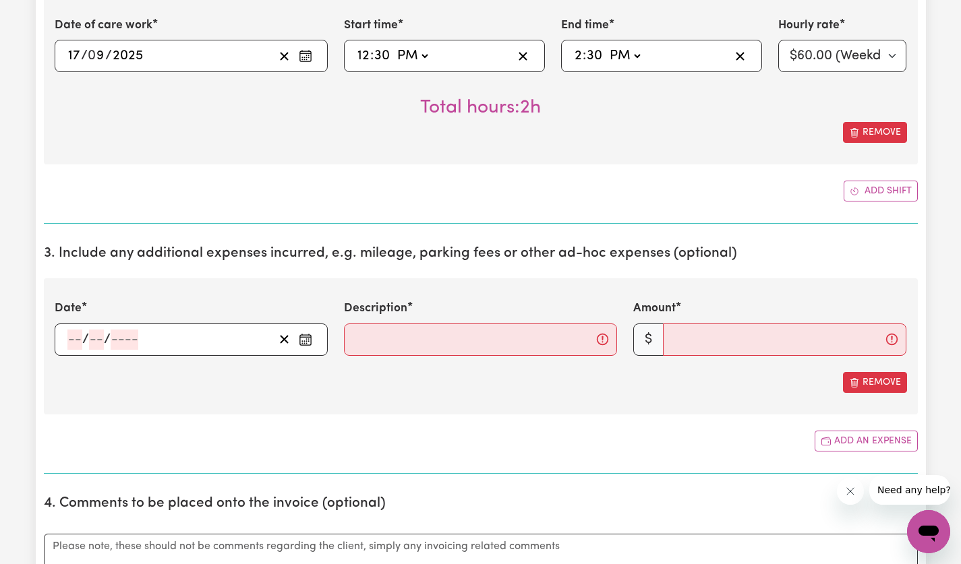
click at [81, 338] on input "number" at bounding box center [74, 340] width 15 height 20
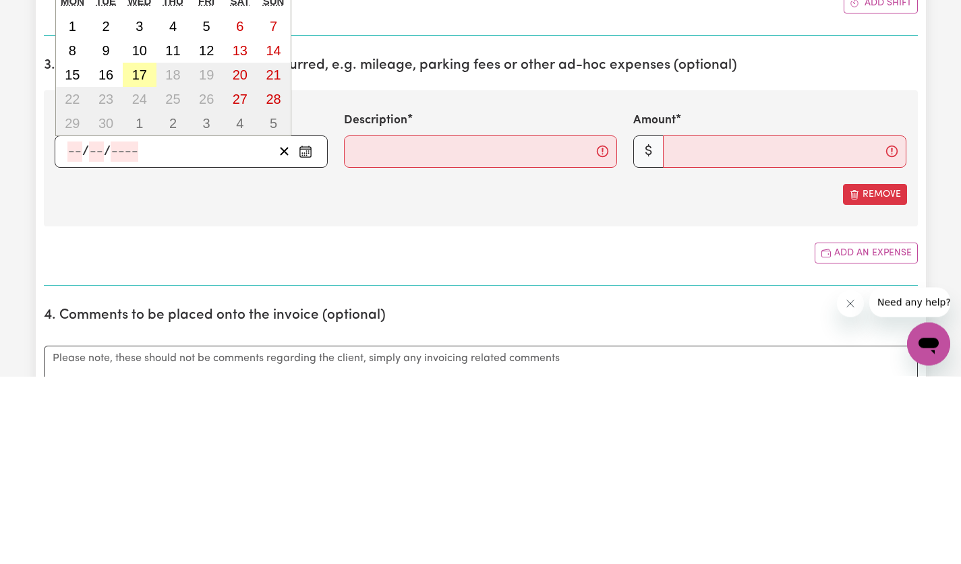
click at [141, 266] on abbr "17" at bounding box center [139, 262] width 15 height 15
type input "[DATE]"
type input "17"
type input "9"
type input "2025"
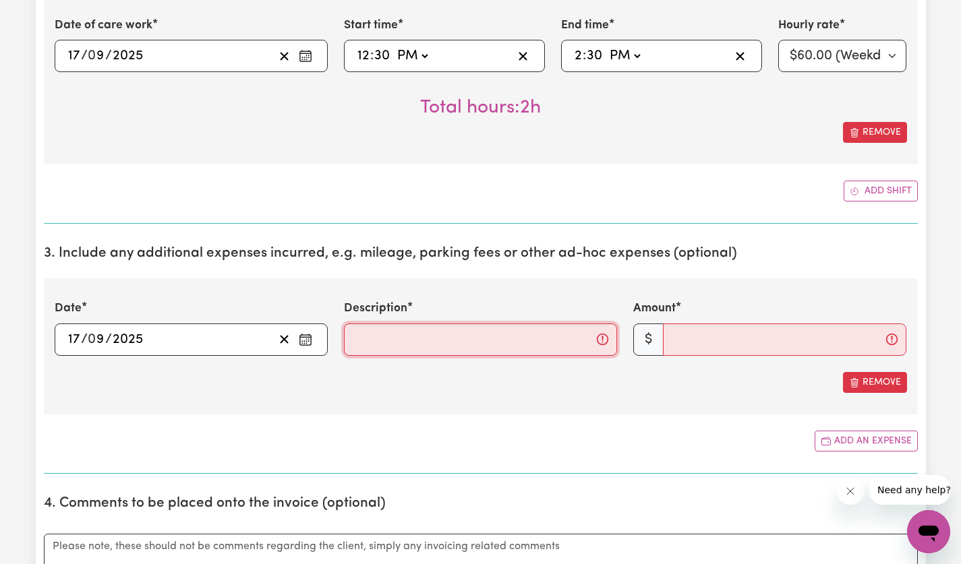
click at [530, 344] on input "Description" at bounding box center [480, 340] width 273 height 32
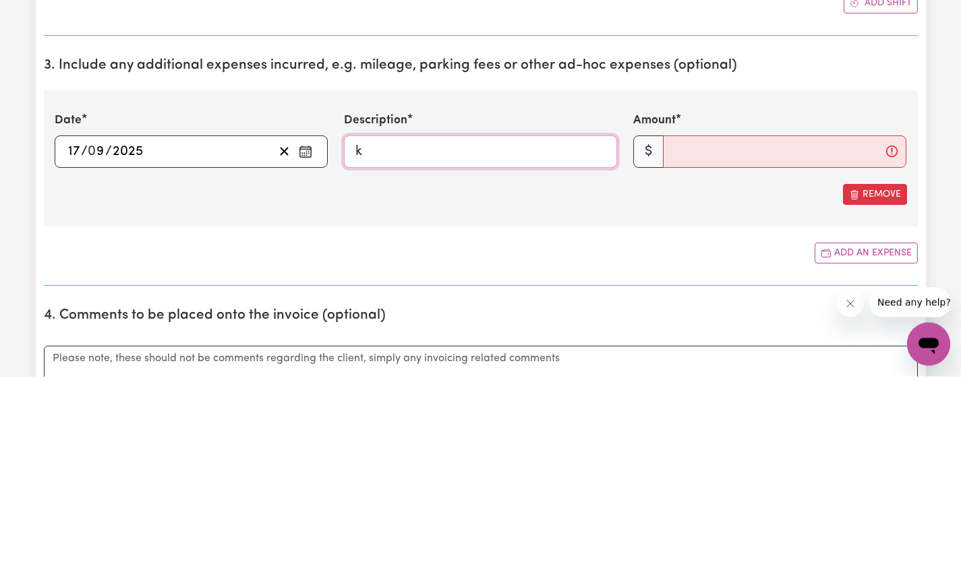
type input "Kms@$1"
click at [761, 346] on input "Amount" at bounding box center [784, 340] width 243 height 32
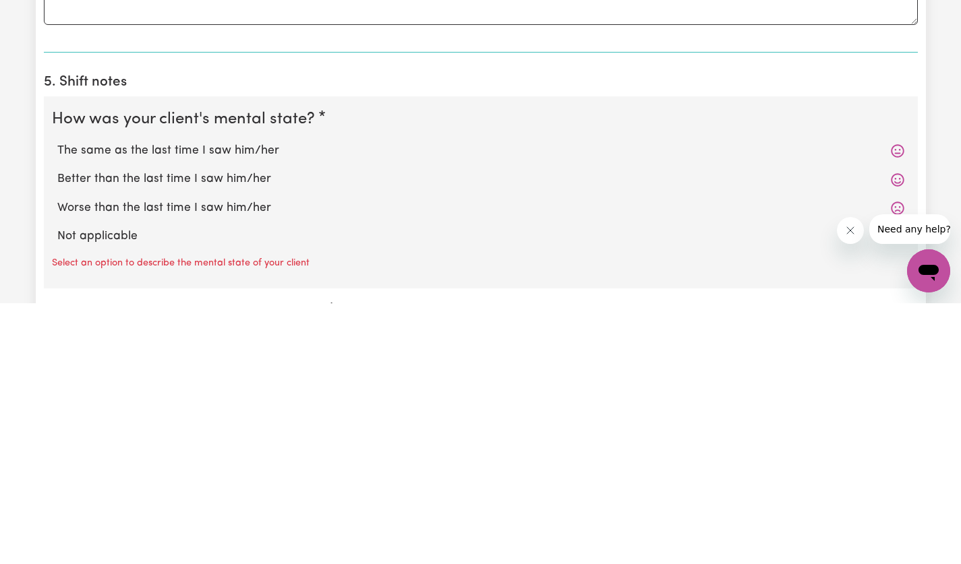
scroll to position [1085, 0]
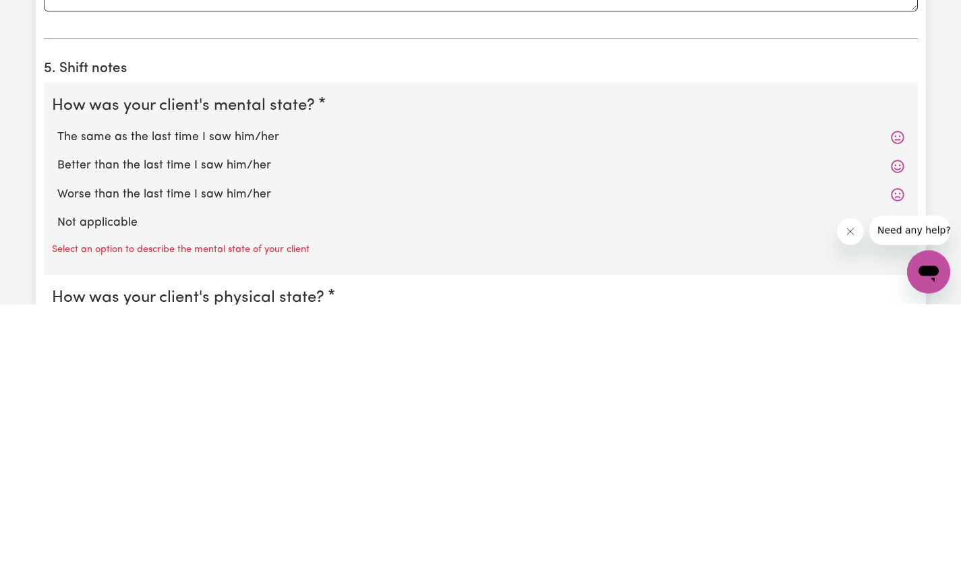
type input "20"
click at [239, 391] on label "The same as the last time I saw him/her" at bounding box center [480, 398] width 847 height 18
click at [57, 389] on input "The same as the last time I saw him/her" at bounding box center [57, 388] width 1 height 1
radio input "true"
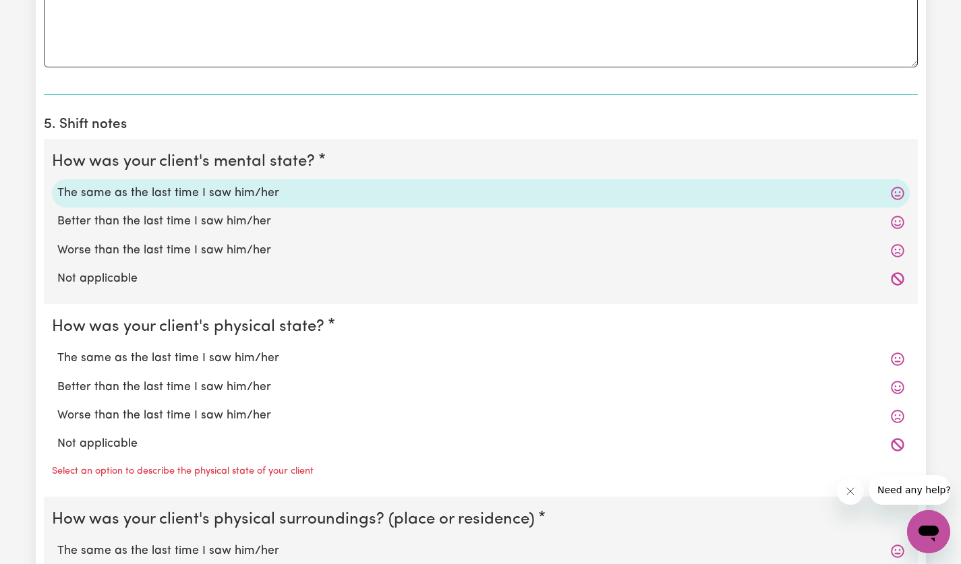
scroll to position [1291, 0]
click at [251, 355] on label "The same as the last time I saw him/her" at bounding box center [480, 358] width 847 height 18
click at [57, 349] on input "The same as the last time I saw him/her" at bounding box center [57, 348] width 1 height 1
radio input "true"
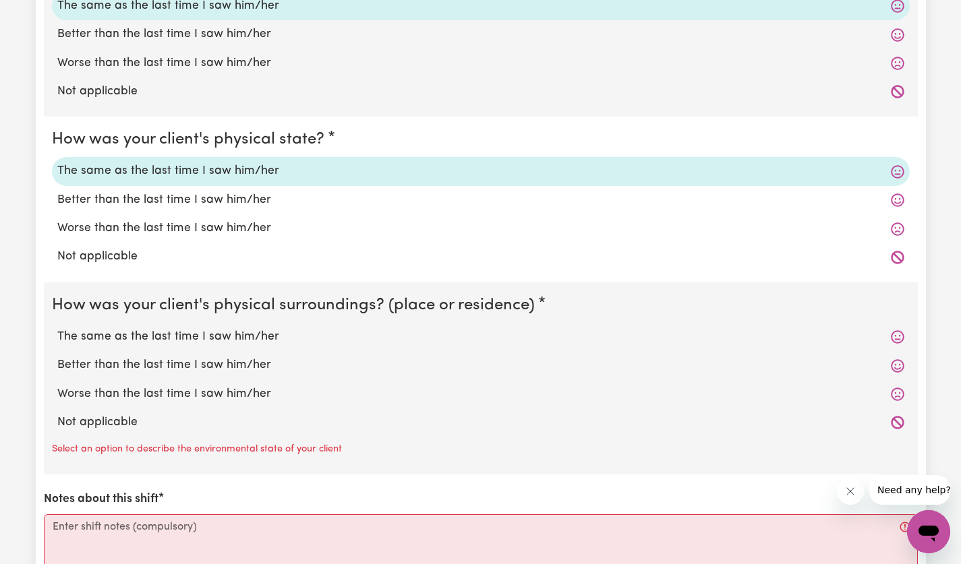
scroll to position [1478, 0]
click at [246, 338] on label "The same as the last time I saw him/her" at bounding box center [480, 337] width 847 height 18
click at [57, 328] on input "The same as the last time I saw him/her" at bounding box center [57, 327] width 1 height 1
radio input "true"
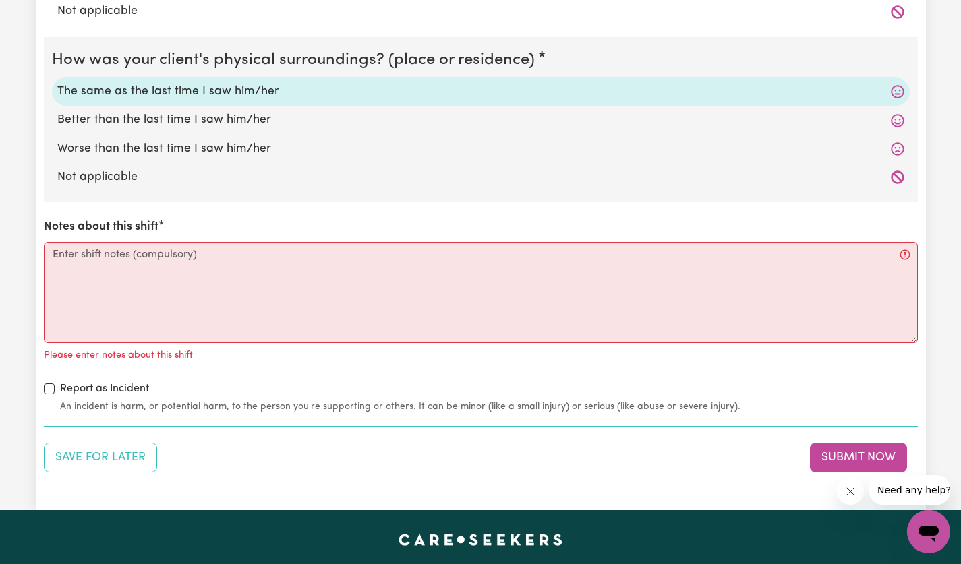
scroll to position [1723, 0]
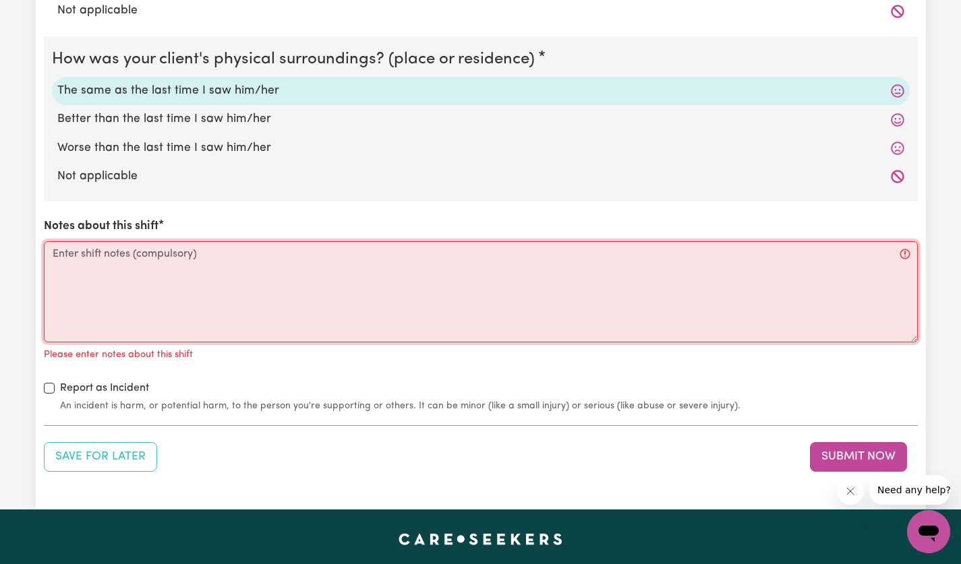
click at [326, 262] on textarea "Notes about this shift" at bounding box center [481, 291] width 874 height 101
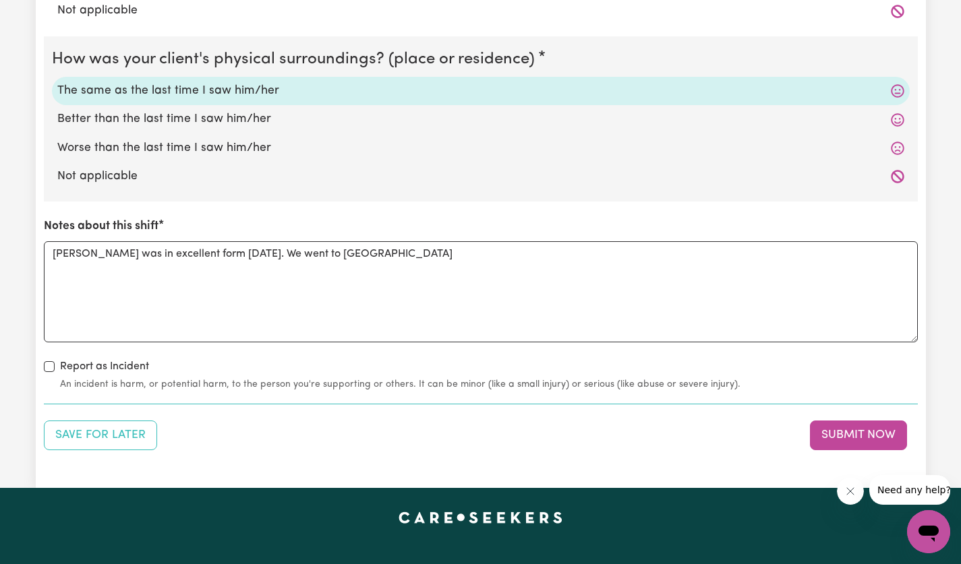
click at [404, 385] on small "An incident is harm, or potential harm, to the person you're supporting or othe…" at bounding box center [488, 384] width 857 height 14
click at [427, 257] on textarea "[PERSON_NAME] was in excellent form [DATE]. We went to [GEOGRAPHIC_DATA]" at bounding box center [481, 291] width 874 height 101
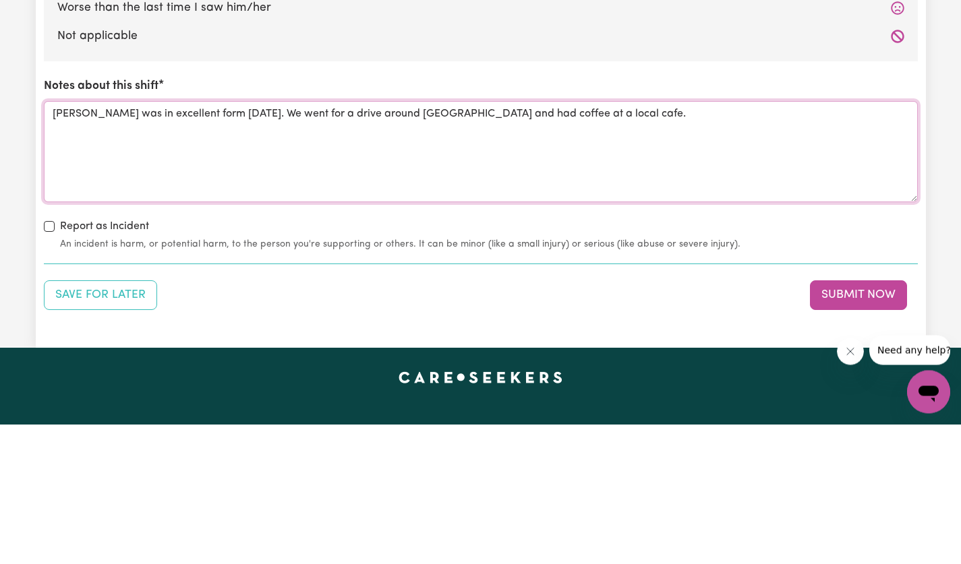
type textarea "[PERSON_NAME] was in excellent form [DATE]. We went for a drive around [GEOGRAP…"
click at [880, 435] on button "Submit Now" at bounding box center [858, 436] width 97 height 30
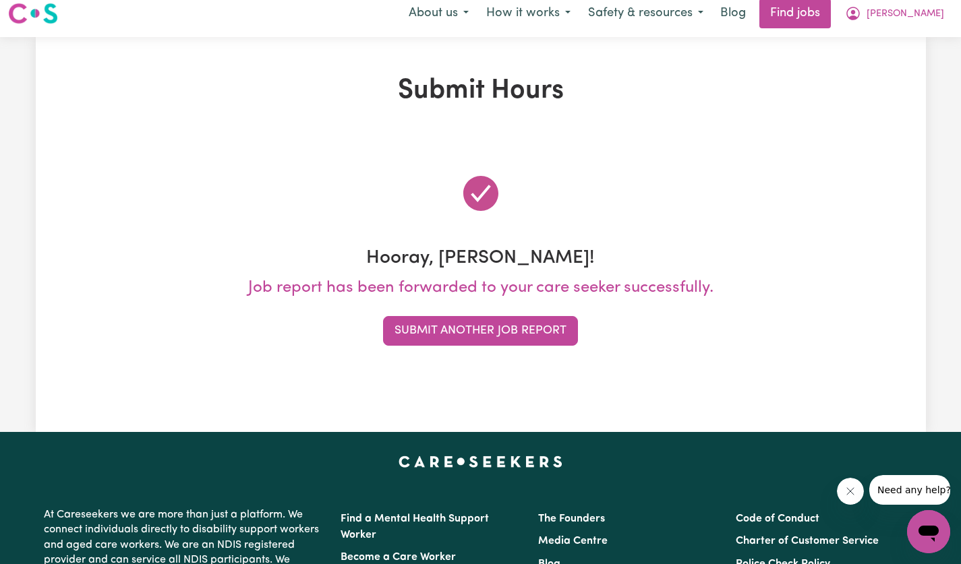
scroll to position [0, 0]
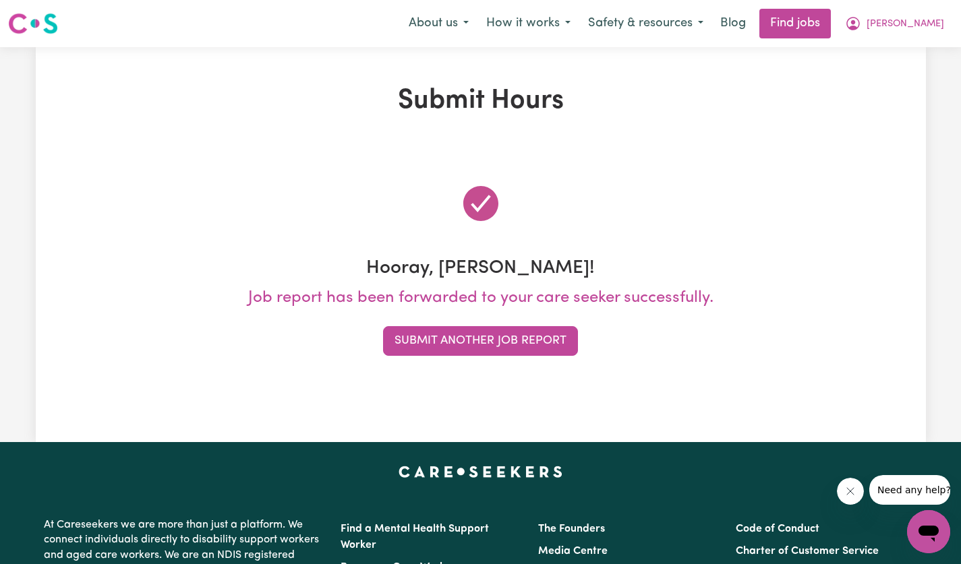
click at [549, 344] on button "Submit Another Job Report" at bounding box center [480, 341] width 195 height 30
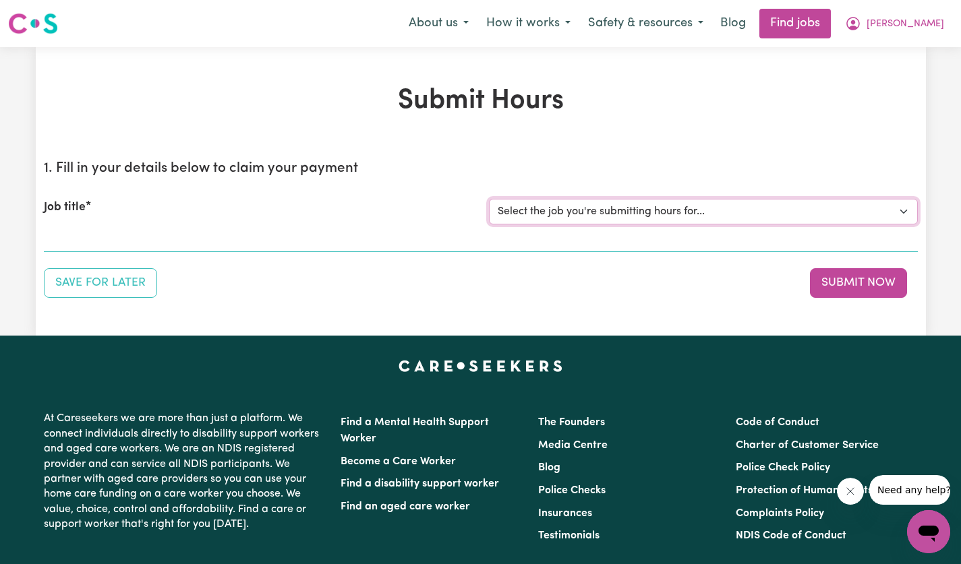
click at [896, 219] on select "Select the job you're submitting hours for... [[PERSON_NAME]] [DEMOGRAPHIC_DATA…" at bounding box center [703, 212] width 429 height 26
select select "14628"
click at [489, 199] on select "Select the job you're submitting hours for... [[PERSON_NAME]] [DEMOGRAPHIC_DATA…" at bounding box center [703, 212] width 429 height 26
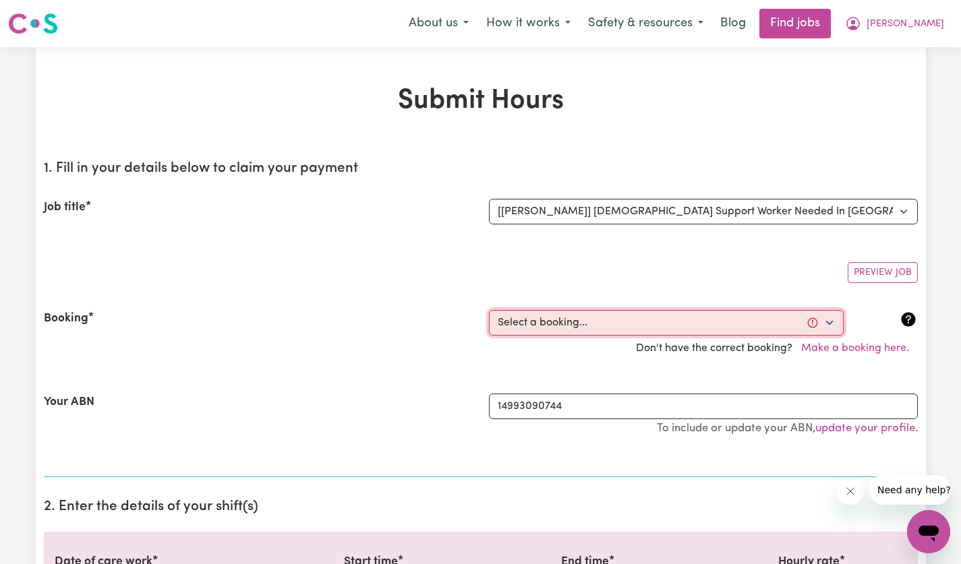
click at [834, 319] on select "Select a booking... [DATE] 12:30pm to 02:30pm (ONE-OFF) [DATE] 12:30pm to 02:30…" at bounding box center [666, 323] width 355 height 26
click at [944, 23] on button "[PERSON_NAME]" at bounding box center [894, 23] width 117 height 28
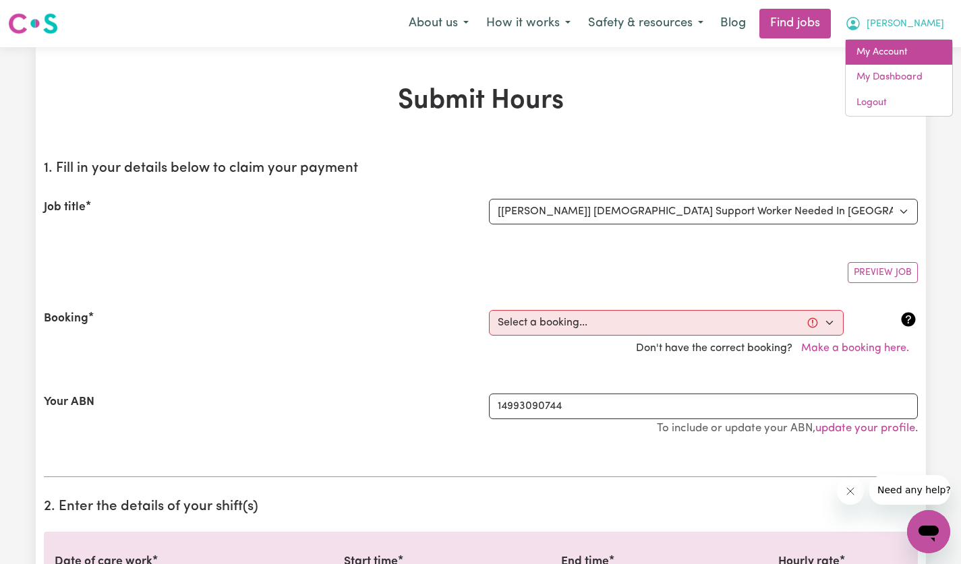
click at [917, 57] on link "My Account" at bounding box center [898, 53] width 107 height 26
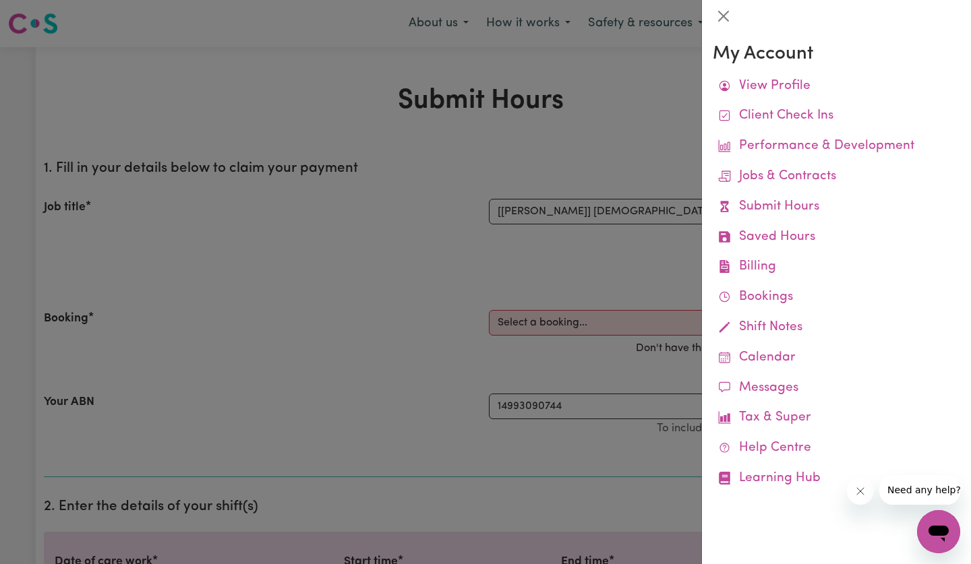
click at [770, 301] on link "Bookings" at bounding box center [836, 297] width 247 height 30
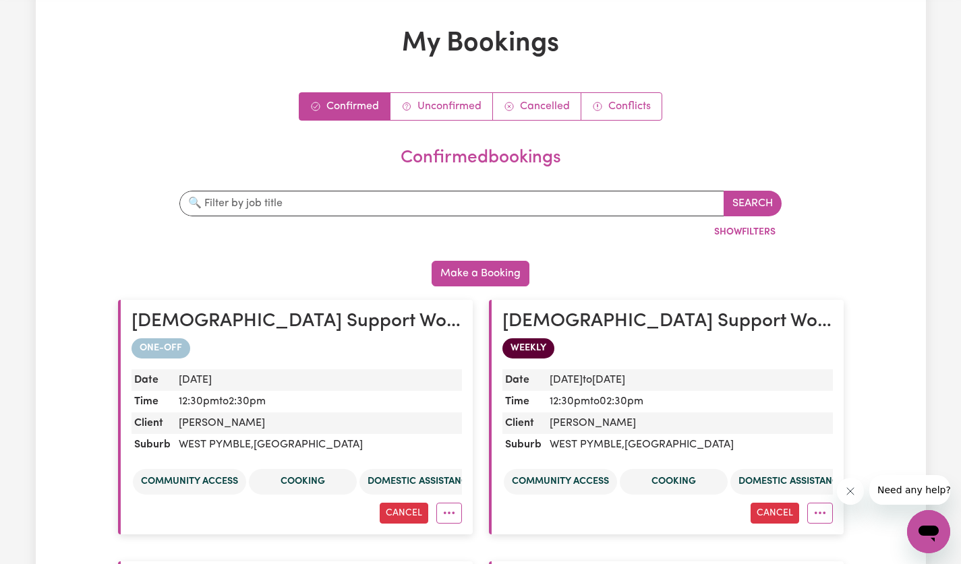
scroll to position [62, 0]
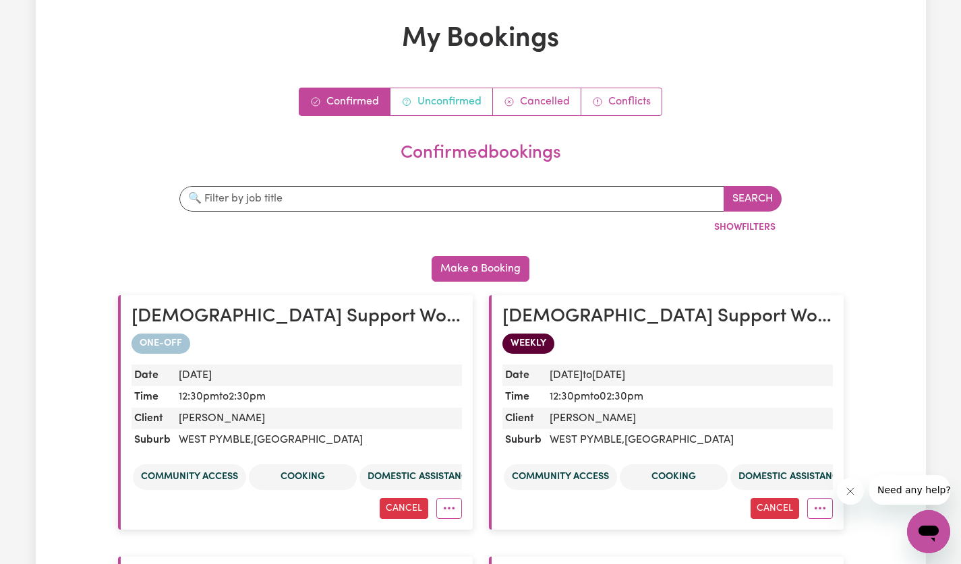
click at [456, 100] on link "Unconfirmed" at bounding box center [441, 101] width 102 height 27
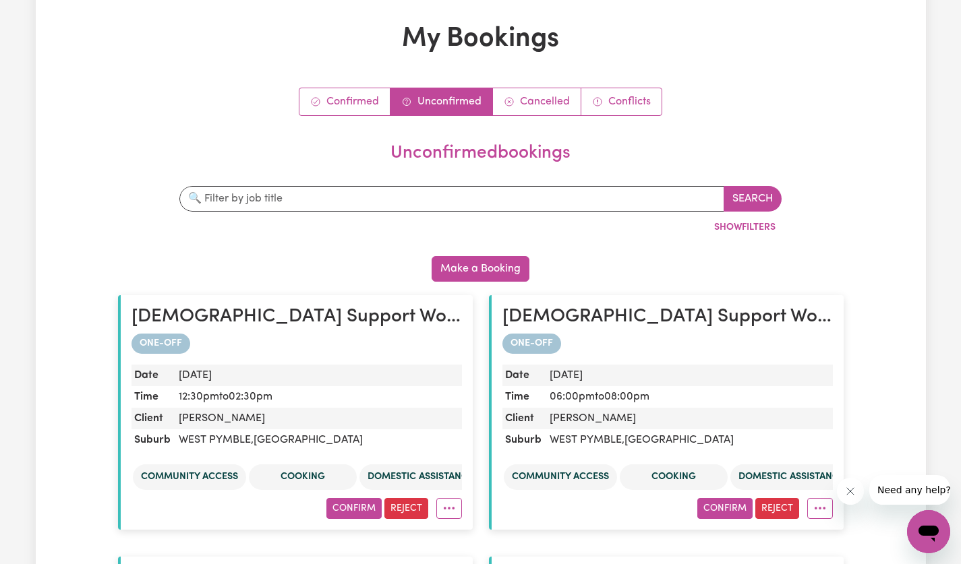
click at [355, 513] on button "Confirm" at bounding box center [353, 508] width 55 height 21
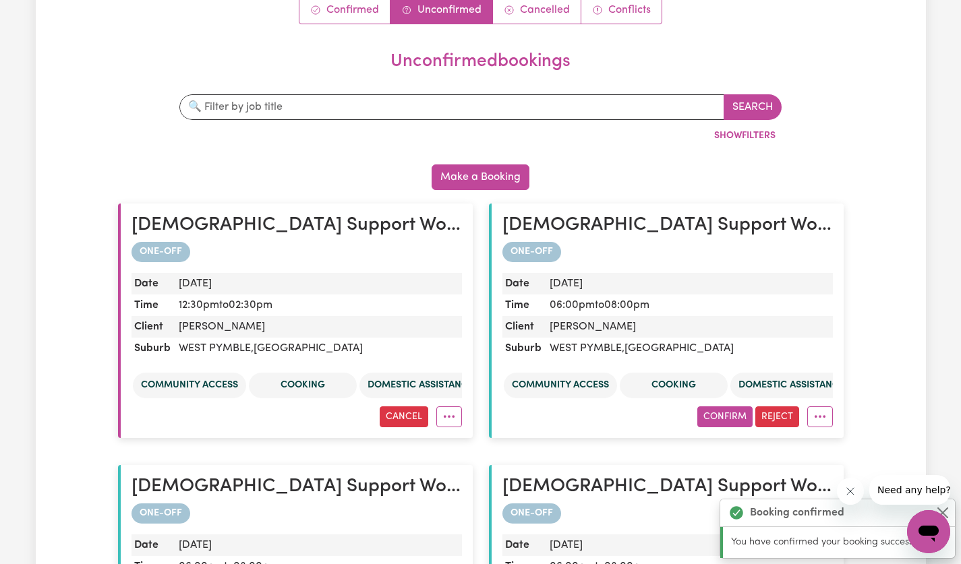
scroll to position [164, 0]
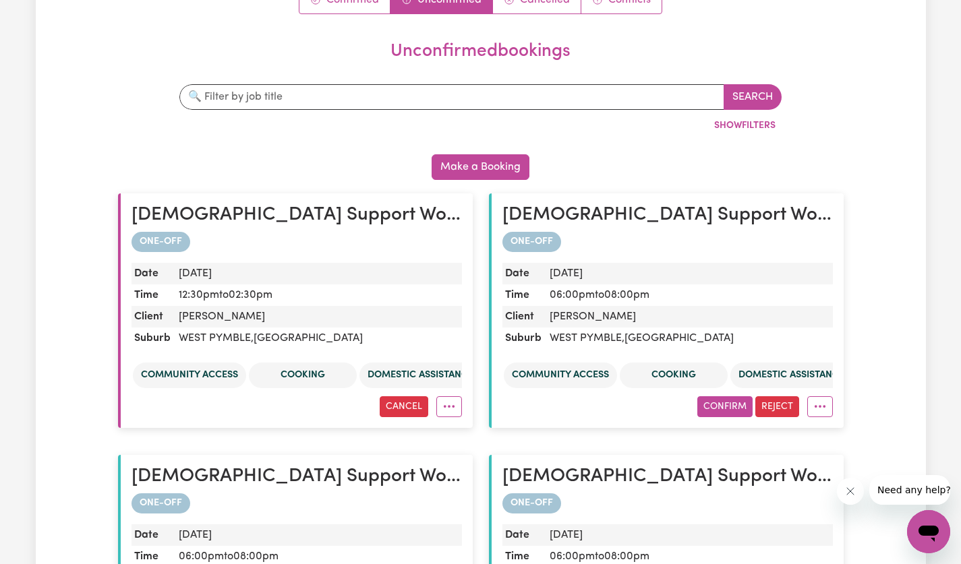
click at [729, 407] on button "Confirm" at bounding box center [724, 406] width 55 height 21
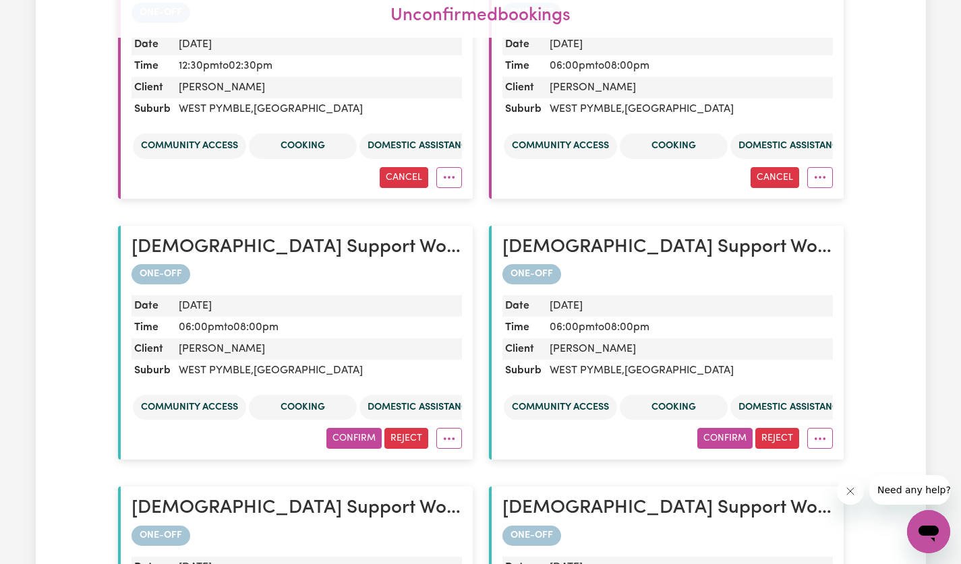
scroll to position [394, 0]
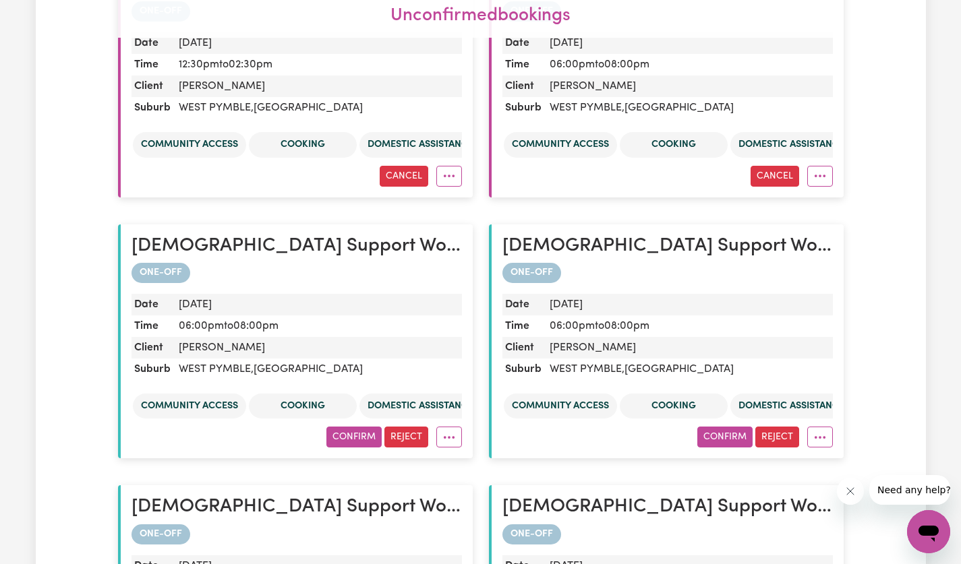
click at [357, 441] on button "Confirm" at bounding box center [353, 437] width 55 height 21
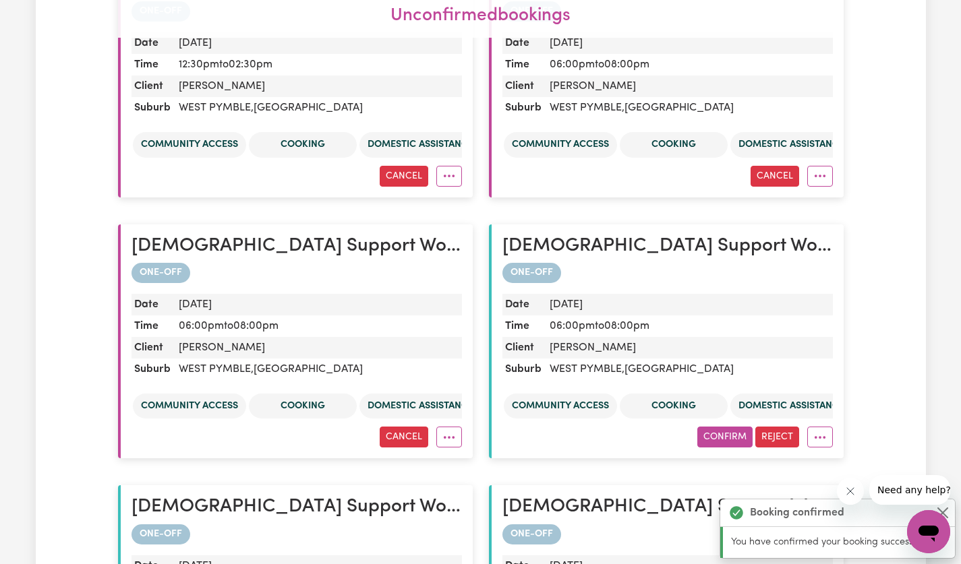
click at [735, 437] on button "Confirm" at bounding box center [724, 437] width 55 height 21
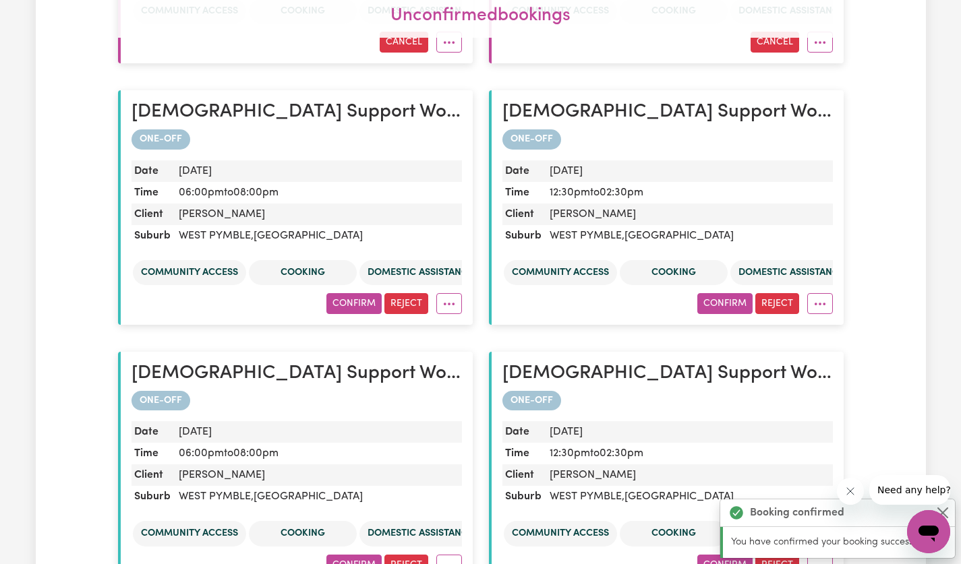
scroll to position [790, 0]
click at [357, 304] on button "Confirm" at bounding box center [353, 303] width 55 height 21
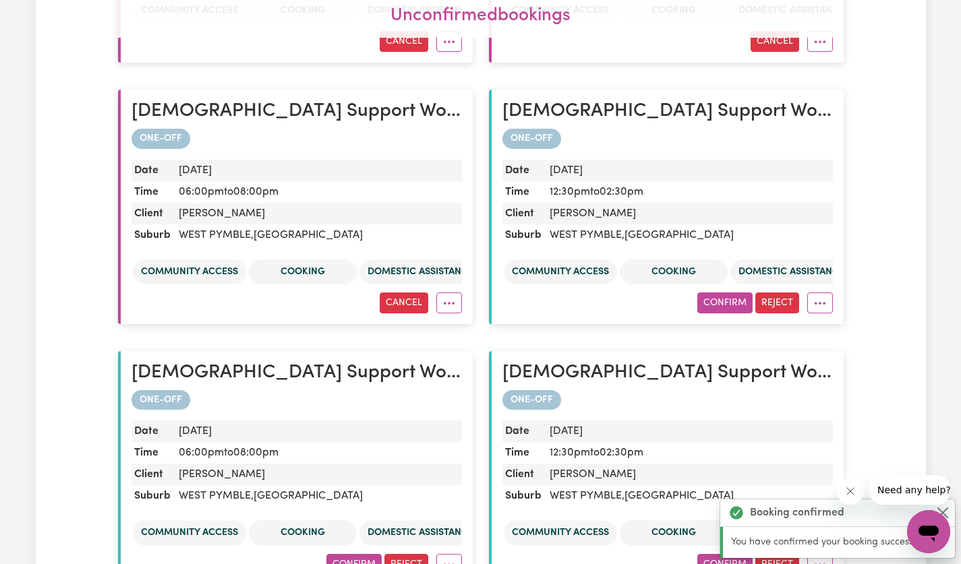
click at [731, 306] on button "Confirm" at bounding box center [724, 303] width 55 height 21
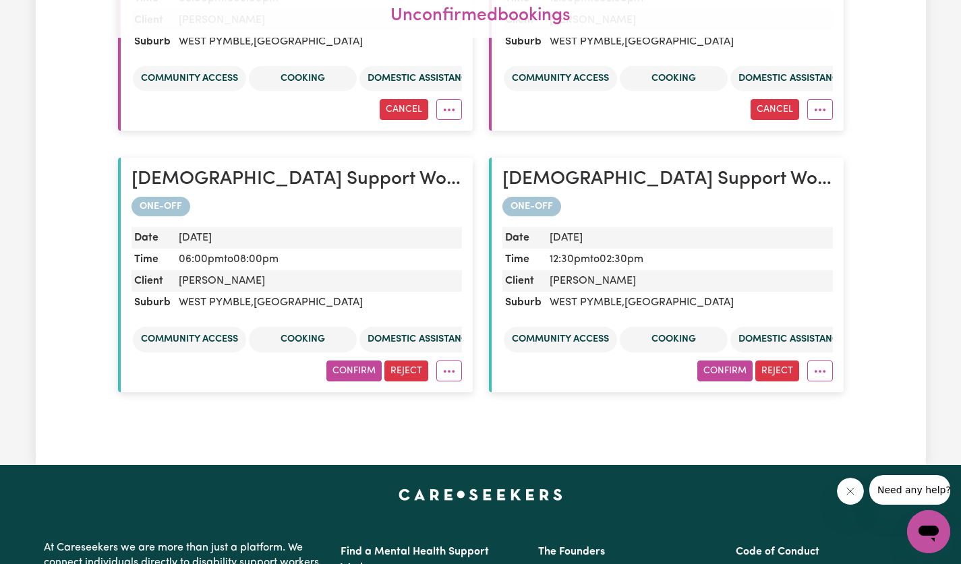
scroll to position [985, 0]
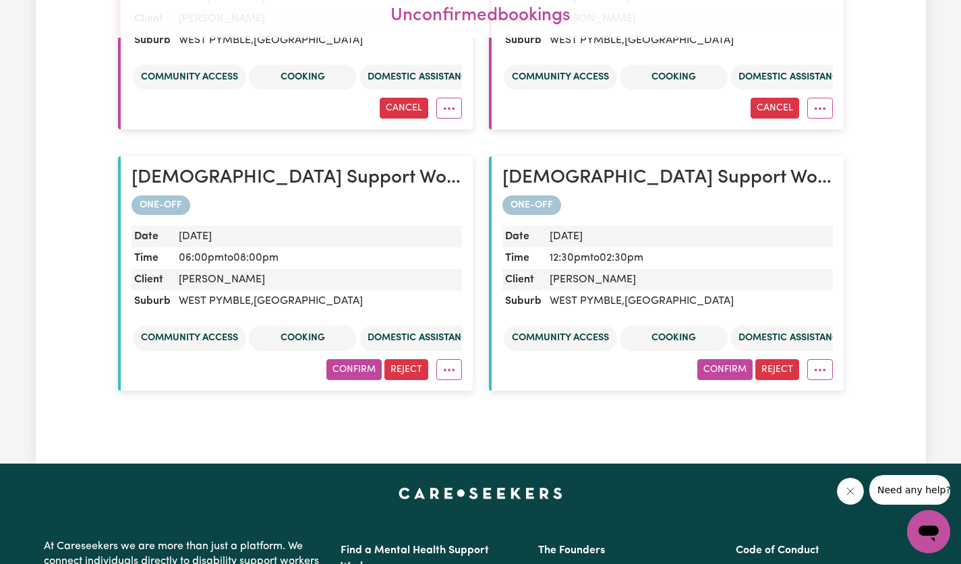
click at [350, 372] on button "Confirm" at bounding box center [353, 369] width 55 height 21
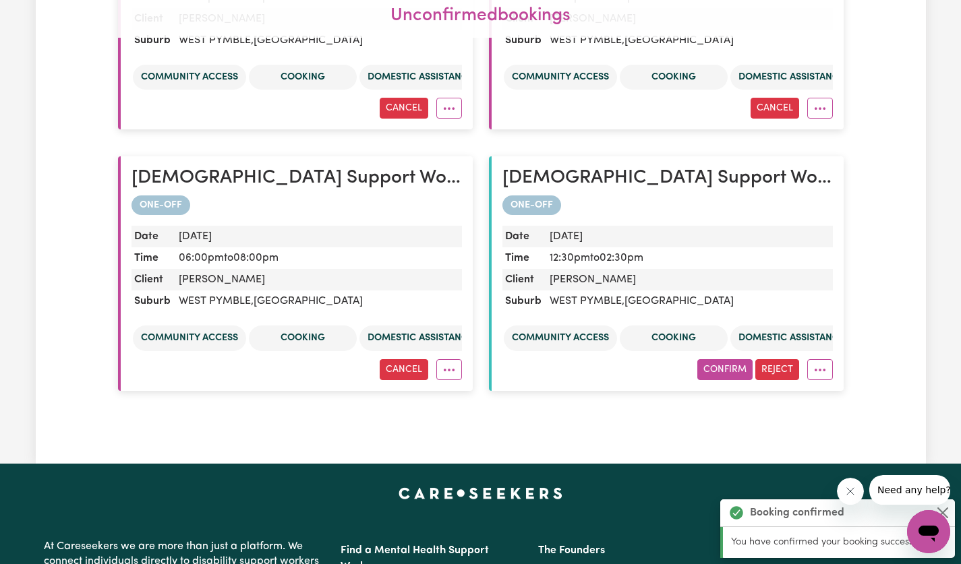
click at [729, 372] on button "Confirm" at bounding box center [724, 369] width 55 height 21
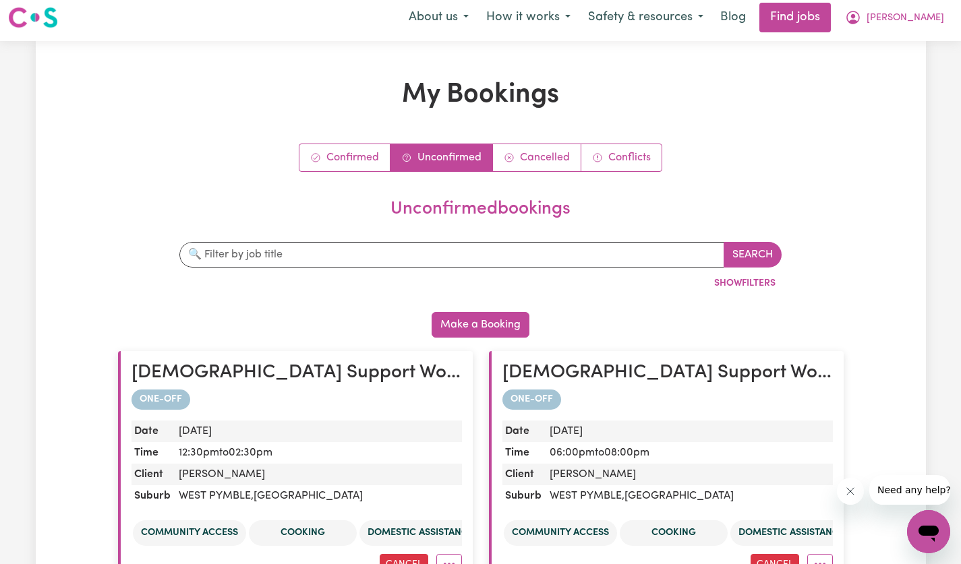
scroll to position [0, 0]
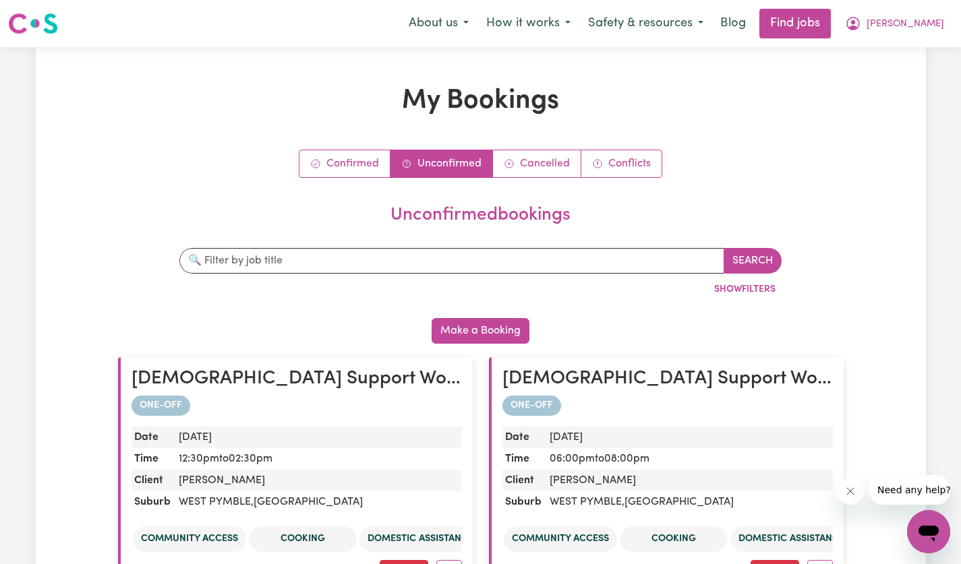
click at [920, 26] on span "[PERSON_NAME]" at bounding box center [905, 24] width 78 height 15
click at [888, 62] on link "My Account" at bounding box center [898, 53] width 107 height 26
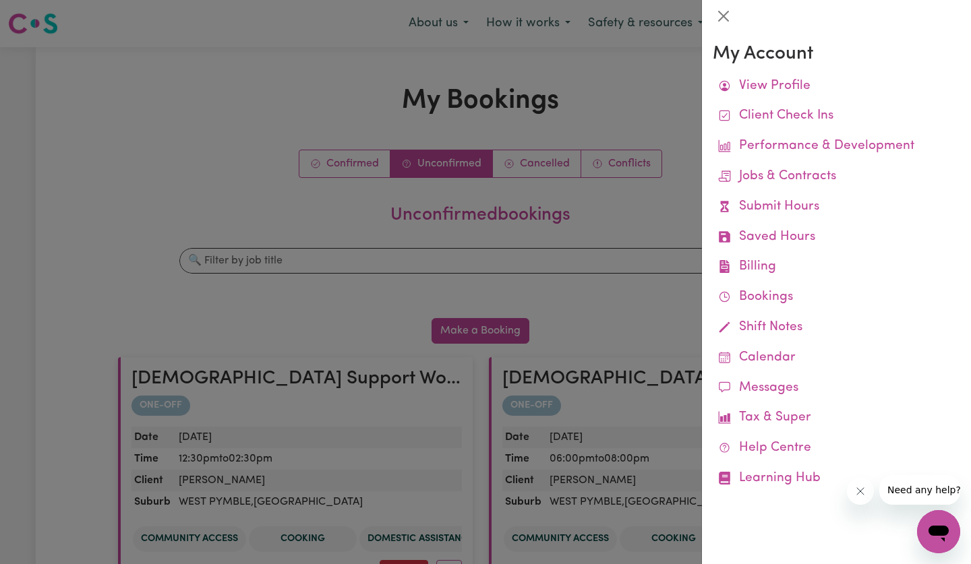
click at [816, 191] on link "Jobs & Contracts" at bounding box center [836, 177] width 247 height 30
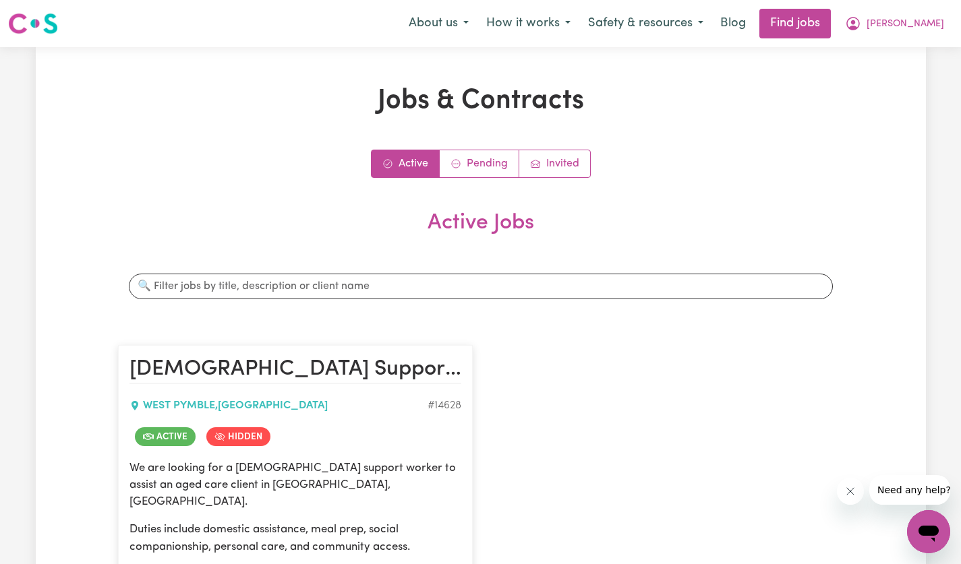
click at [926, 30] on span "[PERSON_NAME]" at bounding box center [905, 24] width 78 height 15
click at [895, 58] on link "My Account" at bounding box center [898, 53] width 107 height 26
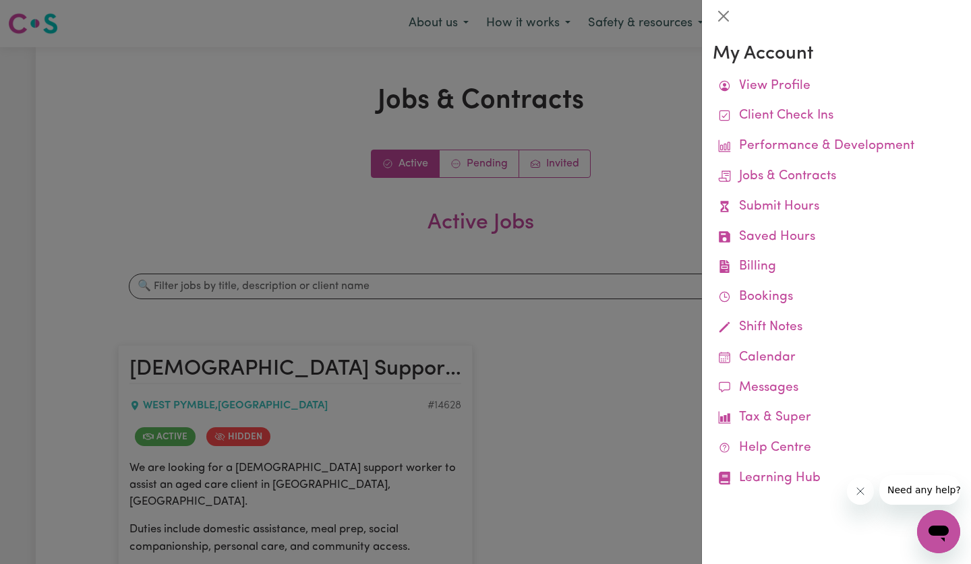
click at [797, 98] on link "View Profile" at bounding box center [836, 86] width 247 height 30
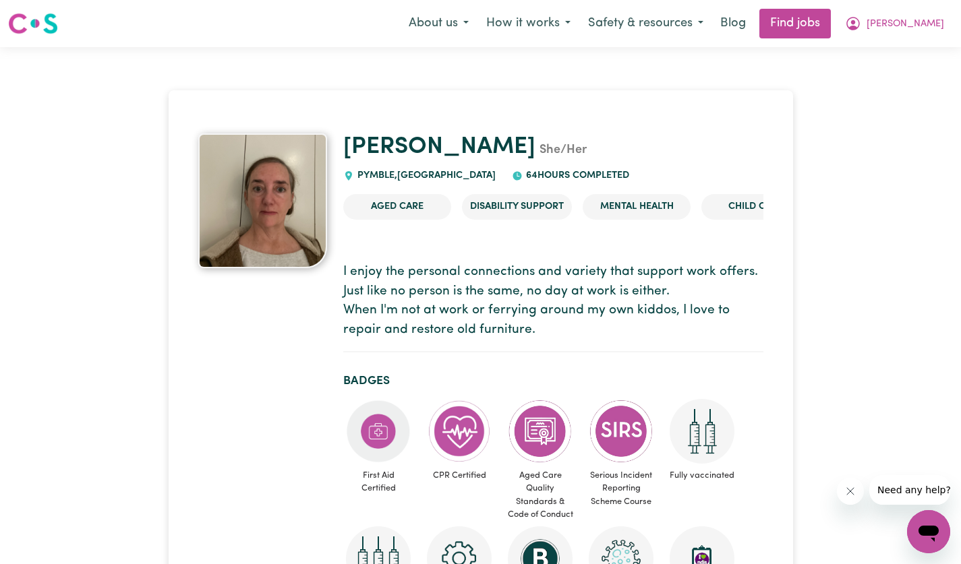
click at [933, 26] on span "[PERSON_NAME]" at bounding box center [905, 24] width 78 height 15
click at [902, 54] on link "My Account" at bounding box center [898, 53] width 107 height 26
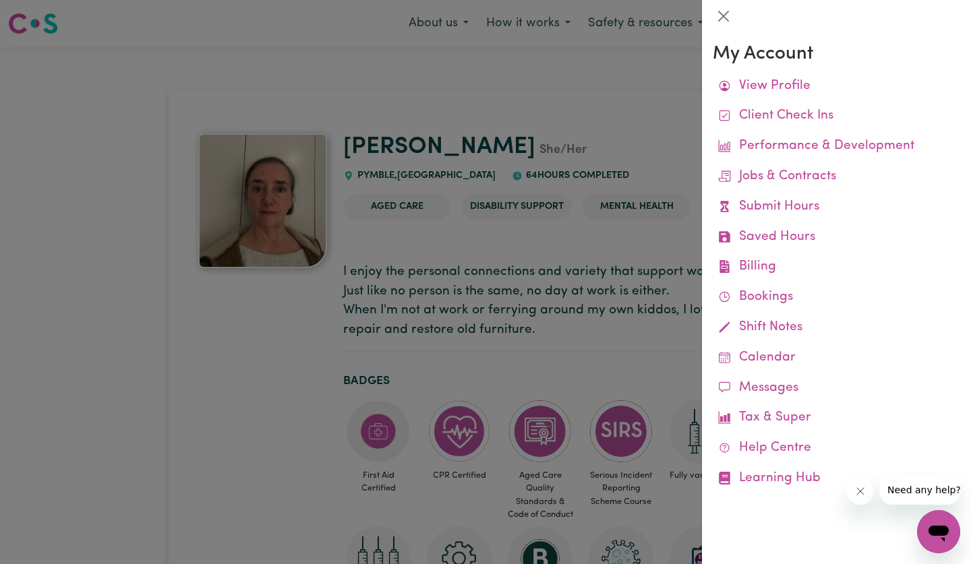
click at [818, 115] on link "Client Check Ins" at bounding box center [836, 116] width 247 height 30
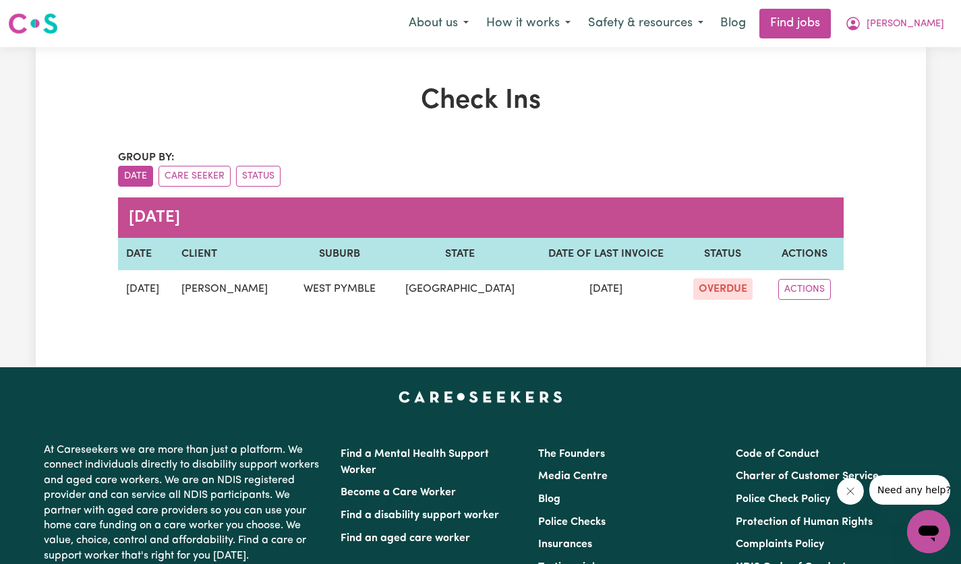
click at [820, 289] on button "ACTIONS" at bounding box center [804, 289] width 53 height 21
click at [817, 326] on link "EDIT" at bounding box center [833, 320] width 107 height 27
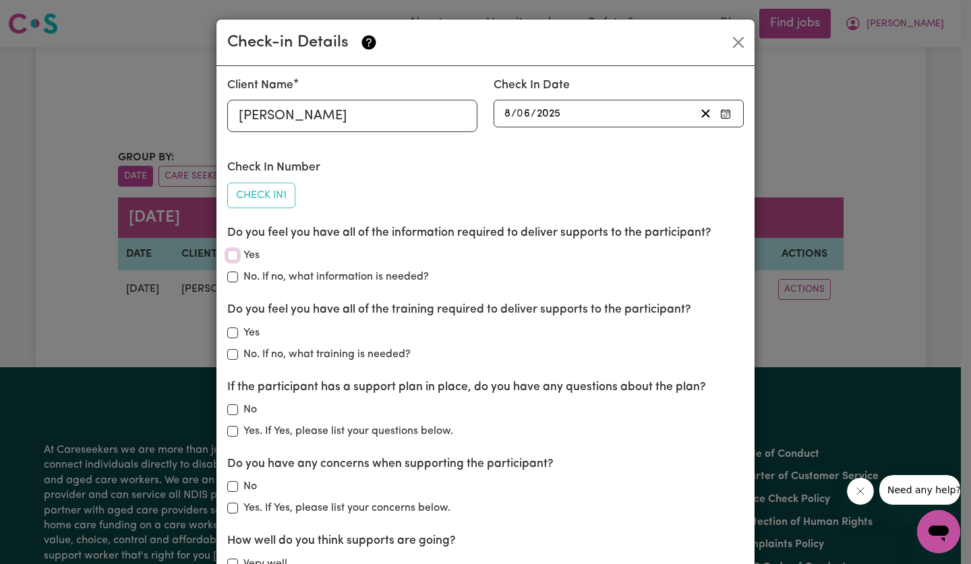
click at [227, 256] on input "Yes" at bounding box center [232, 255] width 11 height 11
checkbox input "true"
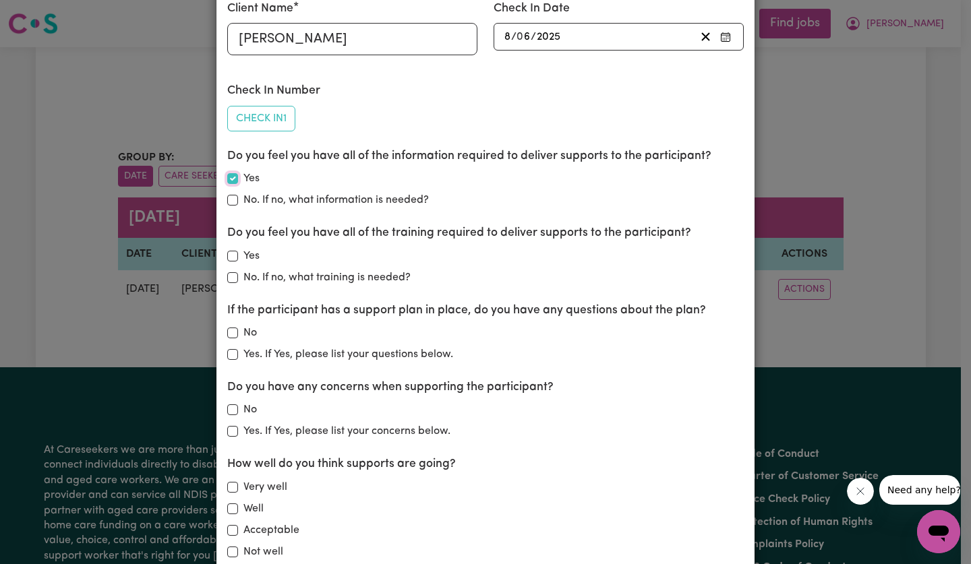
scroll to position [74, 0]
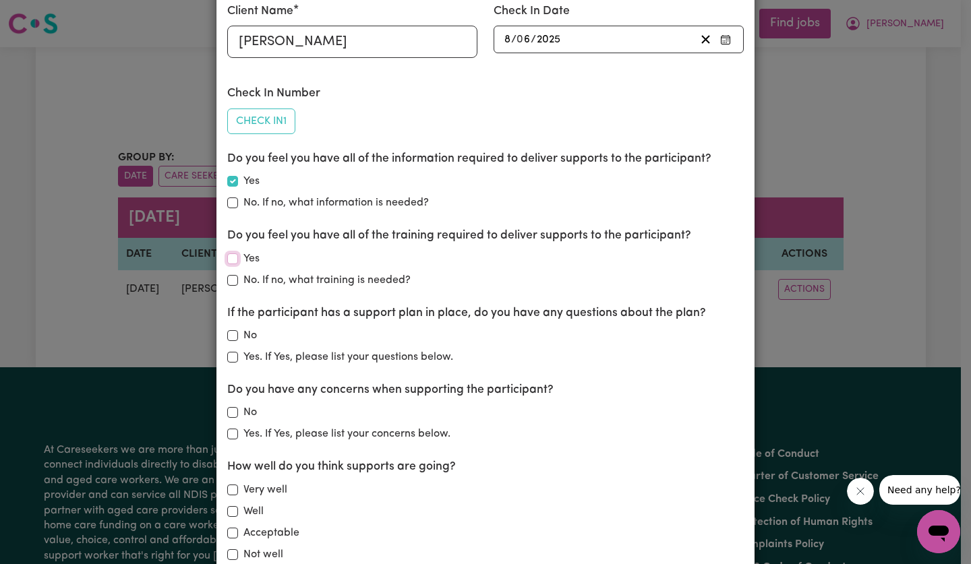
click at [231, 255] on input "Yes" at bounding box center [232, 258] width 11 height 11
checkbox input "true"
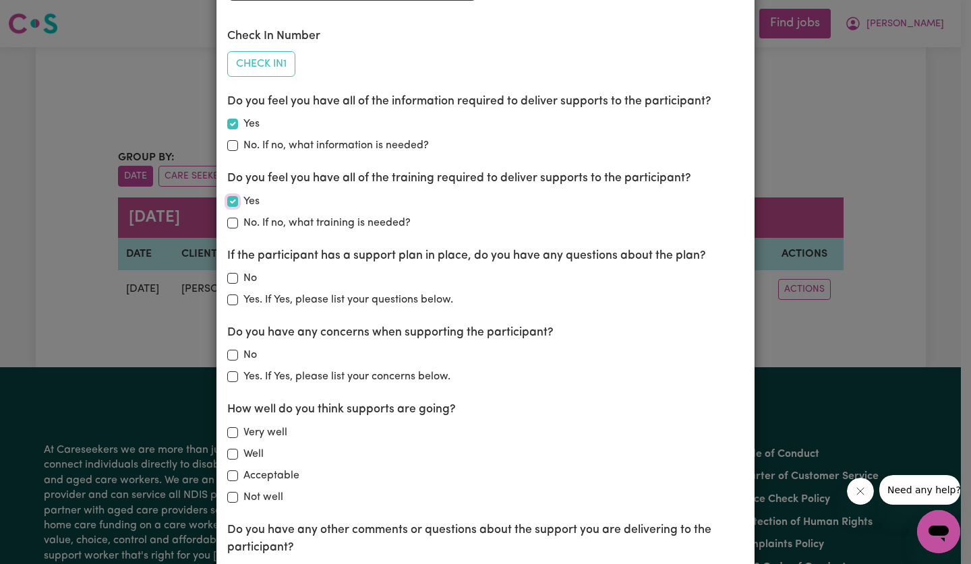
scroll to position [129, 0]
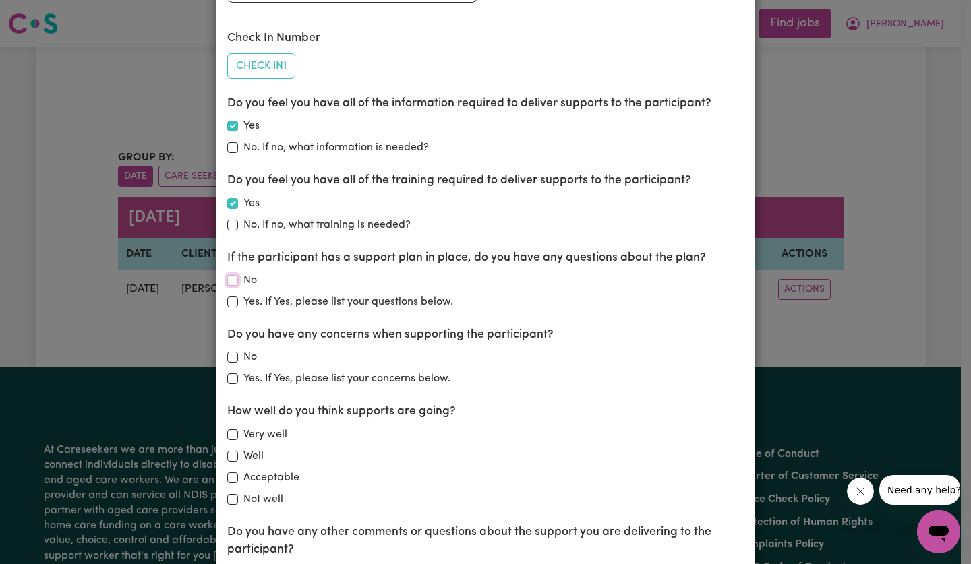
click at [231, 281] on input "No" at bounding box center [232, 280] width 11 height 11
checkbox input "true"
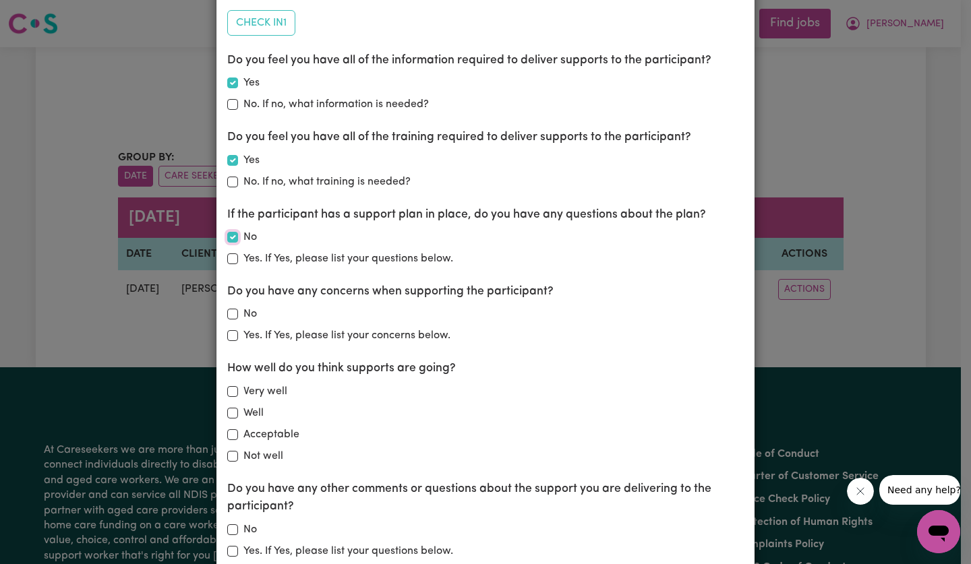
scroll to position [170, 0]
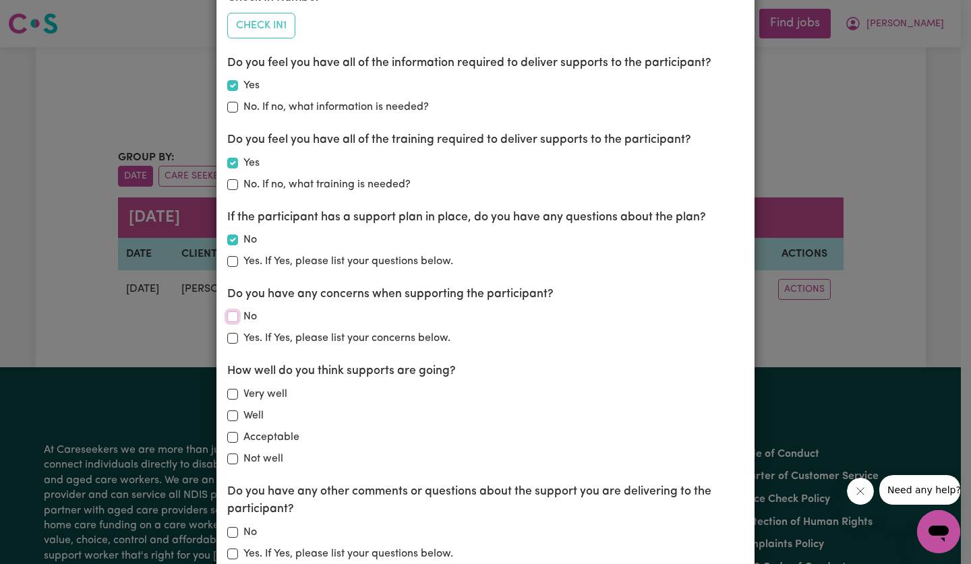
click at [227, 322] on input "No" at bounding box center [232, 316] width 11 height 11
checkbox input "true"
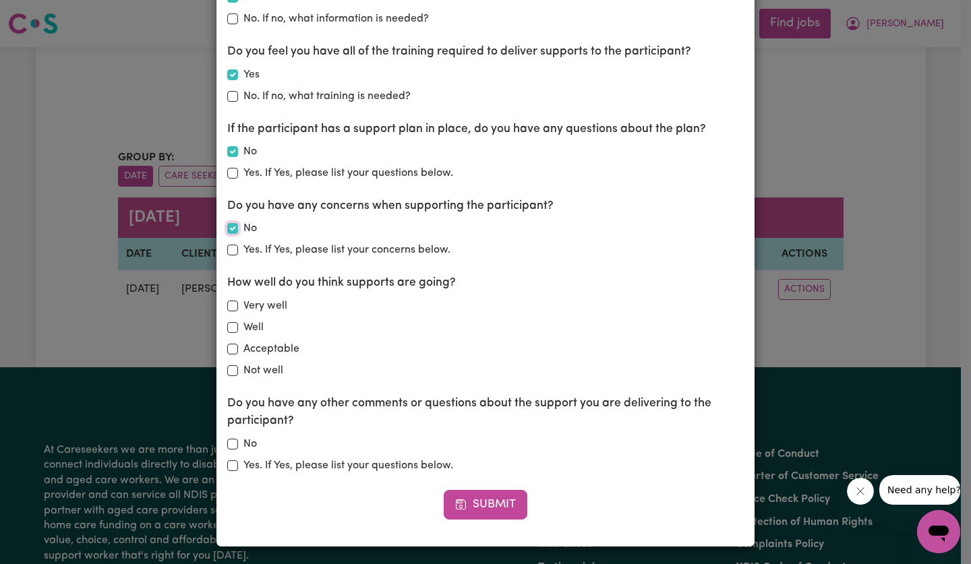
scroll to position [258, 0]
click at [229, 309] on input "Very well" at bounding box center [232, 306] width 11 height 11
checkbox input "true"
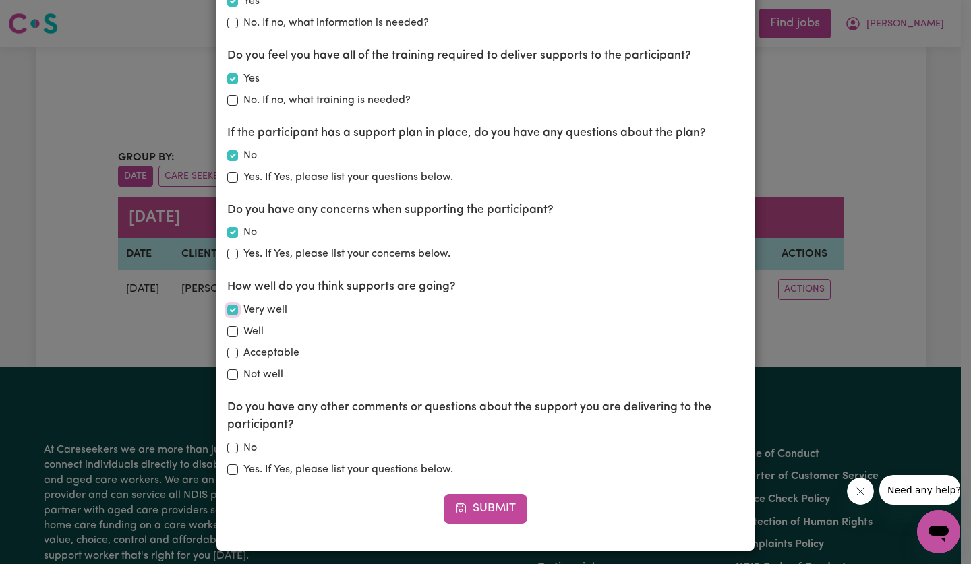
scroll to position [253, 0]
click at [231, 450] on input "No" at bounding box center [232, 449] width 11 height 11
checkbox input "true"
click at [497, 512] on button "Submit" at bounding box center [486, 510] width 84 height 30
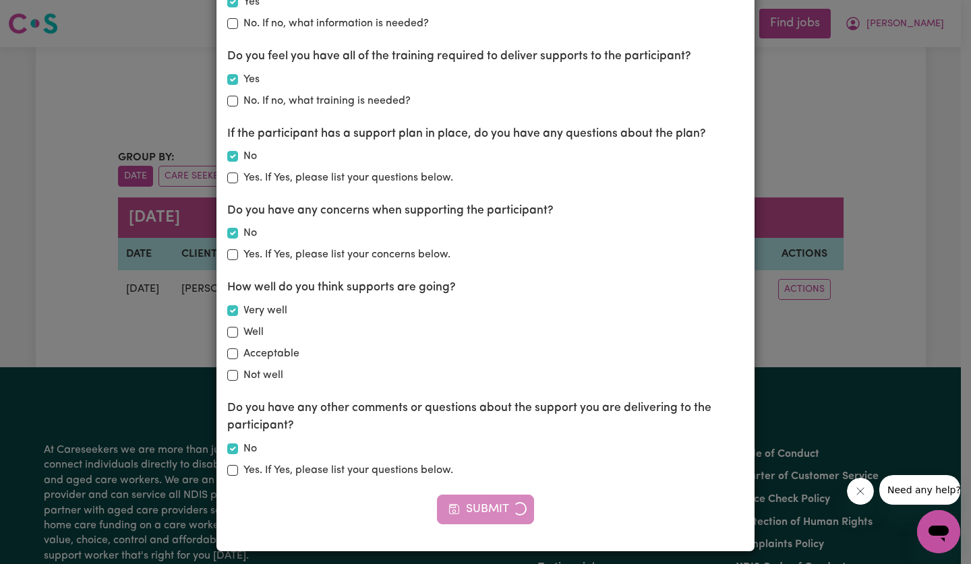
scroll to position [0, 0]
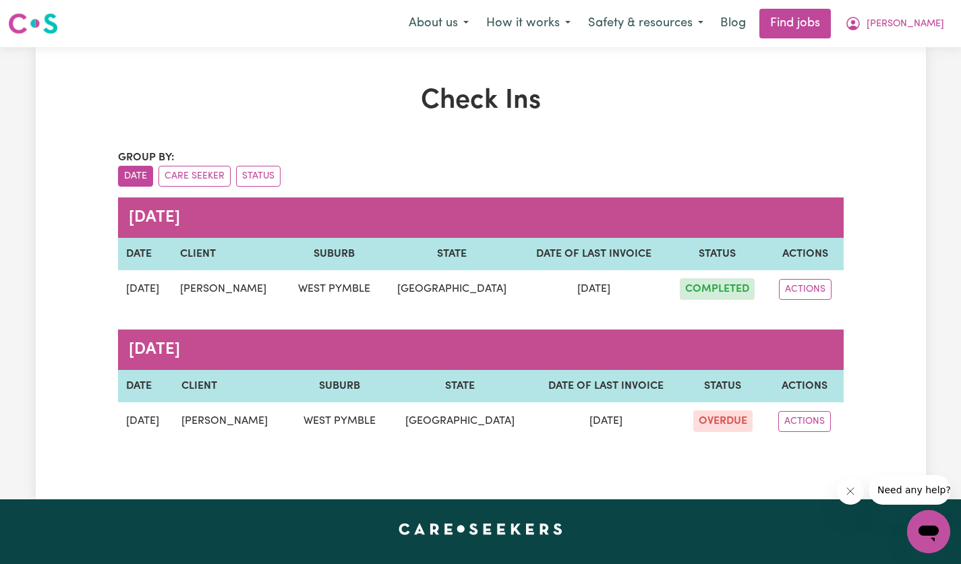
click at [804, 423] on button "ACTIONS" at bounding box center [804, 421] width 53 height 21
click at [812, 456] on link "EDIT" at bounding box center [833, 453] width 107 height 27
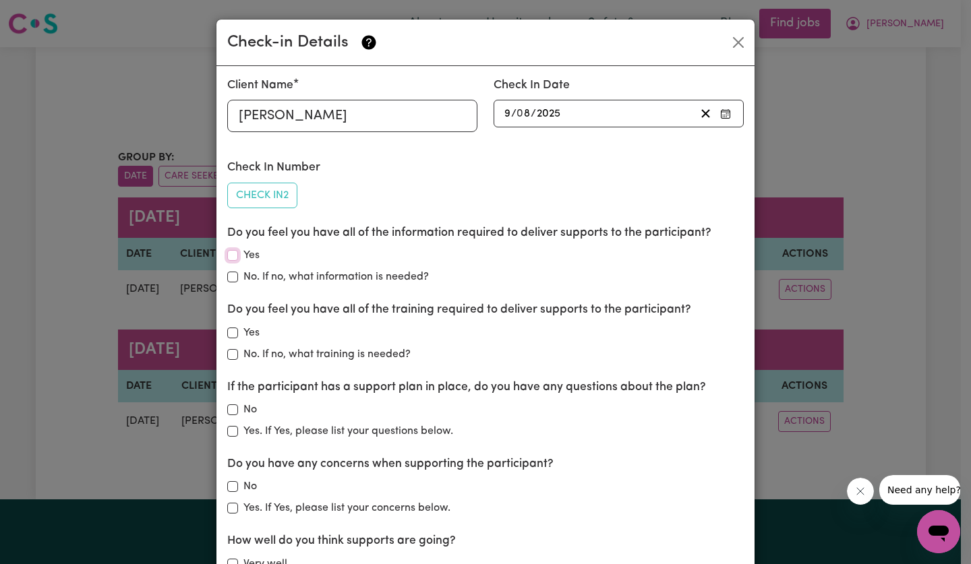
click at [231, 258] on input "Yes" at bounding box center [232, 255] width 11 height 11
checkbox input "true"
click at [228, 336] on input "Yes" at bounding box center [232, 333] width 11 height 11
checkbox input "true"
click at [231, 413] on input "No" at bounding box center [232, 409] width 11 height 11
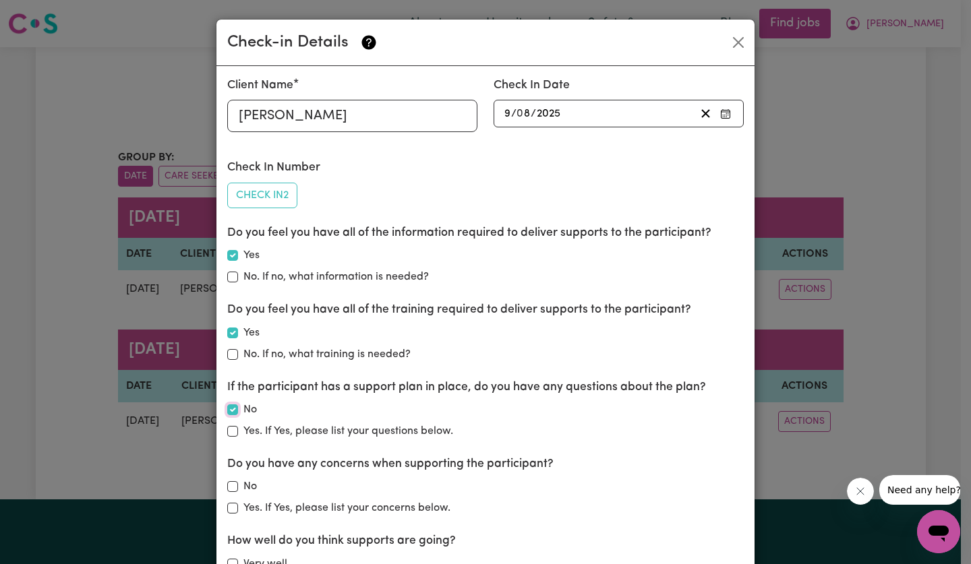
checkbox input "true"
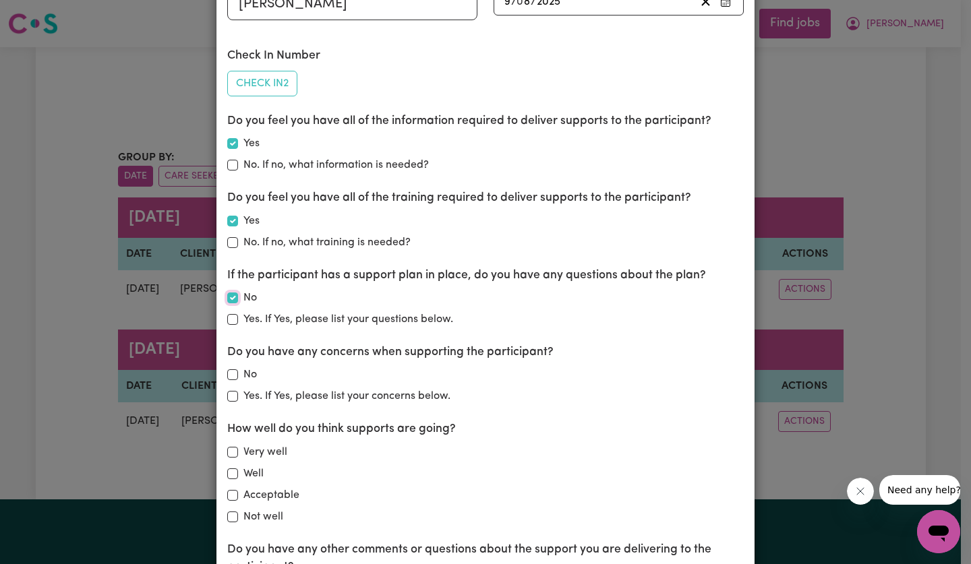
scroll to position [109, 0]
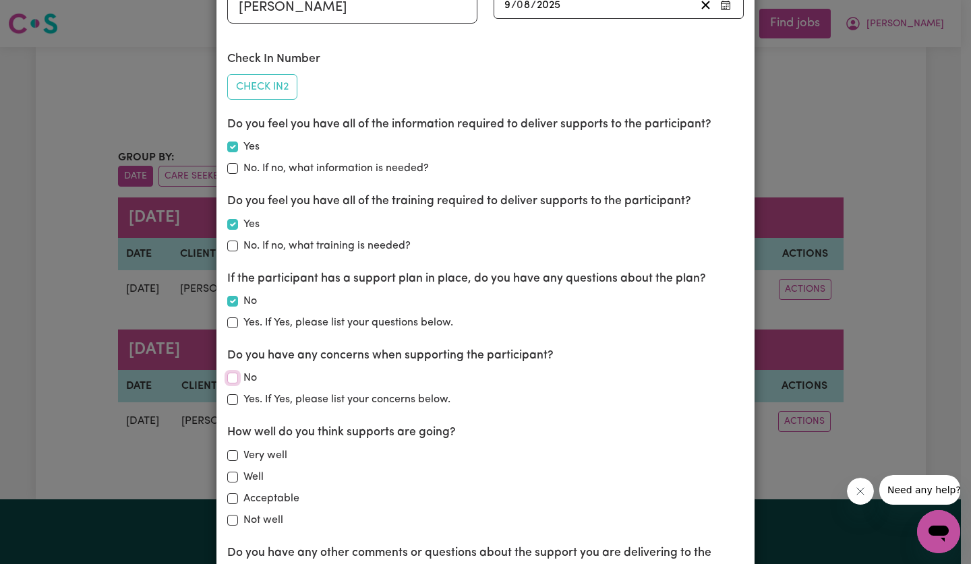
click at [230, 381] on input "No" at bounding box center [232, 378] width 11 height 11
checkbox input "true"
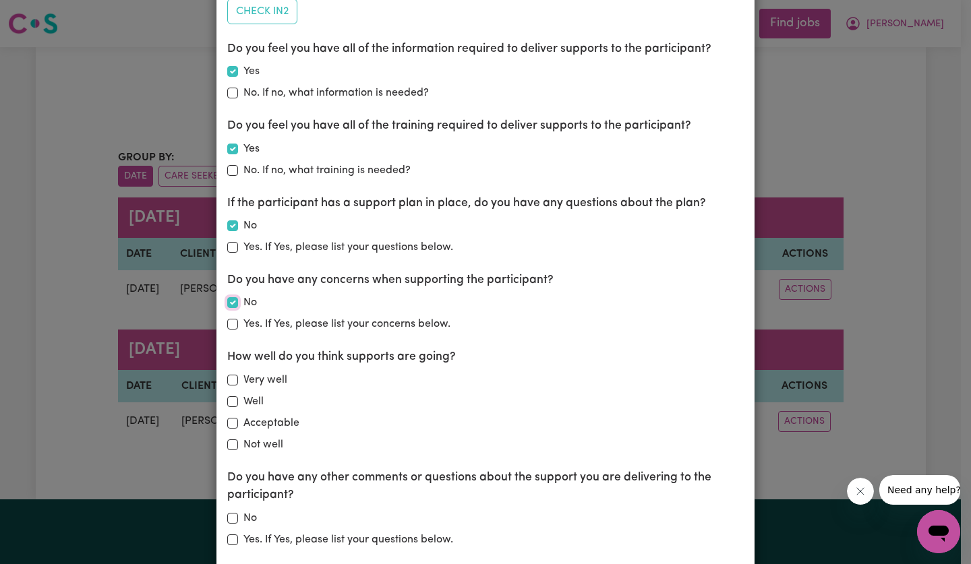
scroll to position [183, 0]
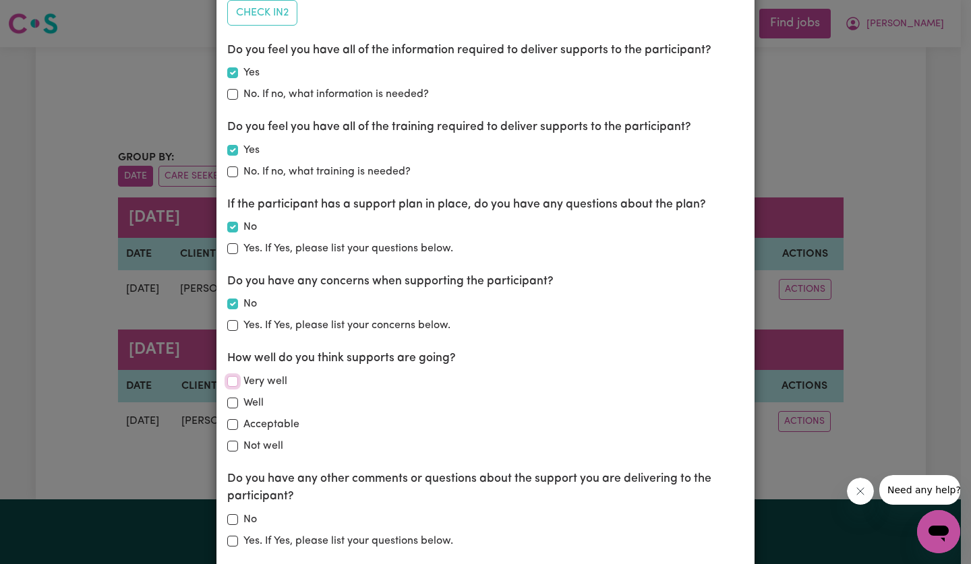
click at [231, 385] on input "Very well" at bounding box center [232, 381] width 11 height 11
checkbox input "true"
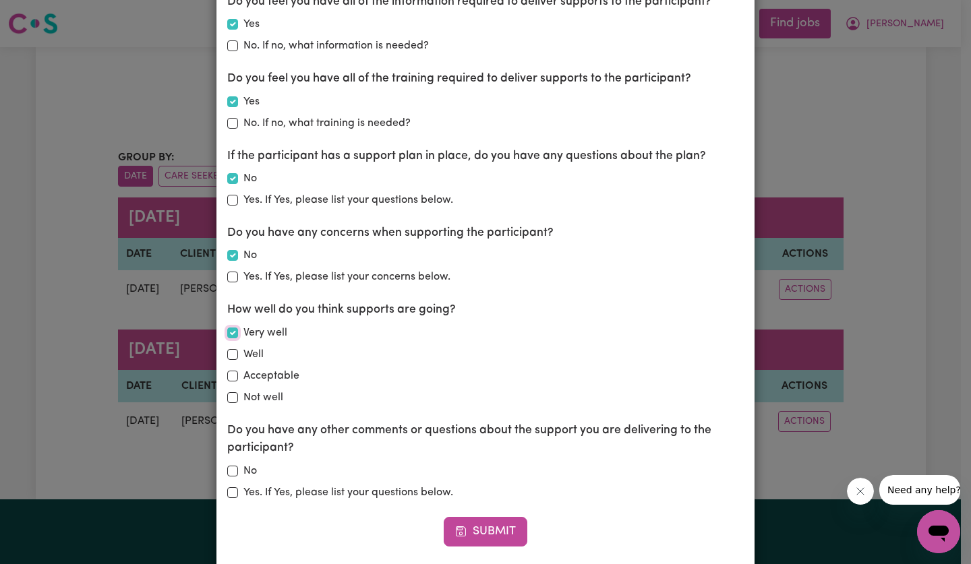
scroll to position [260, 0]
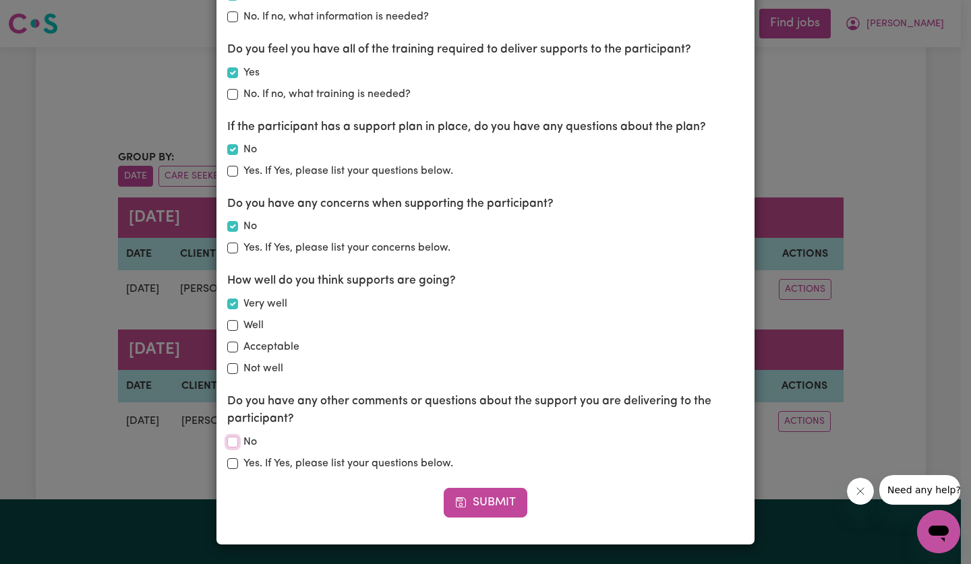
click at [231, 440] on input "No" at bounding box center [232, 442] width 11 height 11
checkbox input "true"
click at [475, 514] on button "Submit" at bounding box center [486, 503] width 84 height 30
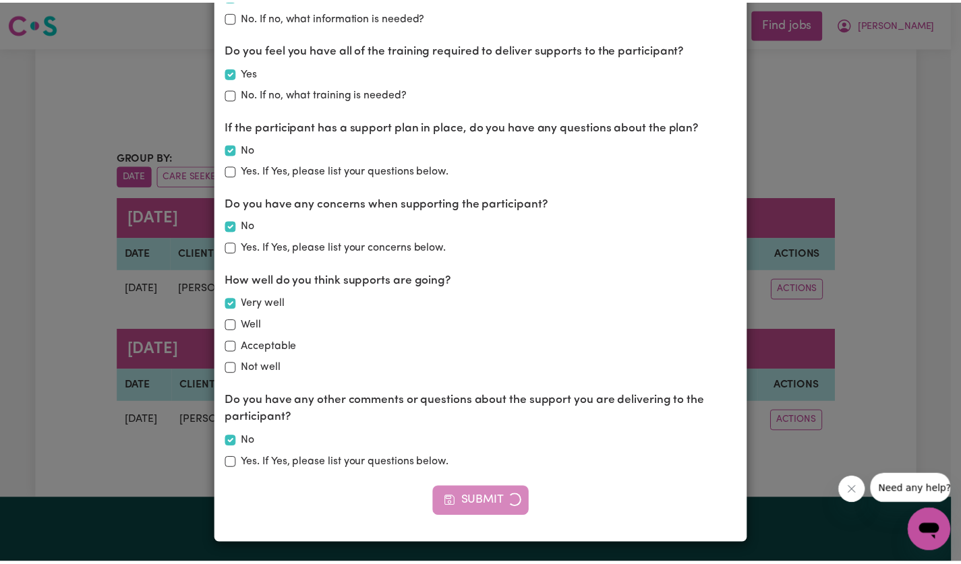
scroll to position [0, 0]
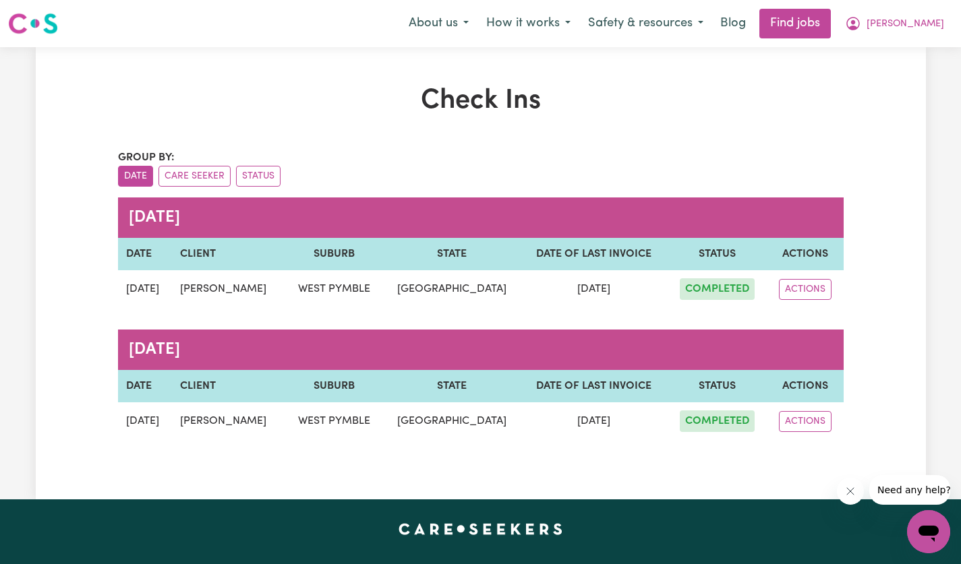
click at [926, 26] on span "[PERSON_NAME]" at bounding box center [905, 24] width 78 height 15
click at [897, 57] on link "My Account" at bounding box center [898, 53] width 107 height 26
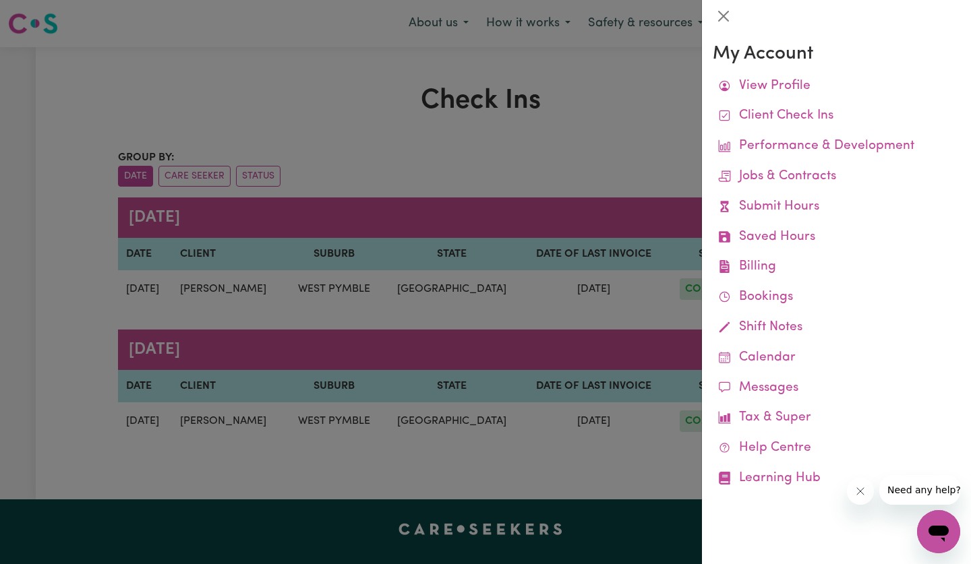
click at [913, 162] on link "Jobs & Contracts" at bounding box center [836, 177] width 247 height 30
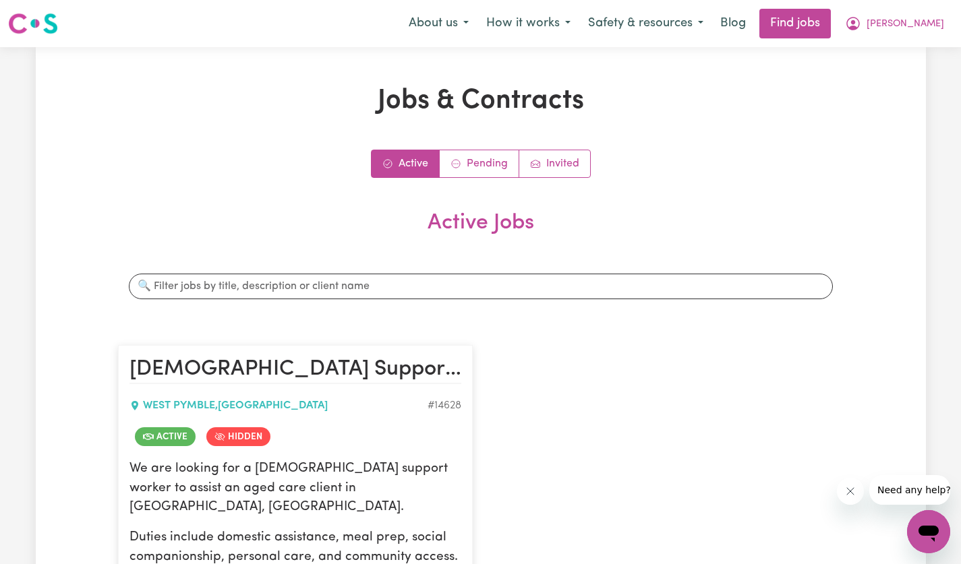
click at [937, 26] on span "[PERSON_NAME]" at bounding box center [905, 24] width 78 height 15
click at [909, 55] on link "My Account" at bounding box center [898, 53] width 107 height 26
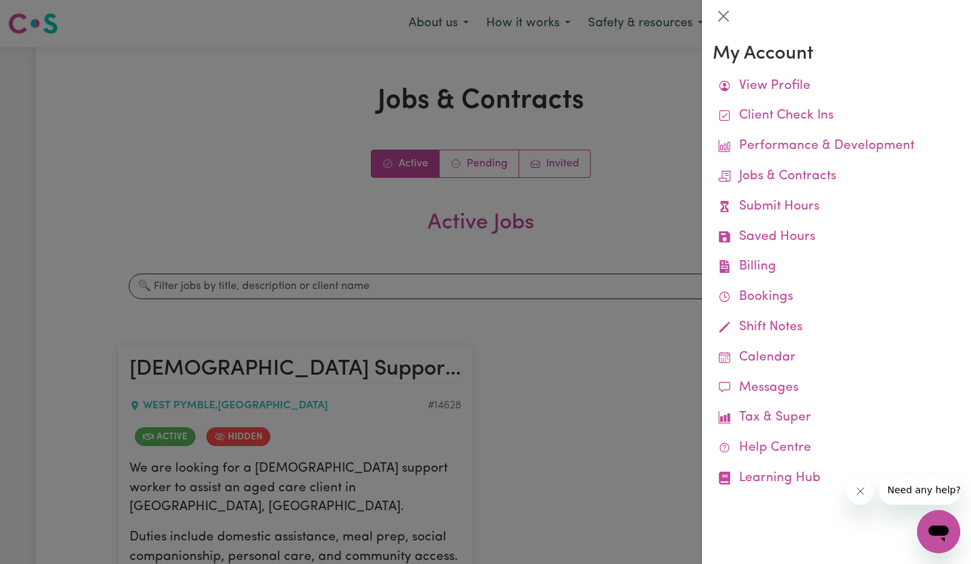
click at [870, 153] on link "Performance & Development" at bounding box center [836, 146] width 247 height 30
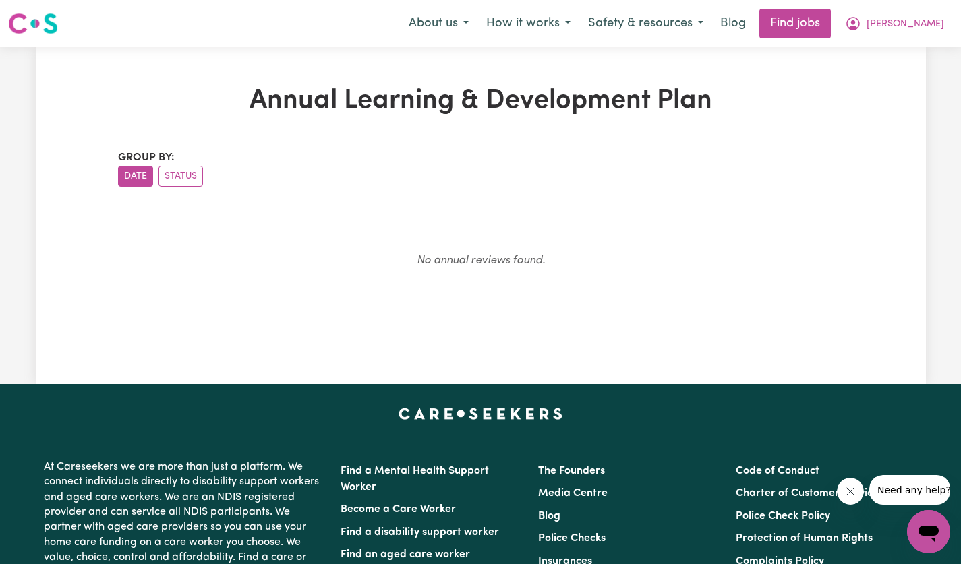
click at [934, 23] on span "[PERSON_NAME]" at bounding box center [905, 24] width 78 height 15
click at [906, 60] on link "My Account" at bounding box center [898, 53] width 107 height 26
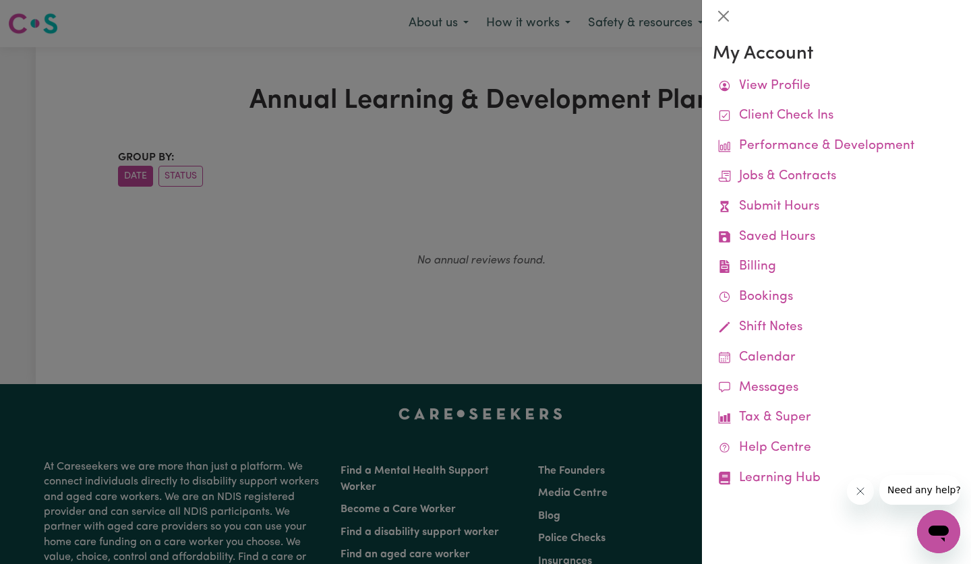
click at [817, 179] on link "Jobs & Contracts" at bounding box center [836, 177] width 247 height 30
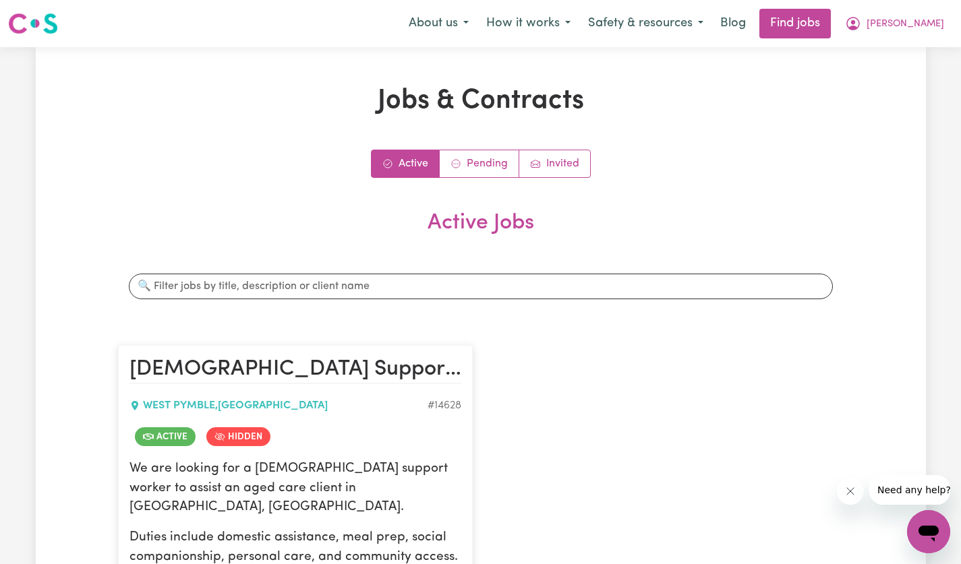
click at [928, 28] on span "[PERSON_NAME]" at bounding box center [905, 24] width 78 height 15
click at [905, 59] on link "My Account" at bounding box center [898, 53] width 107 height 26
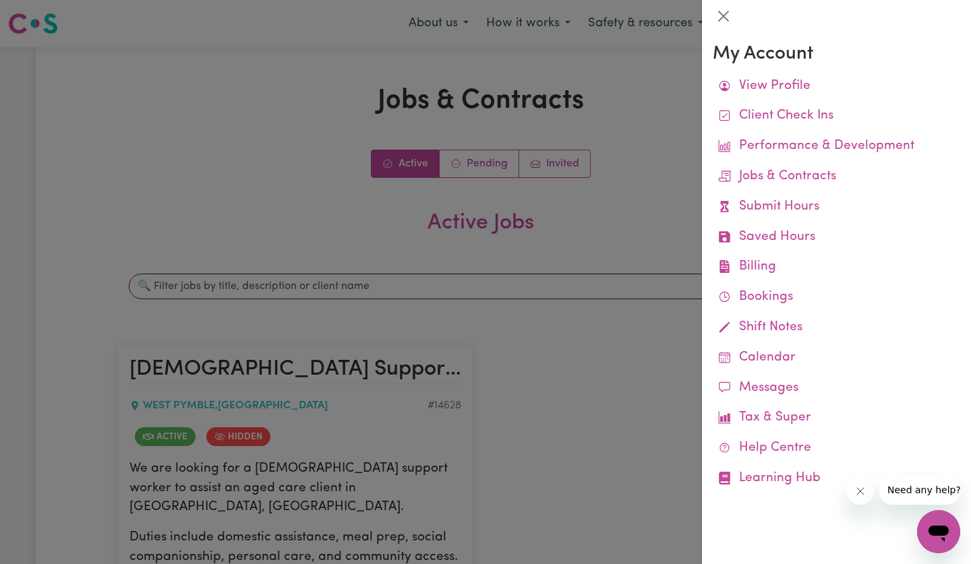
click at [810, 238] on link "Saved Hours" at bounding box center [836, 237] width 247 height 30
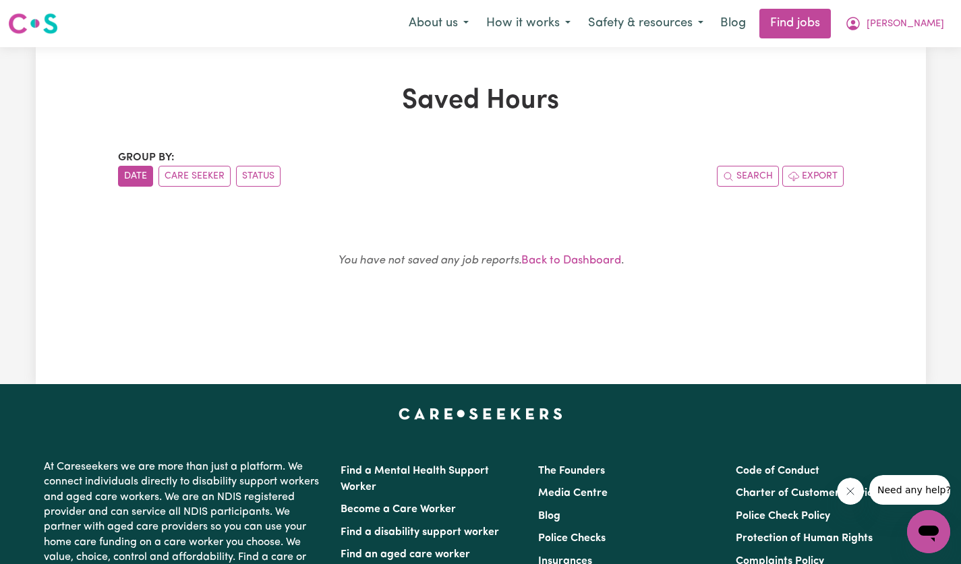
click at [937, 26] on span "[PERSON_NAME]" at bounding box center [905, 24] width 78 height 15
click at [899, 57] on link "My Account" at bounding box center [898, 53] width 107 height 26
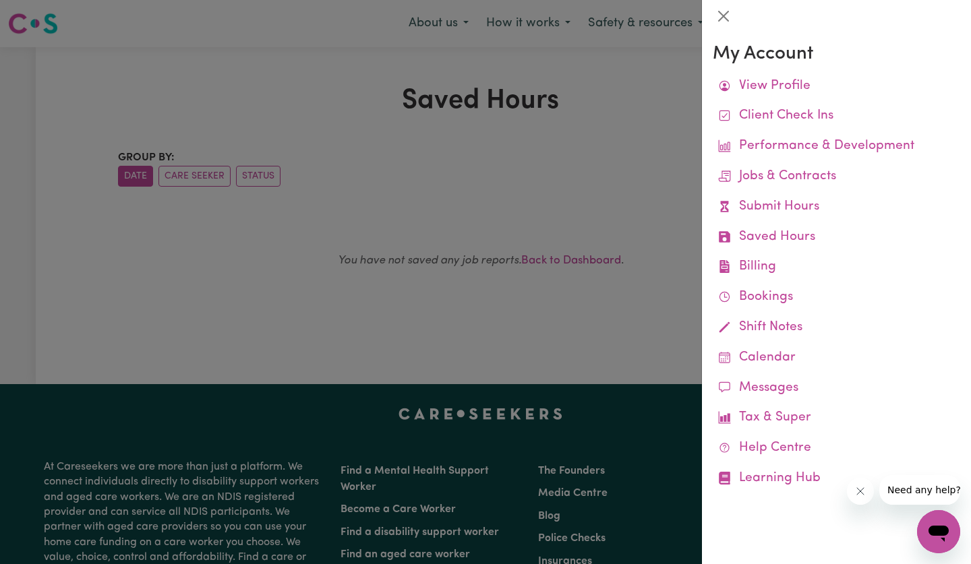
click at [778, 270] on link "Billing Job Reports Remittances Platform Fee Invoices" at bounding box center [836, 267] width 247 height 30
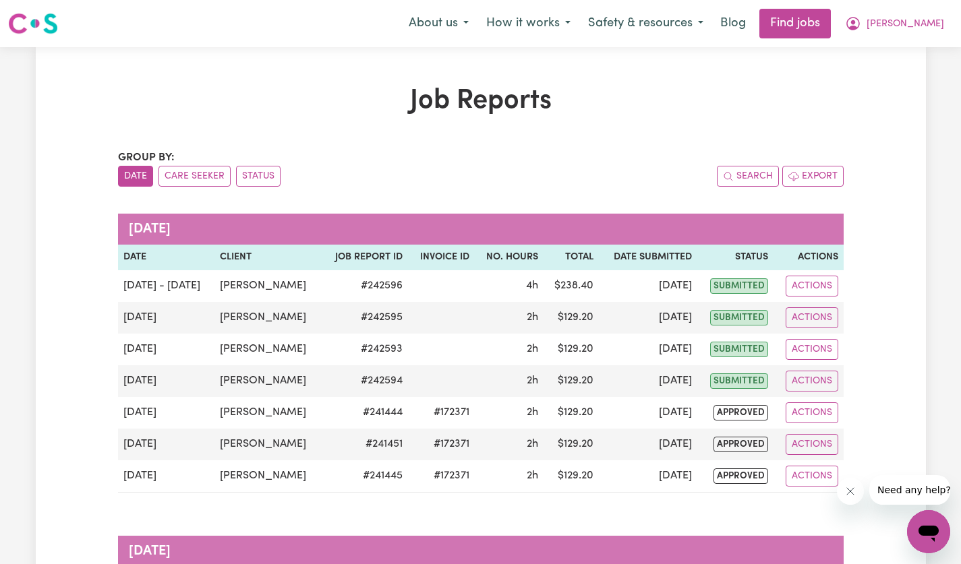
click at [738, 413] on span "approved" at bounding box center [740, 413] width 55 height 16
click at [820, 411] on button "Actions" at bounding box center [811, 412] width 53 height 21
click at [877, 449] on link "View Job Report" at bounding box center [845, 444] width 115 height 27
select select "pm"
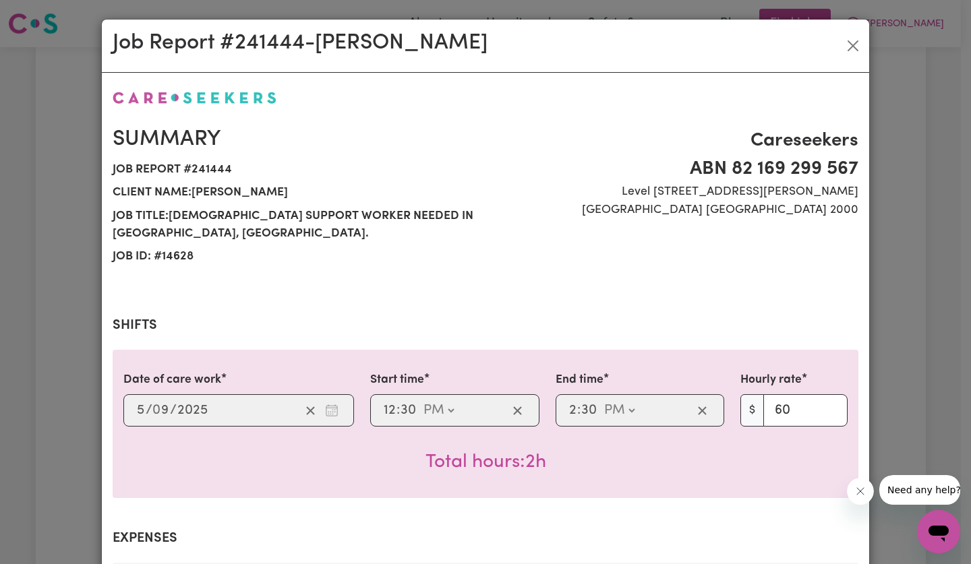
select select "60-Weekday"
click at [847, 47] on button "Close" at bounding box center [853, 46] width 22 height 22
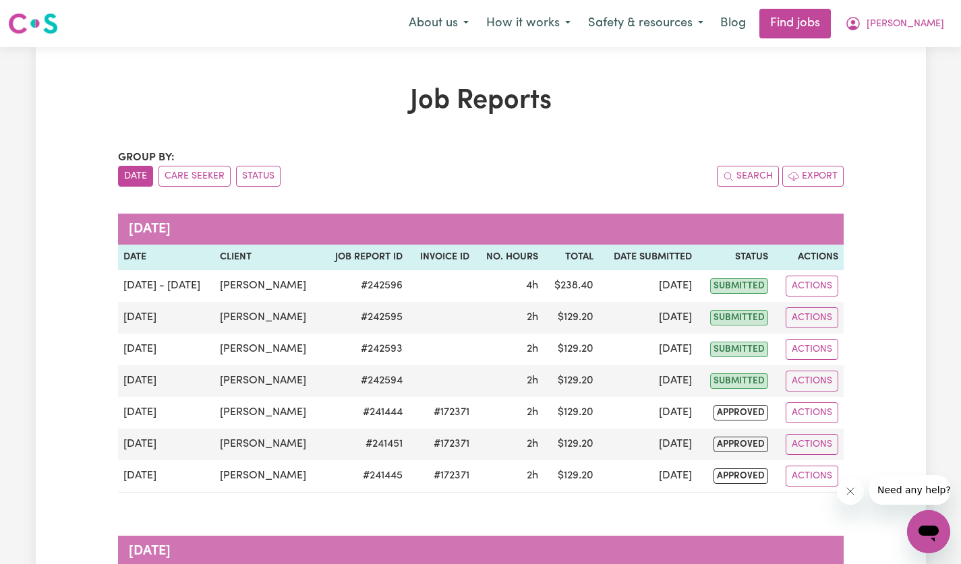
click at [904, 497] on button "Need any help?" at bounding box center [914, 490] width 90 height 30
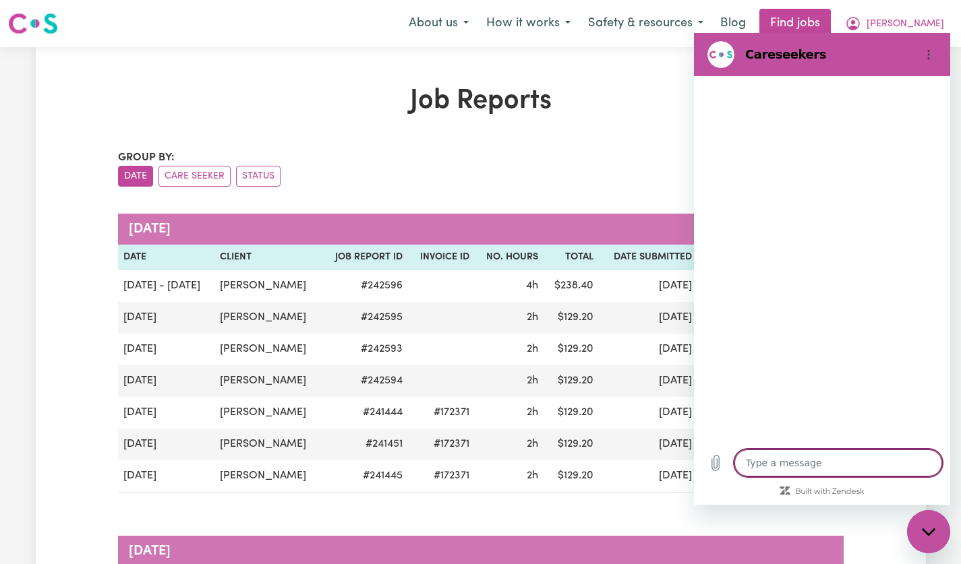
type textarea "x"
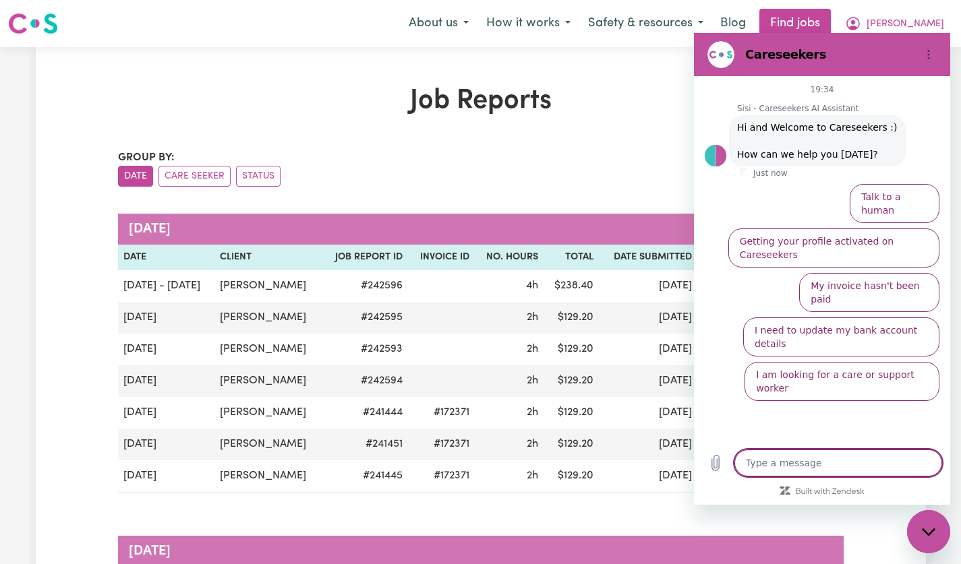
scroll to position [2, 0]
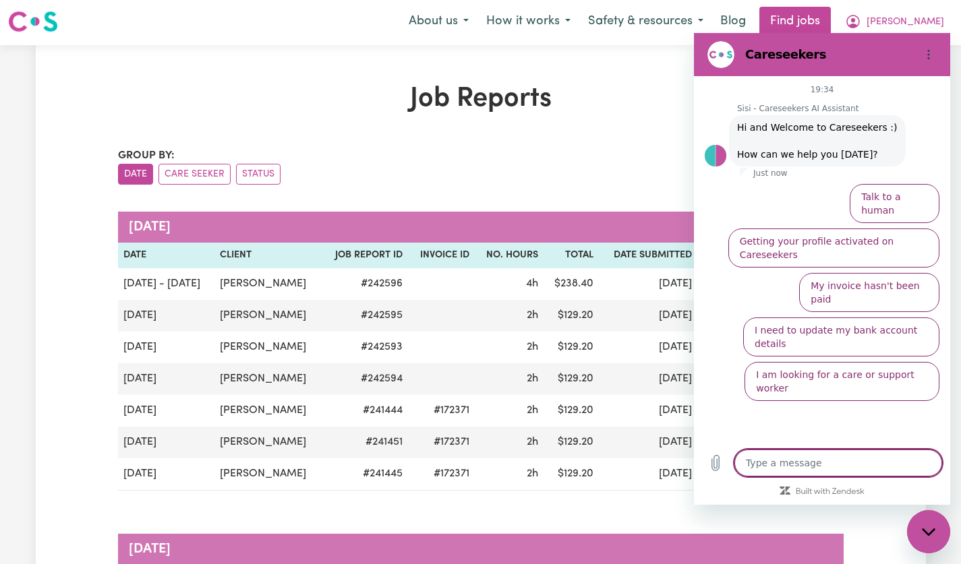
click at [928, 58] on circle "Options menu" at bounding box center [929, 58] width 2 height 2
